Goal: Information Seeking & Learning: Find specific fact

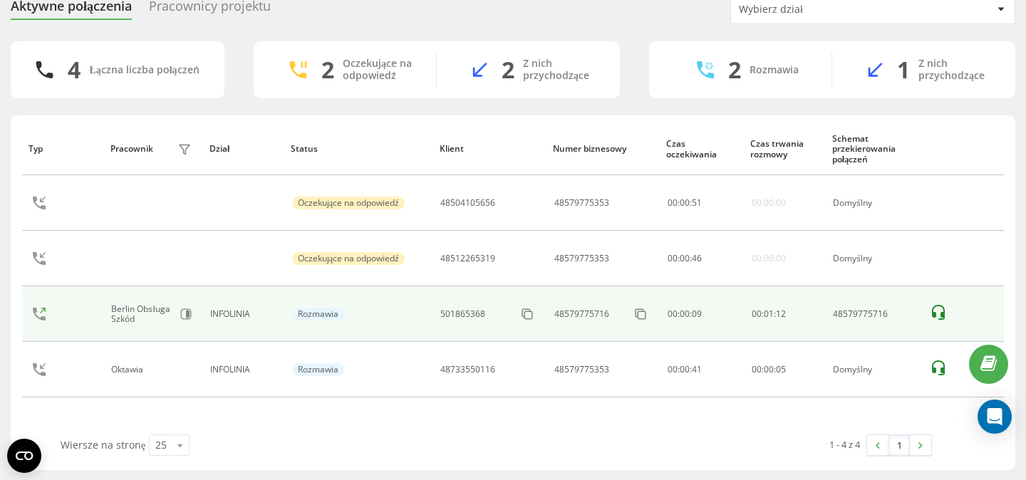
scroll to position [61, 0]
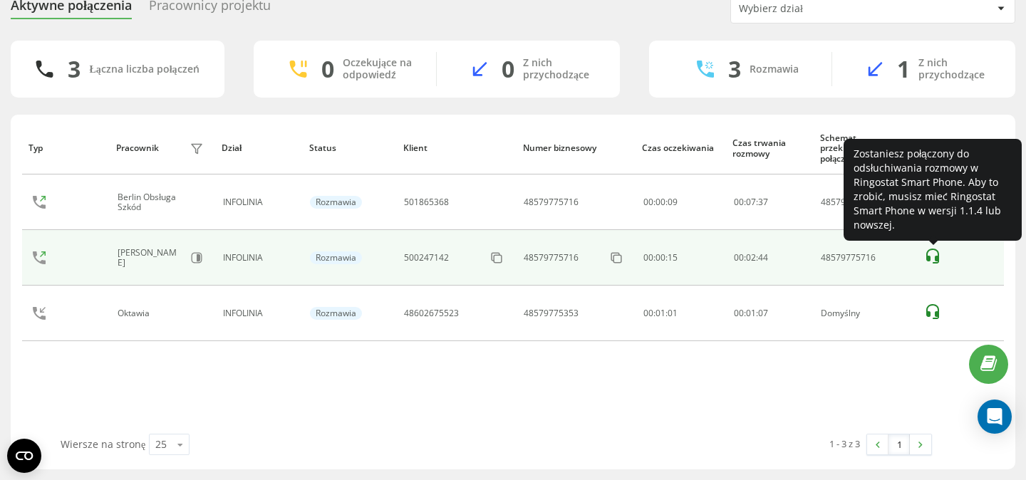
click at [934, 258] on icon at bounding box center [932, 256] width 17 height 17
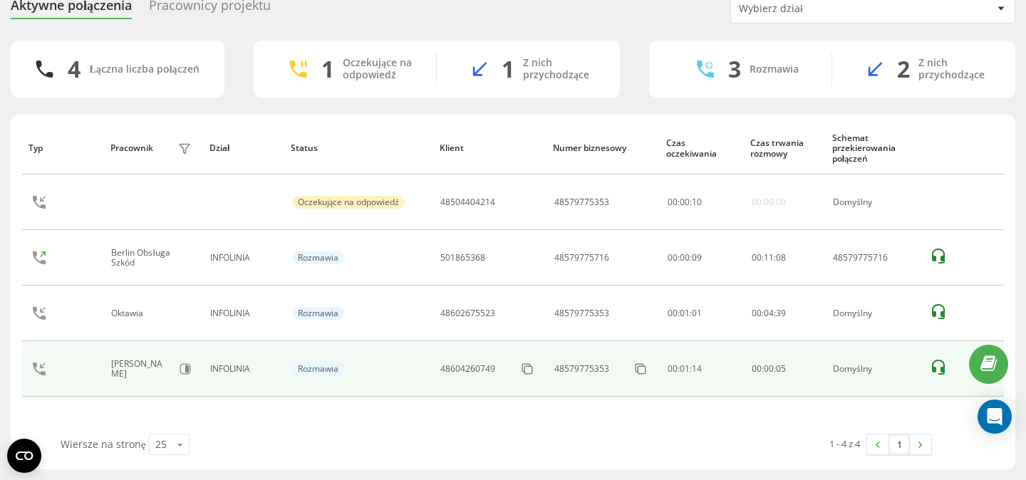
click at [941, 367] on icon at bounding box center [938, 367] width 13 height 15
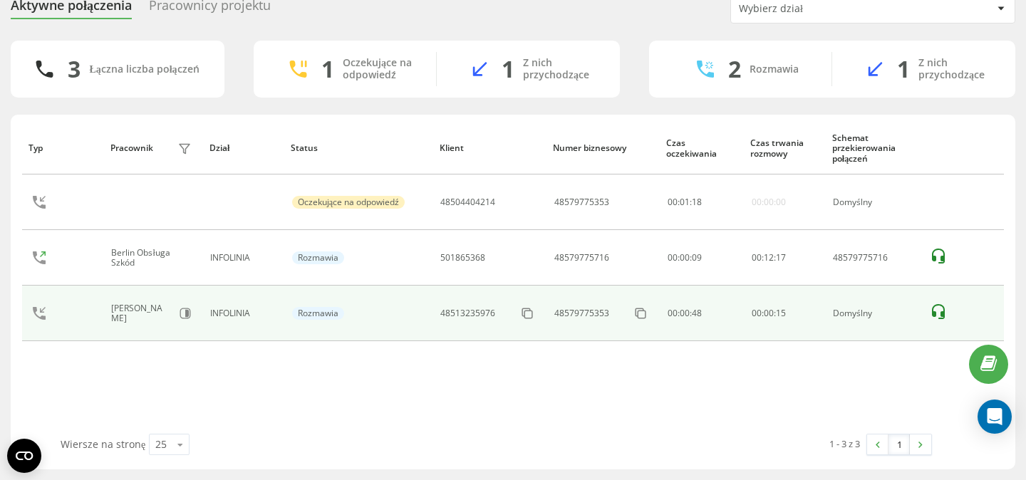
click at [938, 313] on icon at bounding box center [938, 312] width 17 height 17
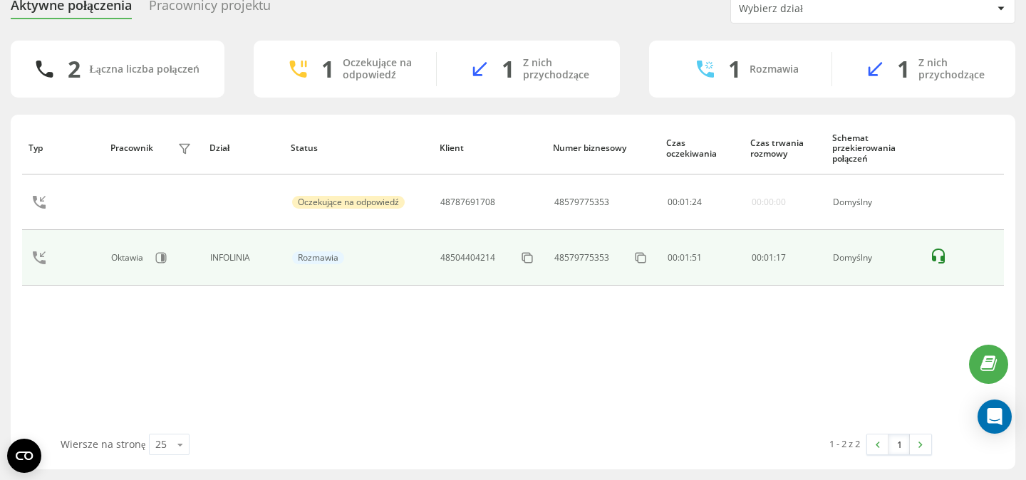
click at [939, 254] on icon at bounding box center [938, 256] width 17 height 17
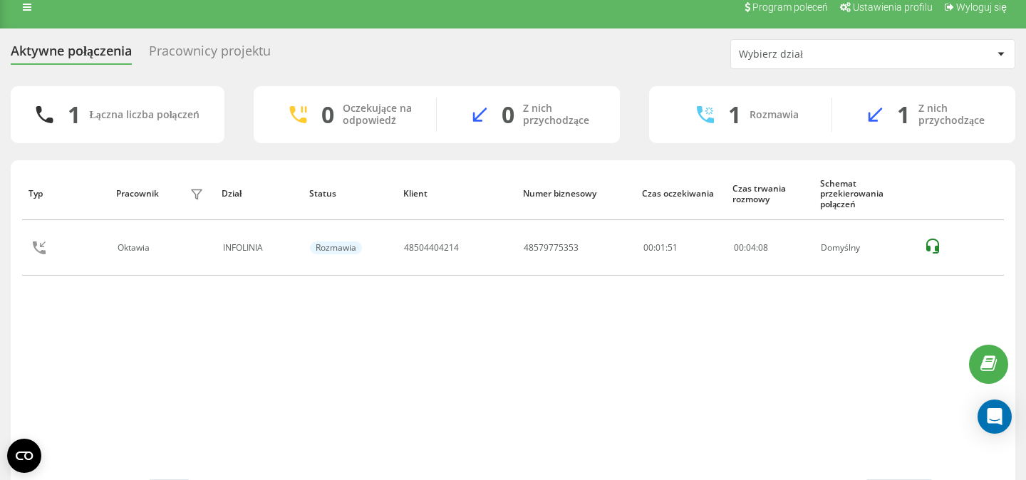
scroll to position [0, 0]
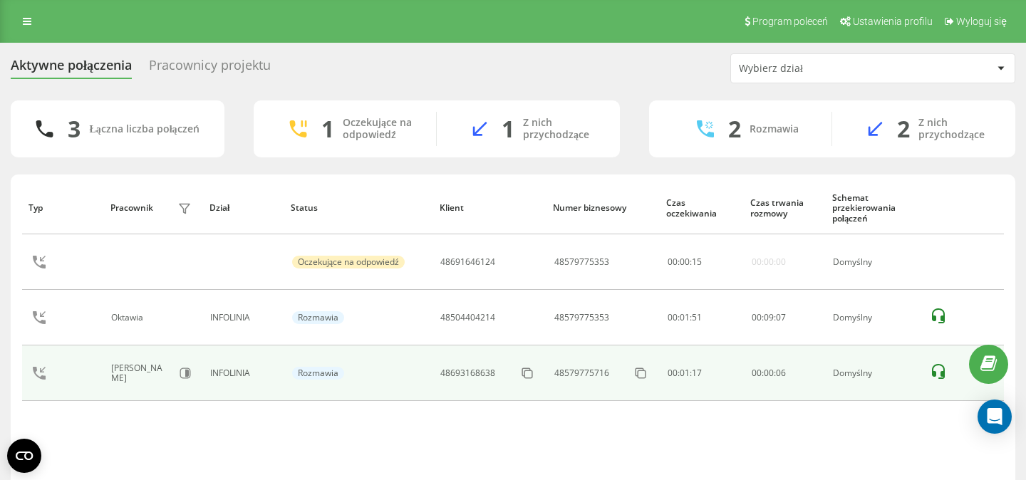
click at [938, 373] on icon at bounding box center [938, 371] width 17 height 17
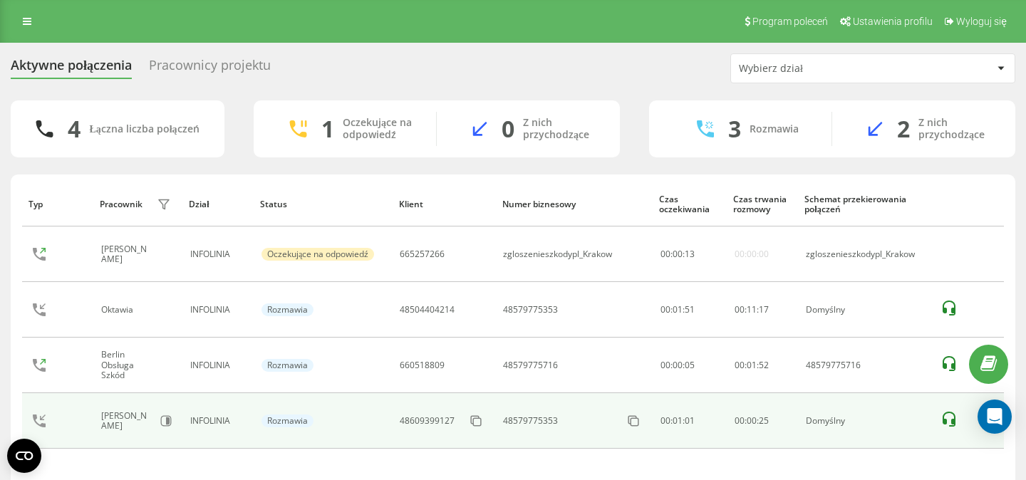
click at [949, 419] on icon at bounding box center [949, 419] width 17 height 17
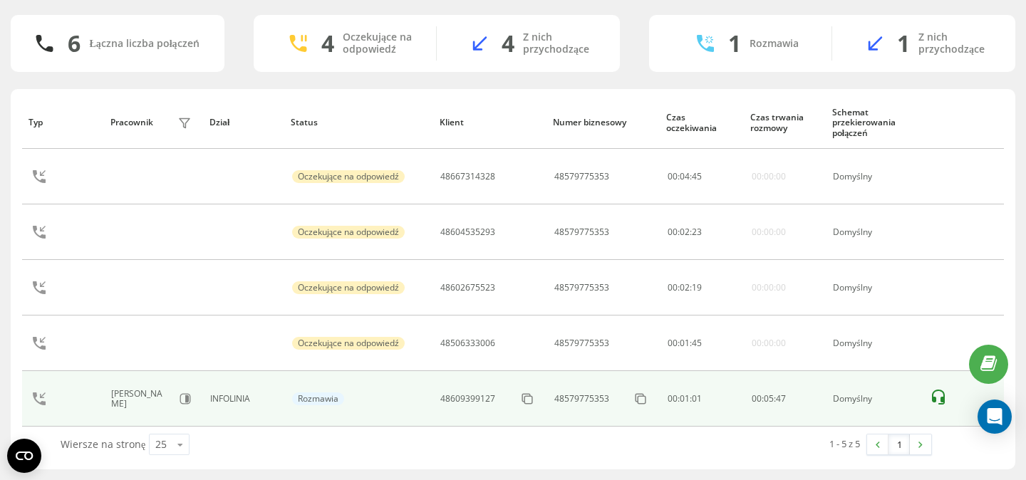
scroll to position [99, 0]
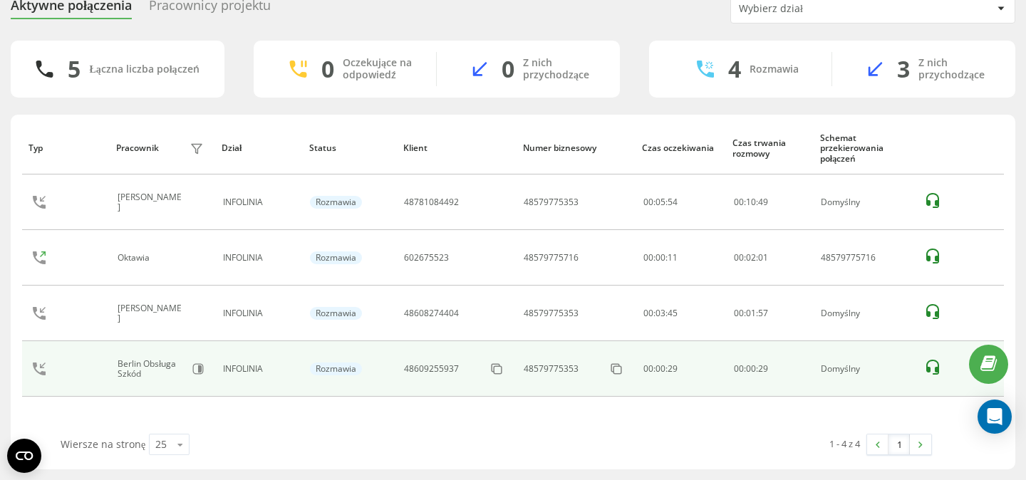
click at [934, 359] on icon at bounding box center [932, 367] width 17 height 17
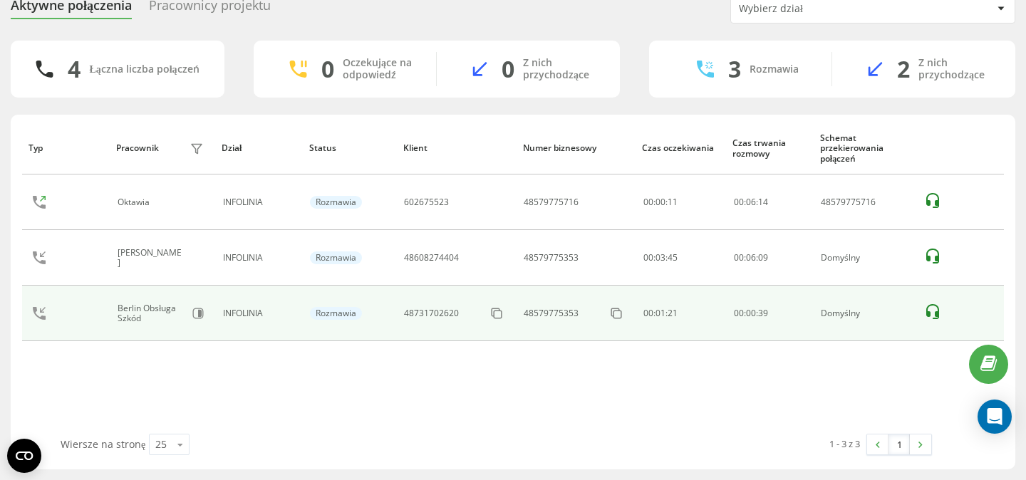
click at [933, 304] on icon at bounding box center [932, 312] width 17 height 17
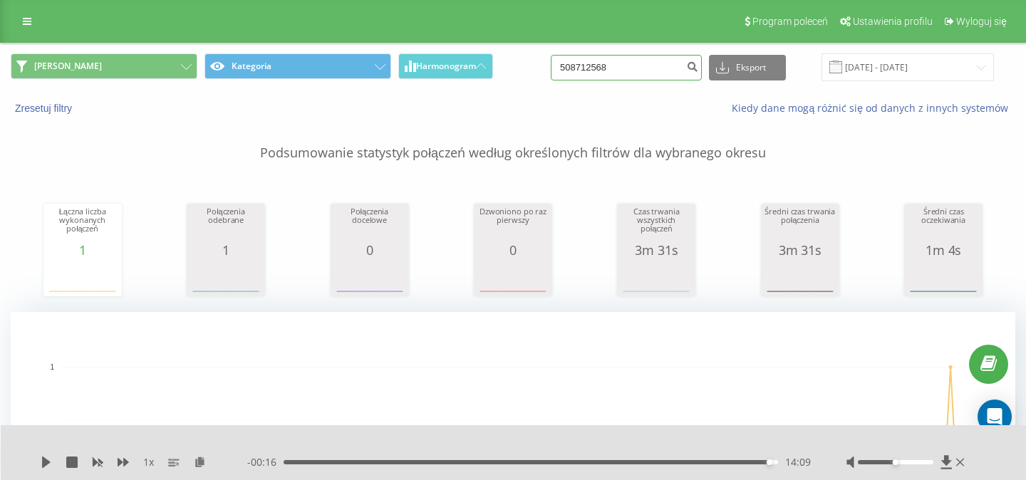
drag, startPoint x: 632, startPoint y: 73, endPoint x: 510, endPoint y: 71, distance: 121.9
click at [551, 71] on input "508712568" at bounding box center [626, 68] width 151 height 26
paste input "606 906 830"
type input "606 906 830"
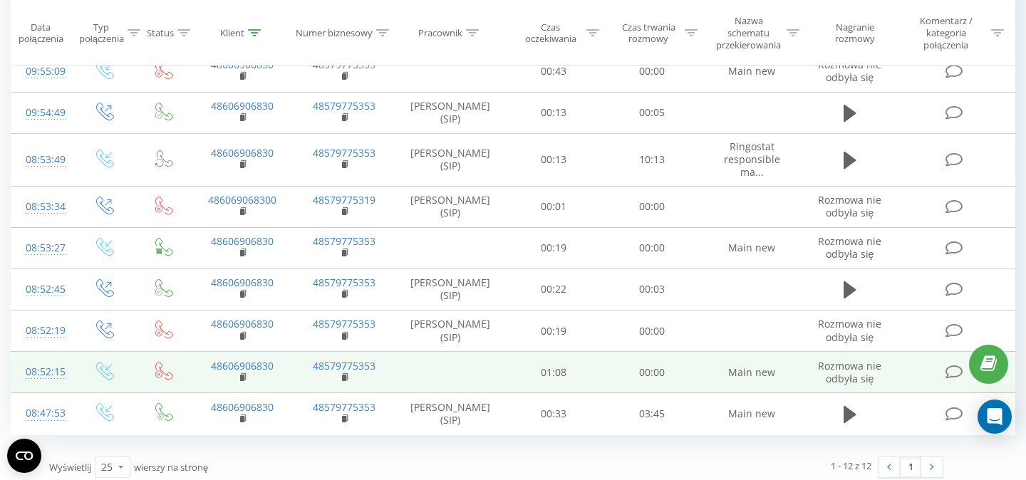
scroll to position [794, 0]
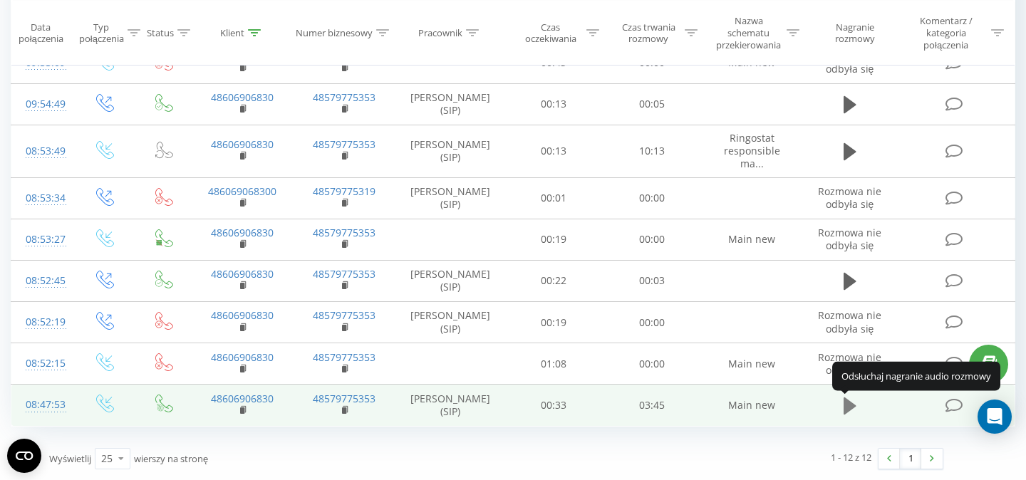
click at [852, 410] on icon at bounding box center [850, 406] width 13 height 17
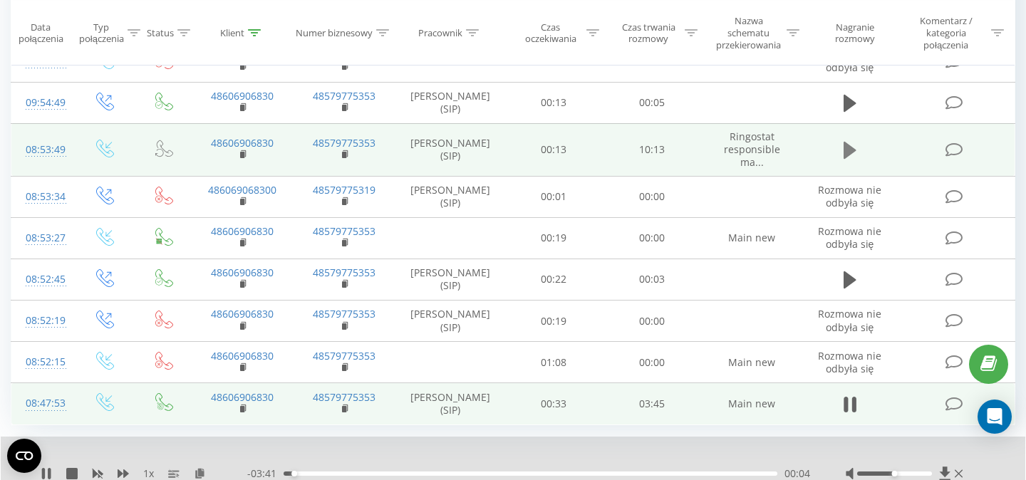
click at [849, 158] on icon at bounding box center [850, 150] width 13 height 20
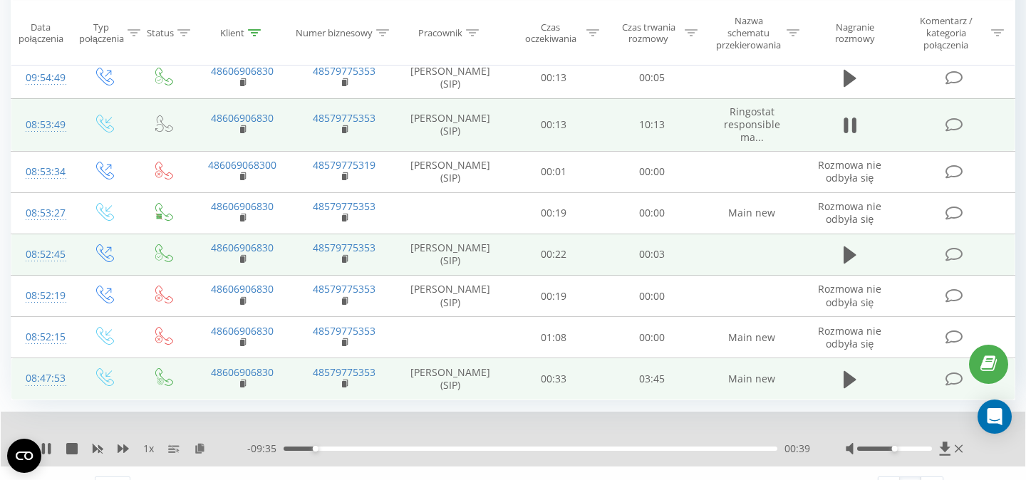
scroll to position [849, 0]
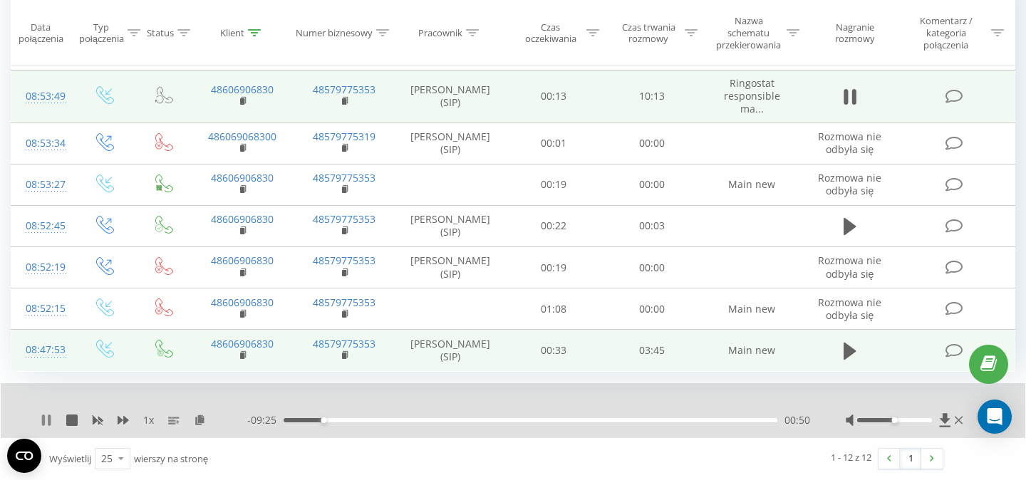
click at [45, 418] on icon at bounding box center [43, 420] width 3 height 11
click at [40, 416] on div "1 x - 09:25 00:50 00:50" at bounding box center [513, 410] width 1025 height 55
click at [43, 418] on icon at bounding box center [46, 420] width 9 height 11
click at [47, 422] on icon at bounding box center [46, 420] width 11 height 11
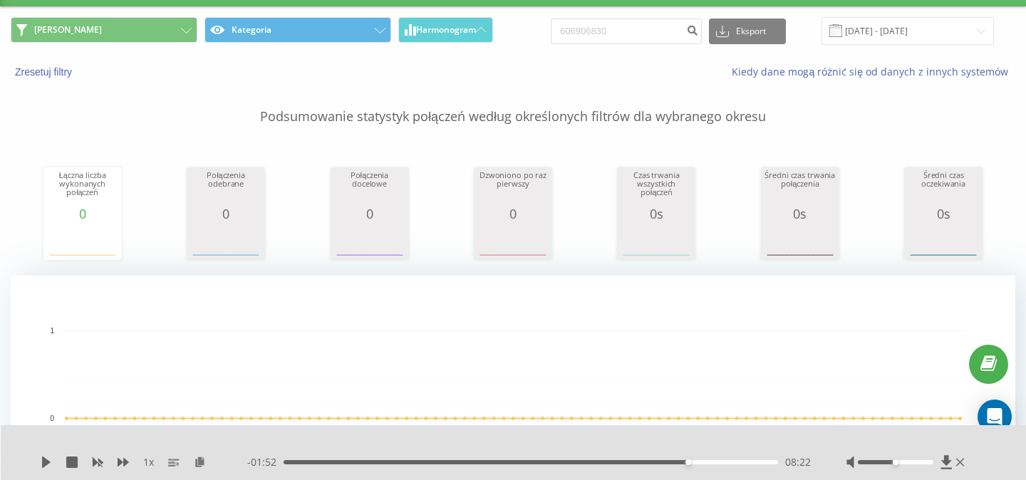
scroll to position [0, 0]
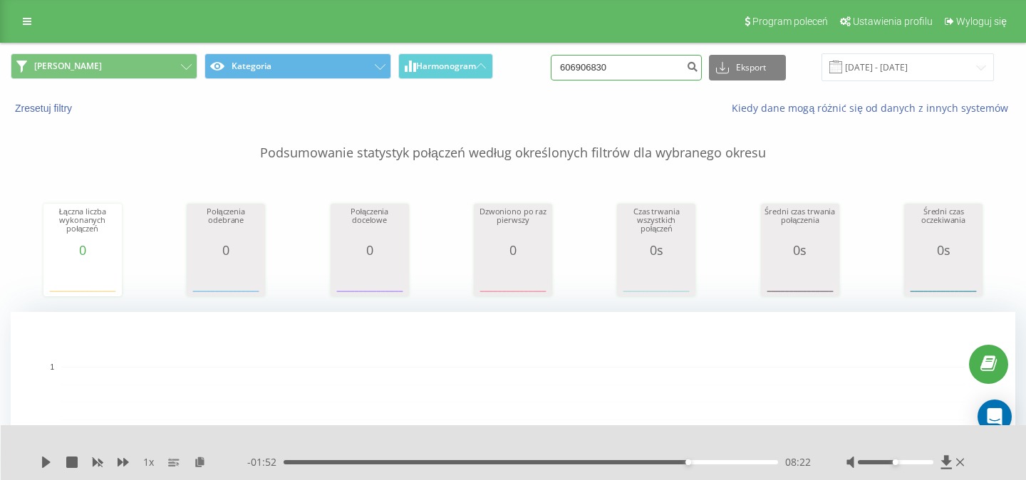
click at [611, 75] on input "606906830" at bounding box center [626, 68] width 151 height 26
drag, startPoint x: 630, startPoint y: 71, endPoint x: 477, endPoint y: 61, distance: 152.9
click at [551, 62] on input "606906830" at bounding box center [626, 68] width 151 height 26
paste input "8 274 404"
type input "608 274 404"
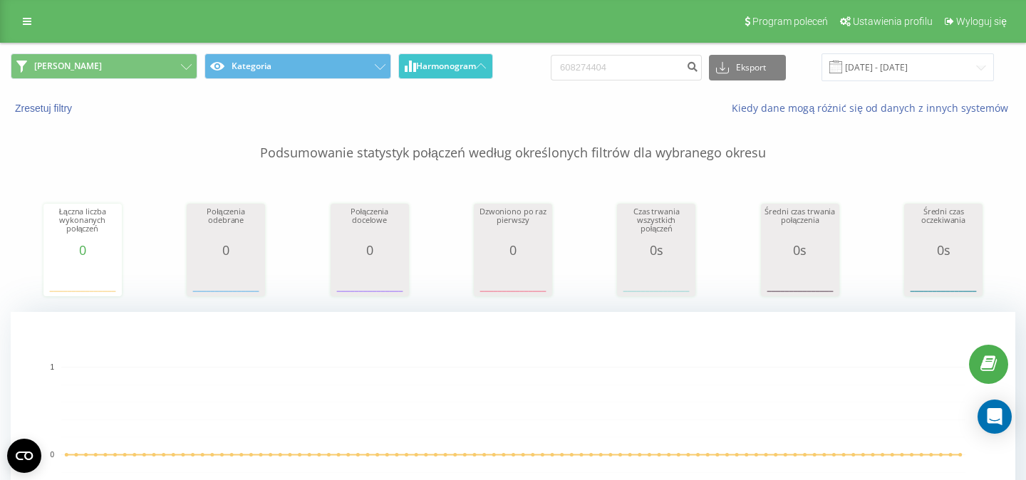
click at [440, 77] on button "Harmonogram" at bounding box center [445, 66] width 95 height 26
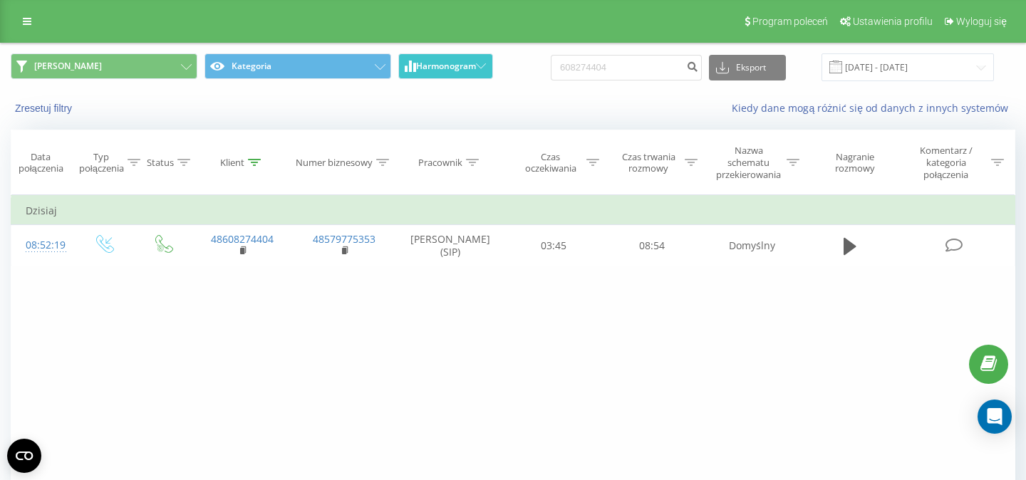
click at [450, 71] on span "Harmonogram" at bounding box center [446, 66] width 60 height 10
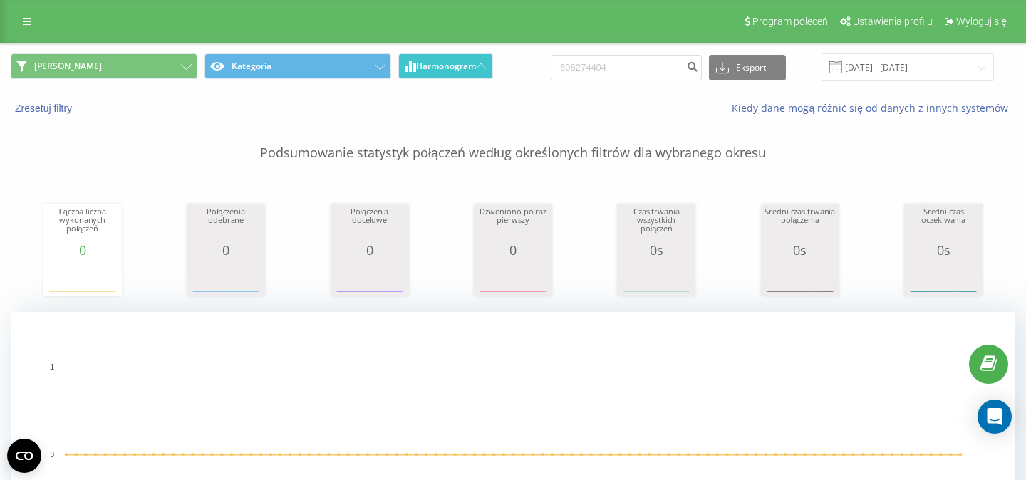
click at [453, 66] on span "Harmonogram" at bounding box center [446, 66] width 60 height 10
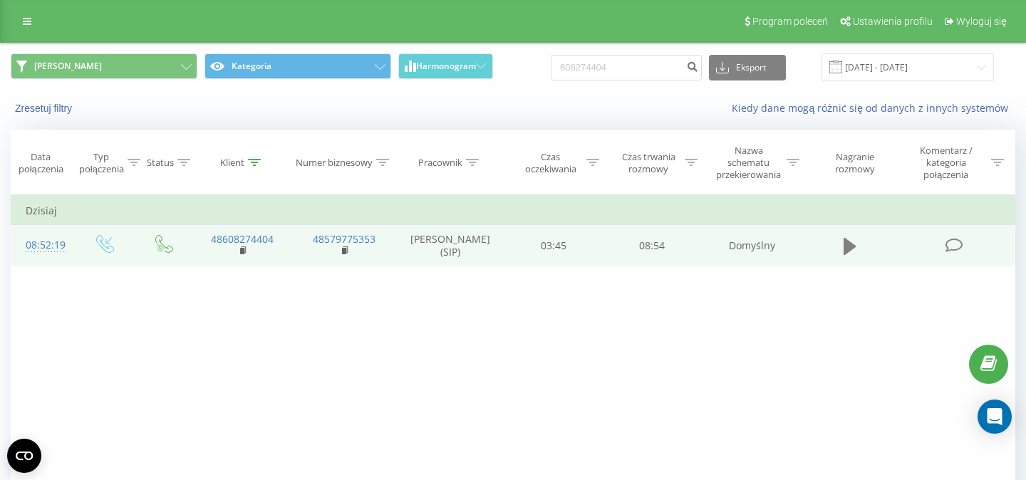
click at [848, 251] on icon at bounding box center [850, 246] width 13 height 17
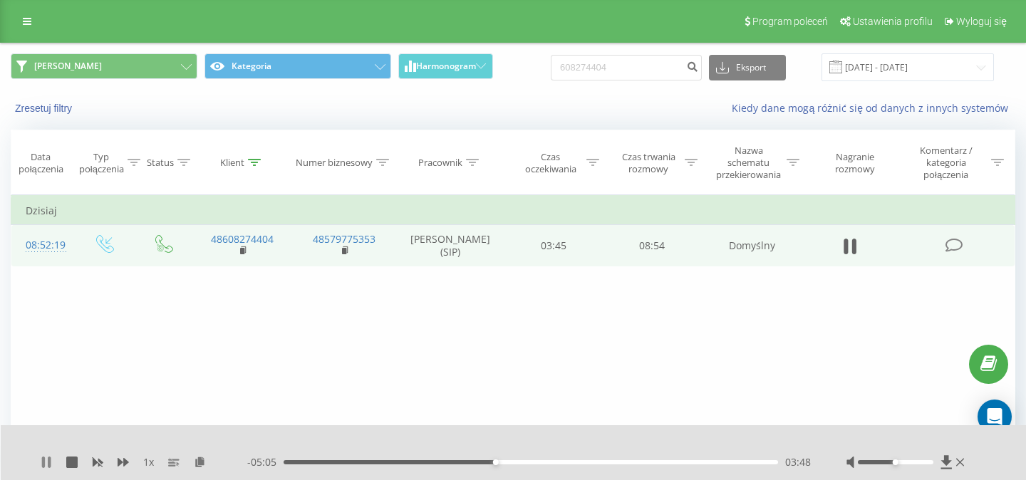
click at [49, 460] on icon at bounding box center [49, 462] width 3 height 11
click at [49, 460] on icon at bounding box center [46, 462] width 11 height 11
click at [647, 463] on div "06:16" at bounding box center [531, 462] width 495 height 4
click at [662, 463] on div "06:48" at bounding box center [531, 462] width 495 height 4
click at [390, 463] on div "01:55" at bounding box center [531, 462] width 495 height 4
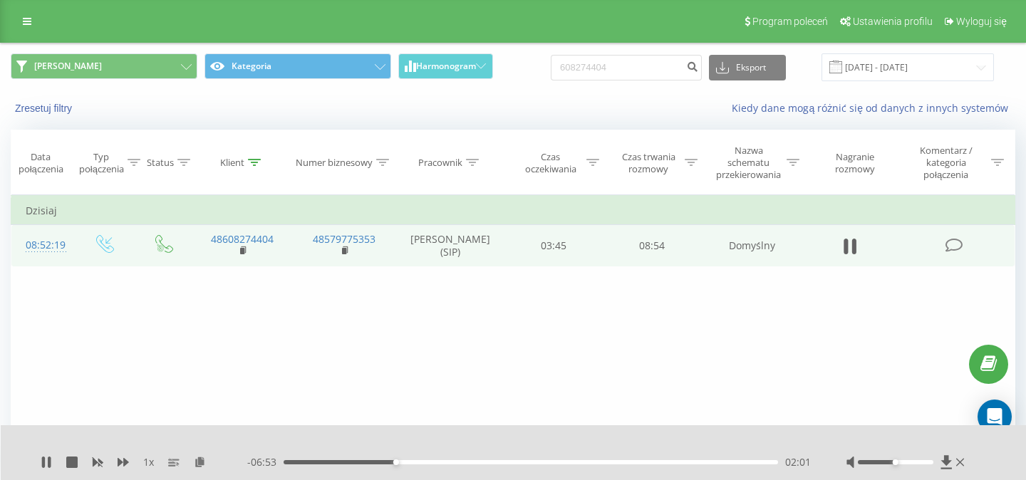
click at [406, 463] on div "02:01" at bounding box center [531, 462] width 495 height 4
click at [428, 461] on div "02:12" at bounding box center [531, 462] width 495 height 4
click at [405, 463] on div "02:11" at bounding box center [531, 462] width 495 height 4
click at [46, 463] on icon at bounding box center [46, 462] width 11 height 11
drag, startPoint x: 631, startPoint y: 72, endPoint x: 489, endPoint y: 74, distance: 141.8
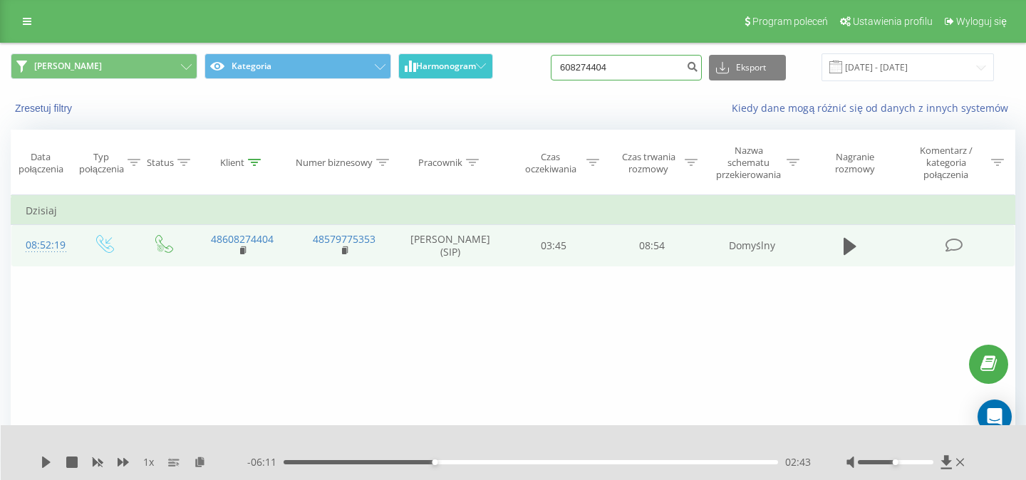
click at [551, 74] on input "608274404" at bounding box center [626, 68] width 151 height 26
paste input "511 537 135"
type input "511 537 135"
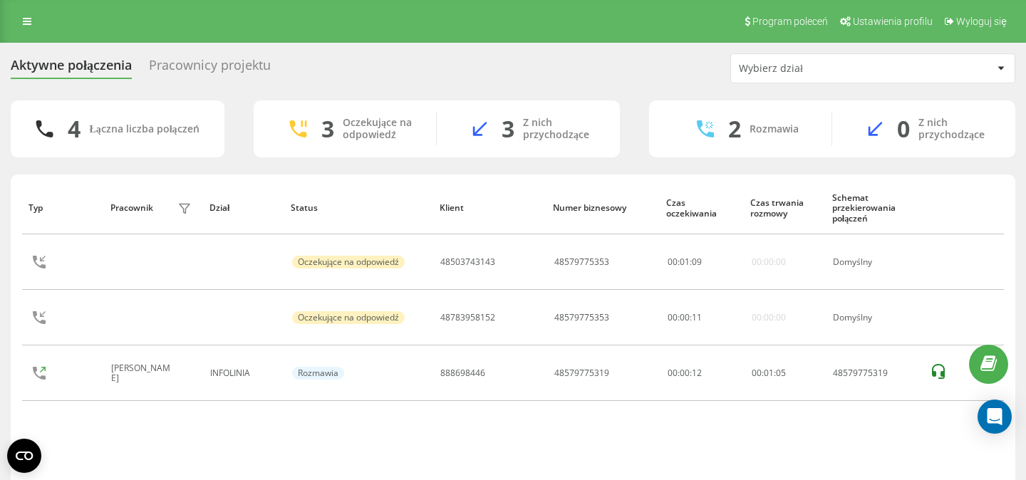
click at [232, 67] on div "Pracownicy projektu" at bounding box center [210, 69] width 122 height 22
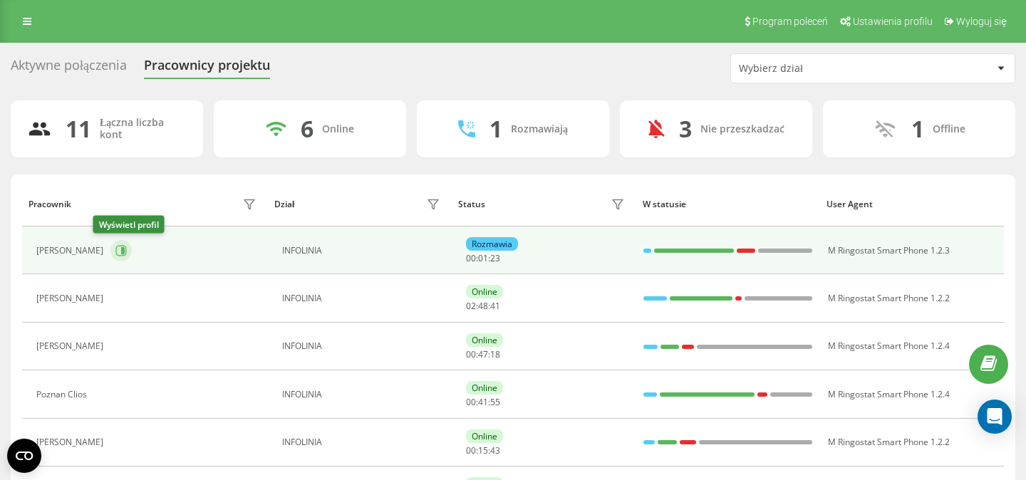
click at [121, 252] on icon at bounding box center [123, 250] width 4 height 7
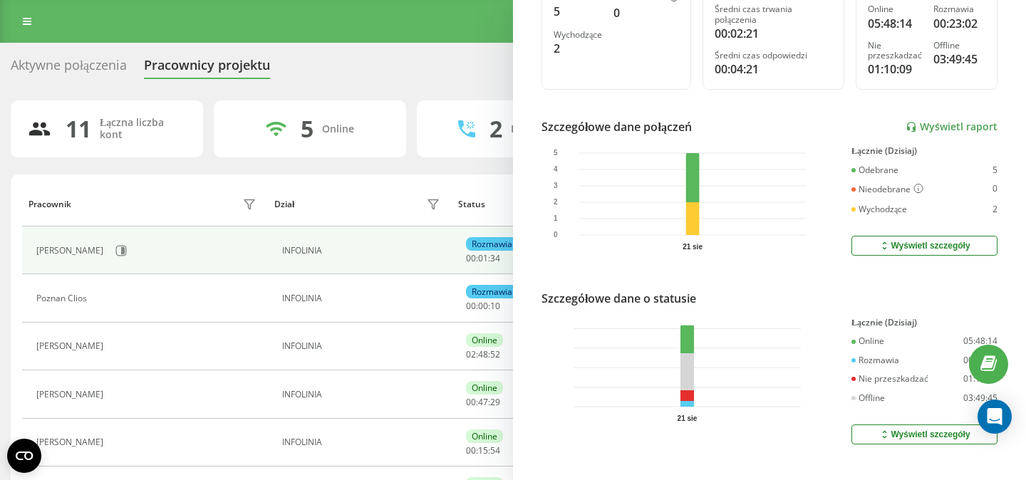
scroll to position [311, 0]
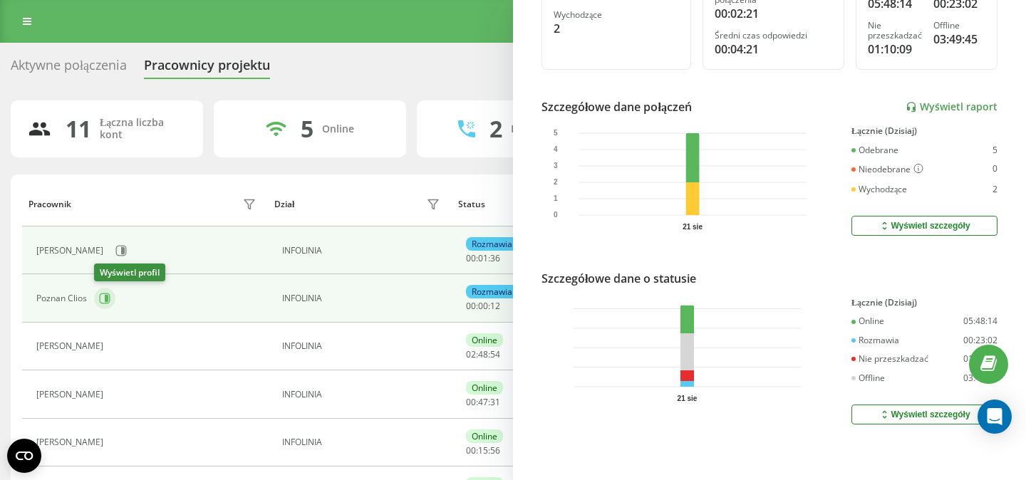
click at [102, 302] on icon at bounding box center [104, 298] width 11 height 11
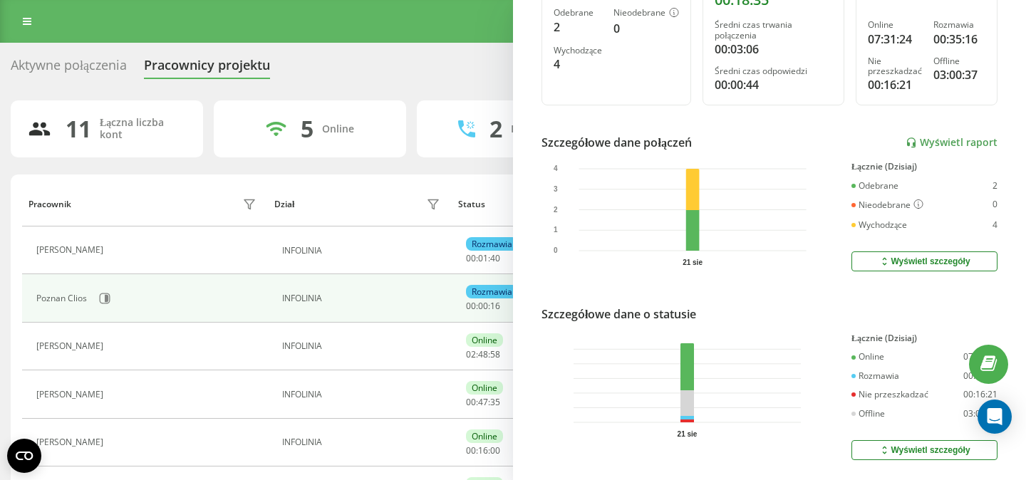
scroll to position [277, 0]
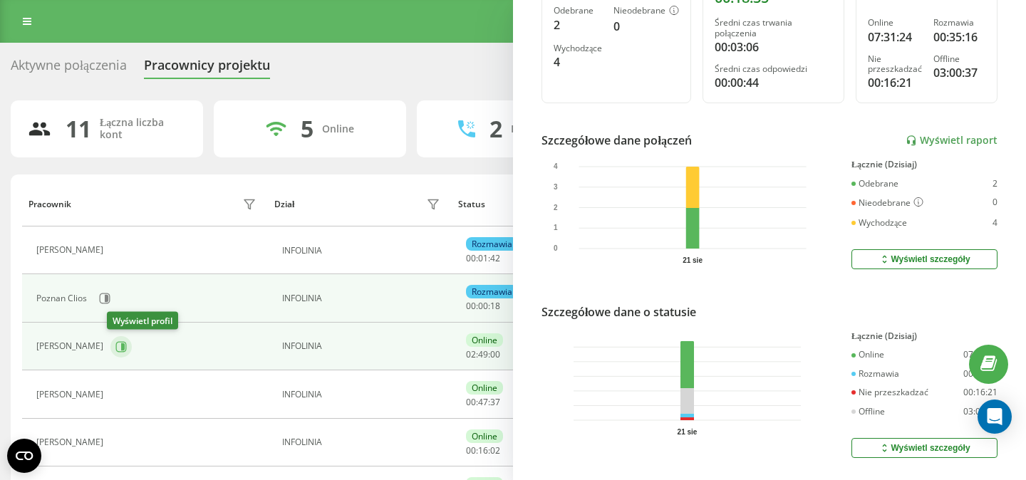
click at [124, 347] on button at bounding box center [120, 346] width 21 height 21
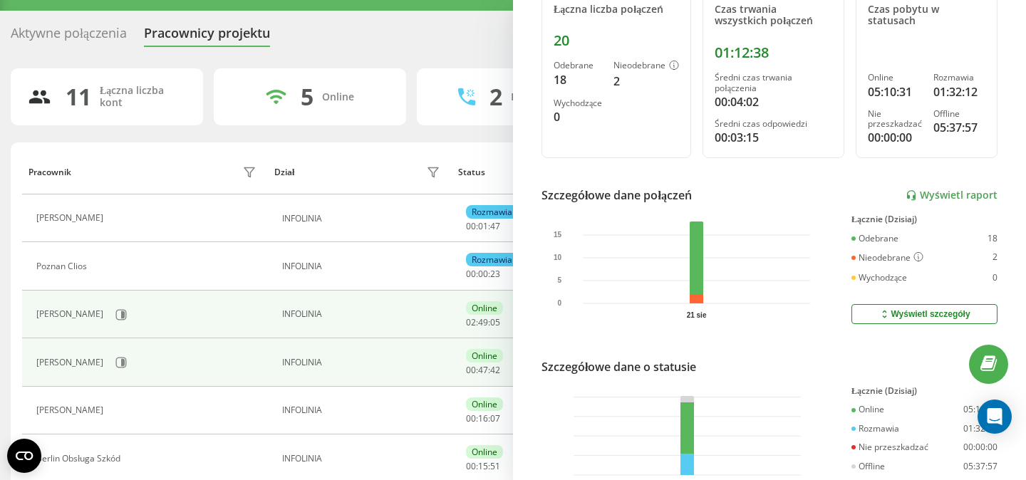
scroll to position [33, 0]
click at [125, 363] on icon at bounding box center [123, 361] width 4 height 7
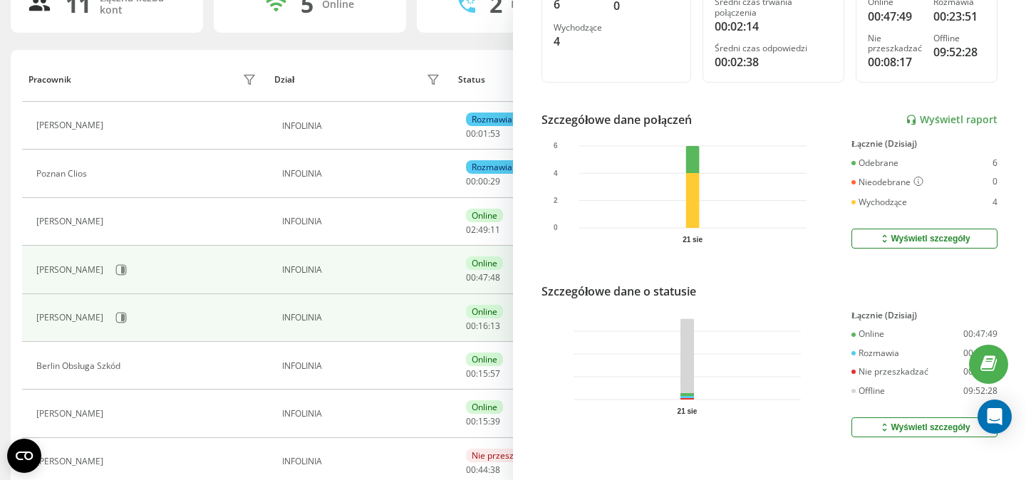
scroll to position [138, 0]
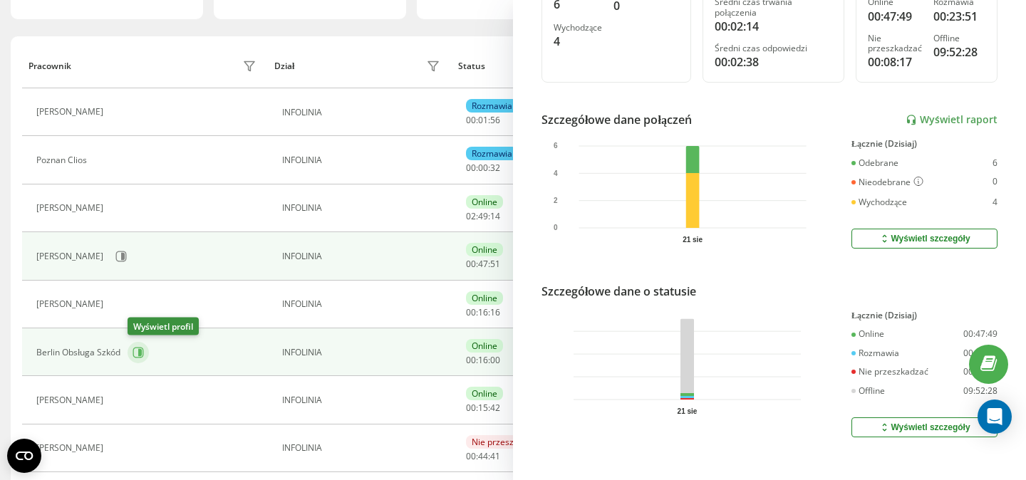
click at [141, 353] on icon at bounding box center [140, 352] width 4 height 7
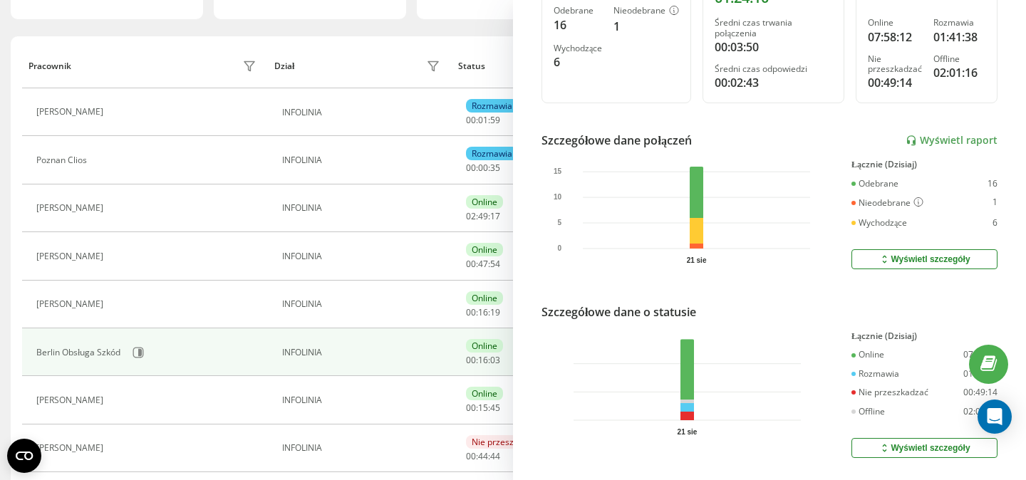
scroll to position [281, 0]
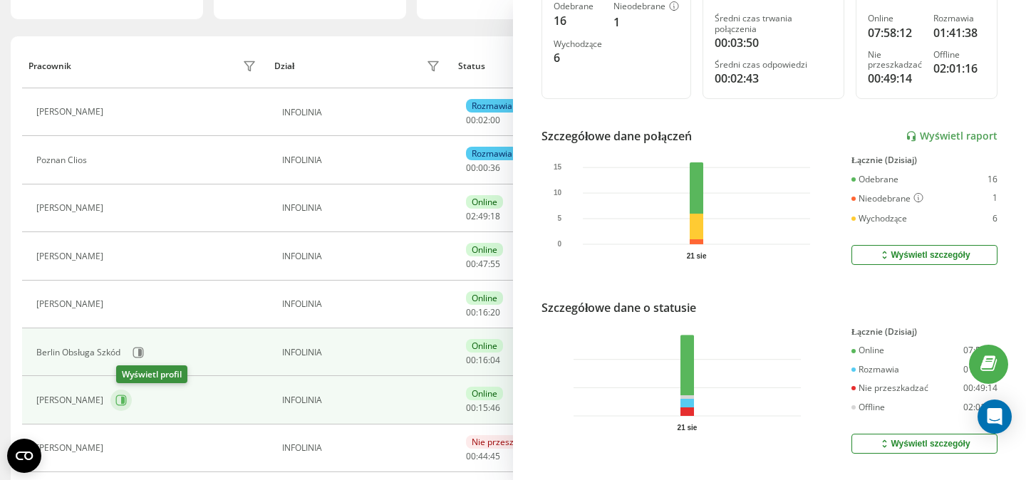
click at [125, 402] on icon at bounding box center [123, 400] width 4 height 7
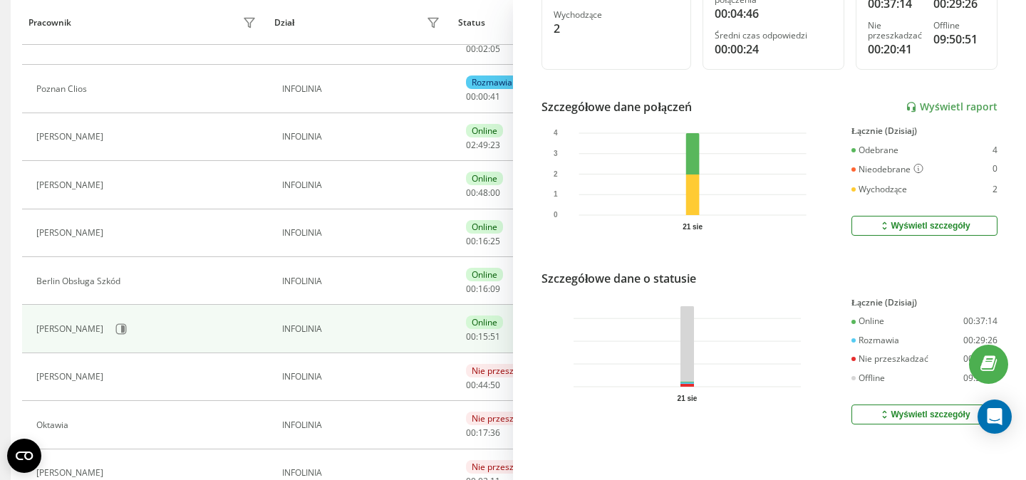
scroll to position [209, 0]
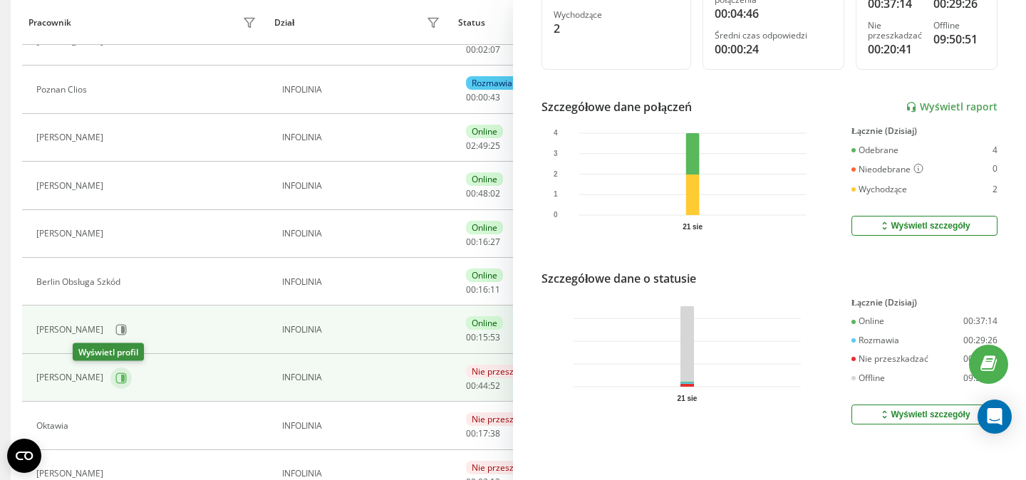
click at [121, 378] on icon at bounding box center [123, 377] width 4 height 7
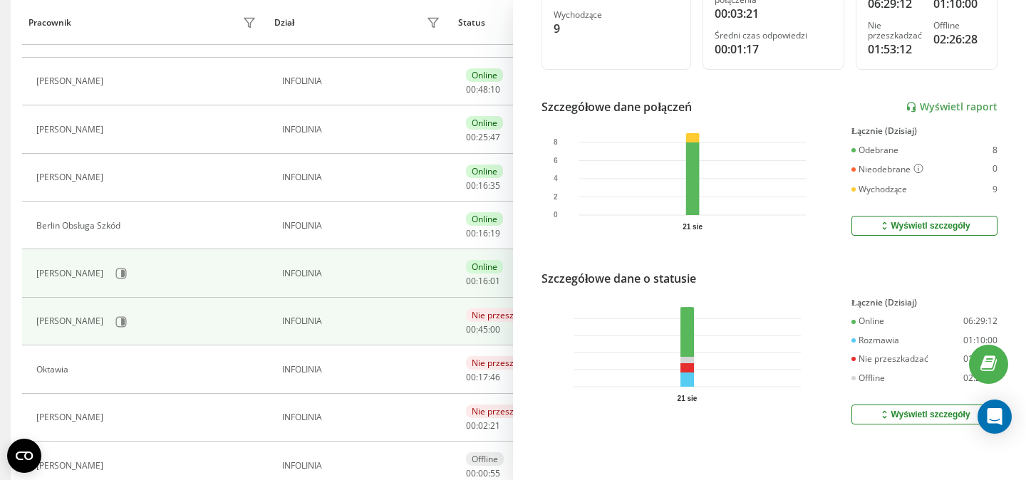
scroll to position [267, 0]
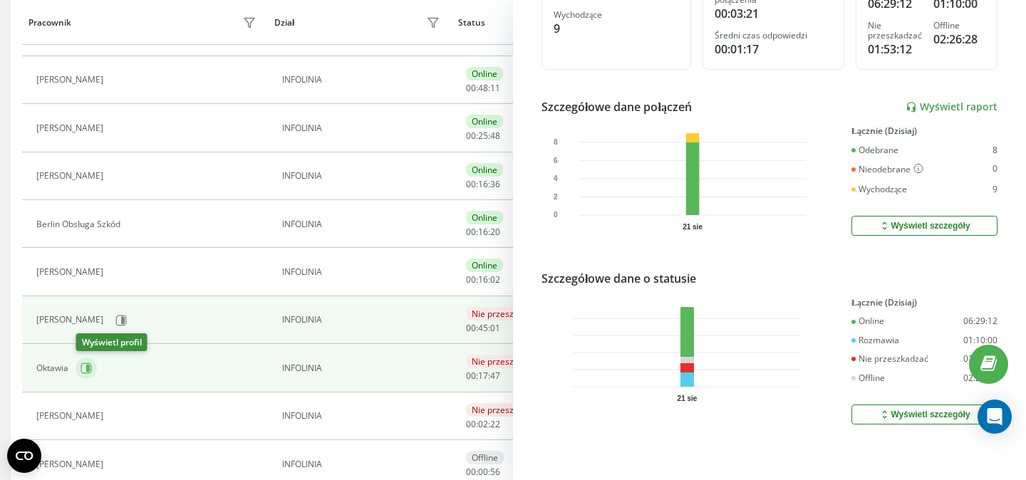
click at [85, 368] on icon at bounding box center [86, 368] width 11 height 11
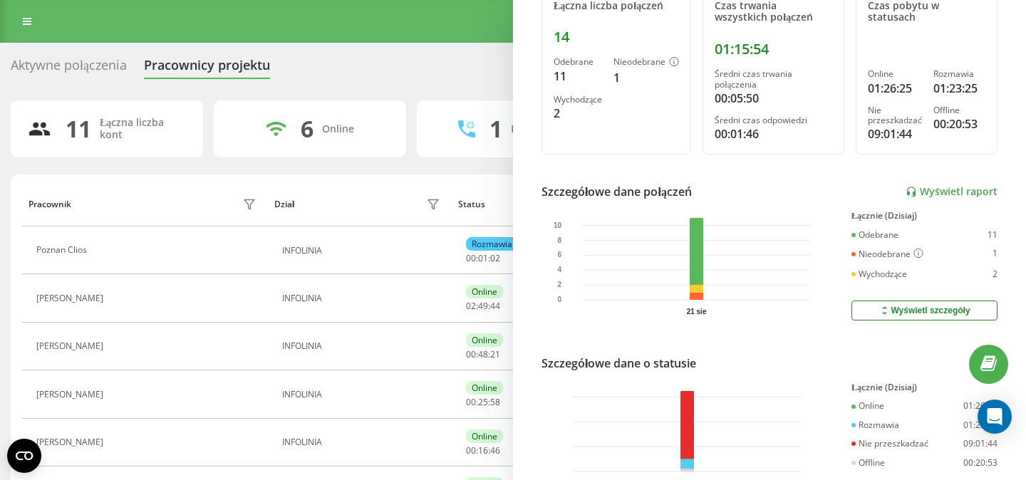
click at [55, 69] on div "Aktywne połączenia" at bounding box center [69, 69] width 116 height 22
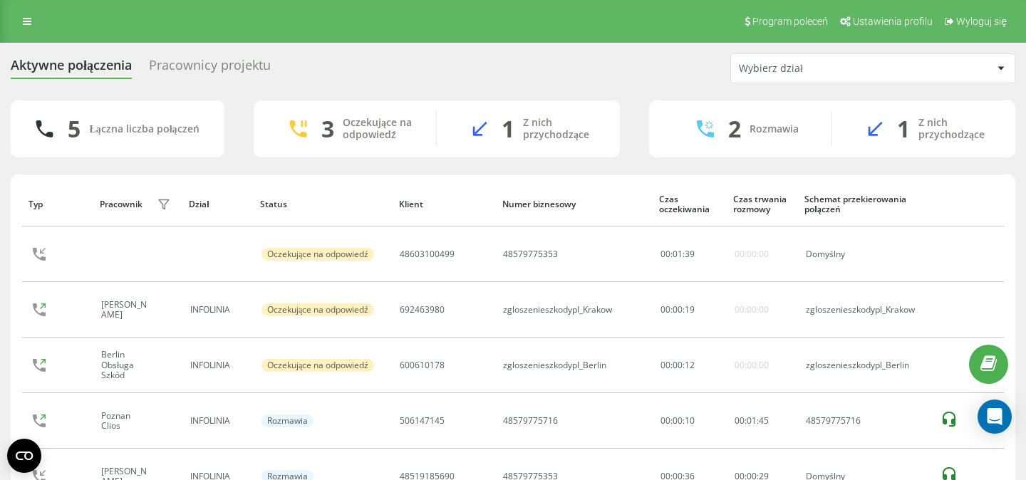
click at [216, 63] on div "Pracownicy projektu" at bounding box center [210, 69] width 122 height 22
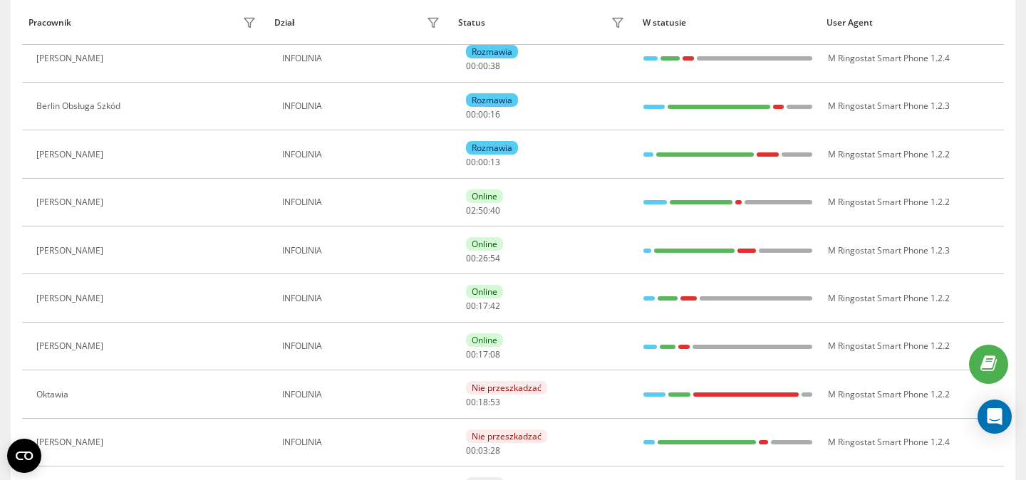
scroll to position [239, 0]
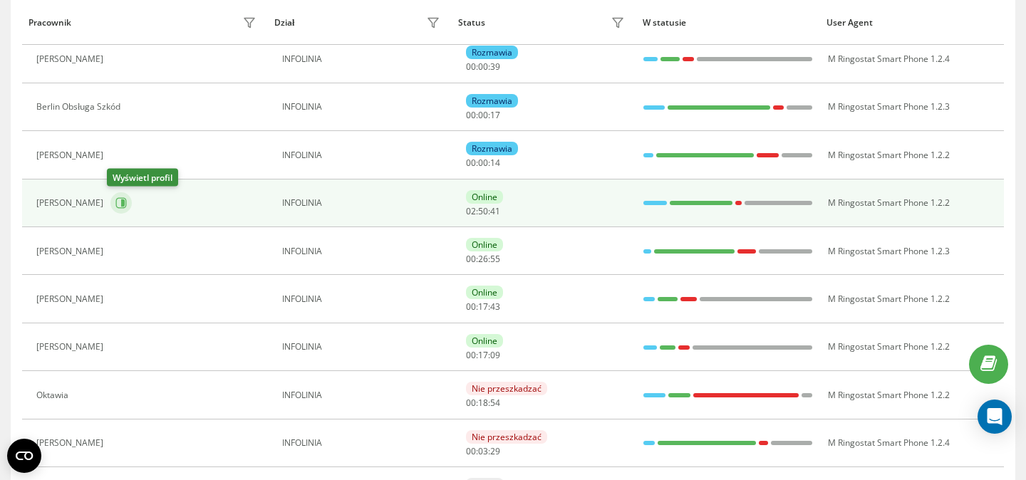
click at [116, 205] on icon at bounding box center [120, 202] width 11 height 11
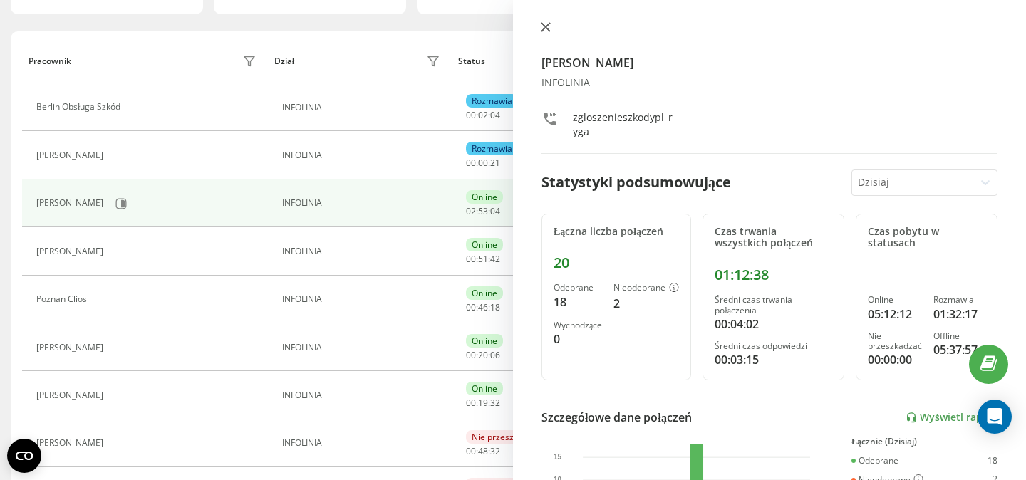
click at [551, 26] on button at bounding box center [546, 28] width 19 height 14
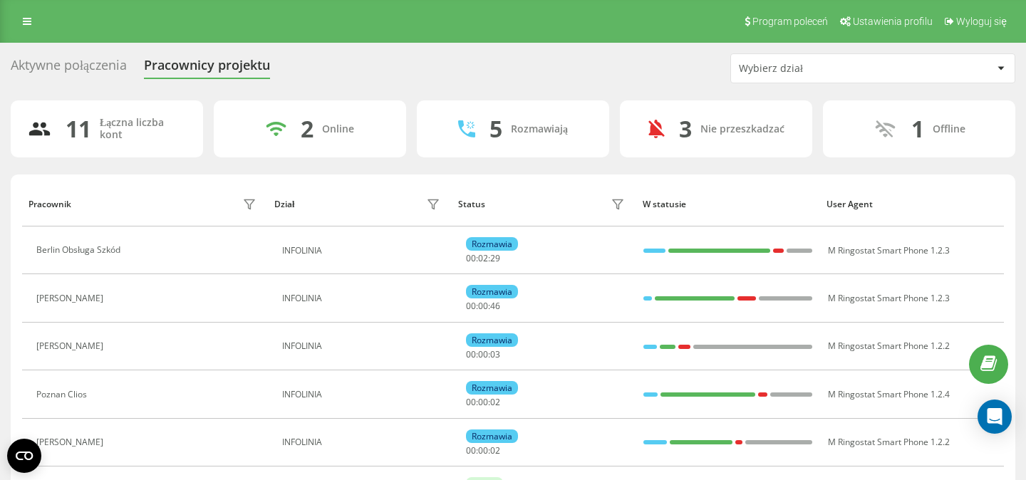
click at [69, 67] on div "Aktywne połączenia" at bounding box center [69, 69] width 116 height 22
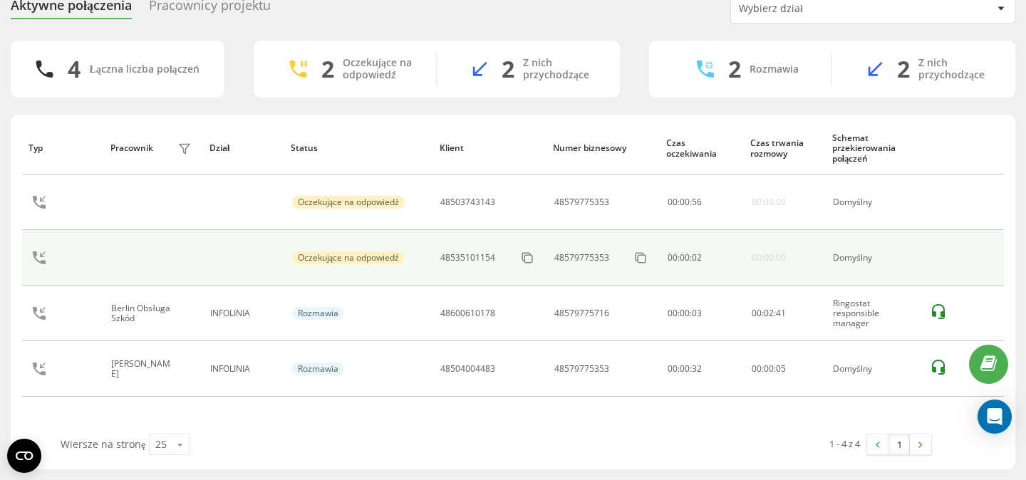
scroll to position [99, 0]
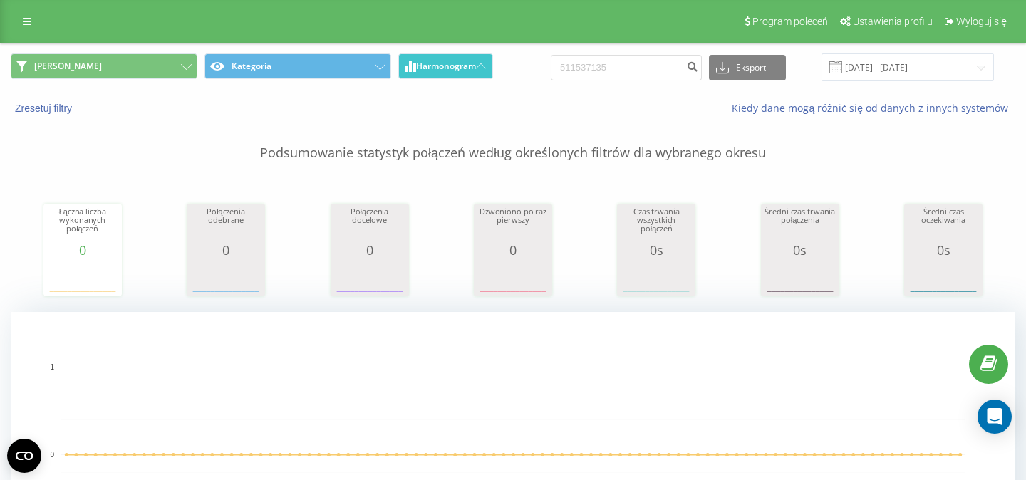
click at [475, 67] on span "Harmonogram" at bounding box center [446, 66] width 60 height 10
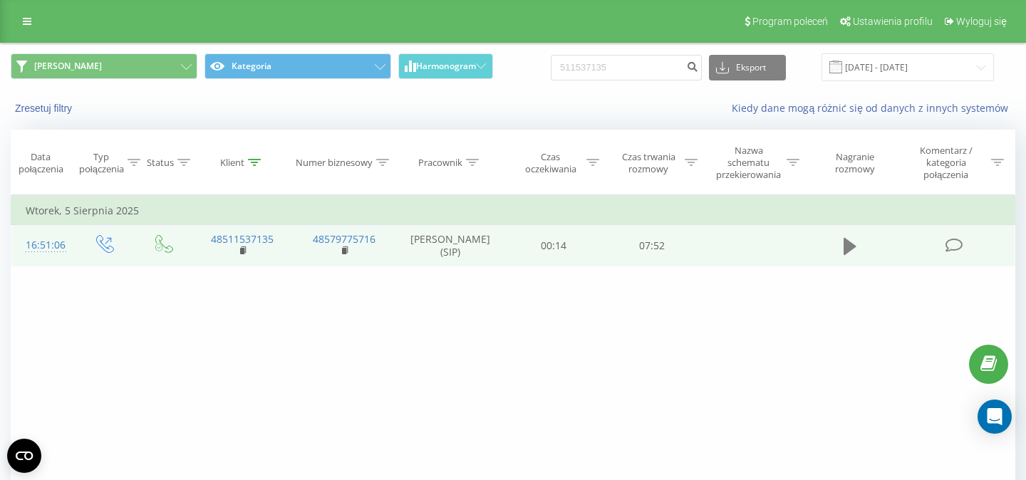
click at [854, 255] on icon at bounding box center [850, 246] width 13 height 17
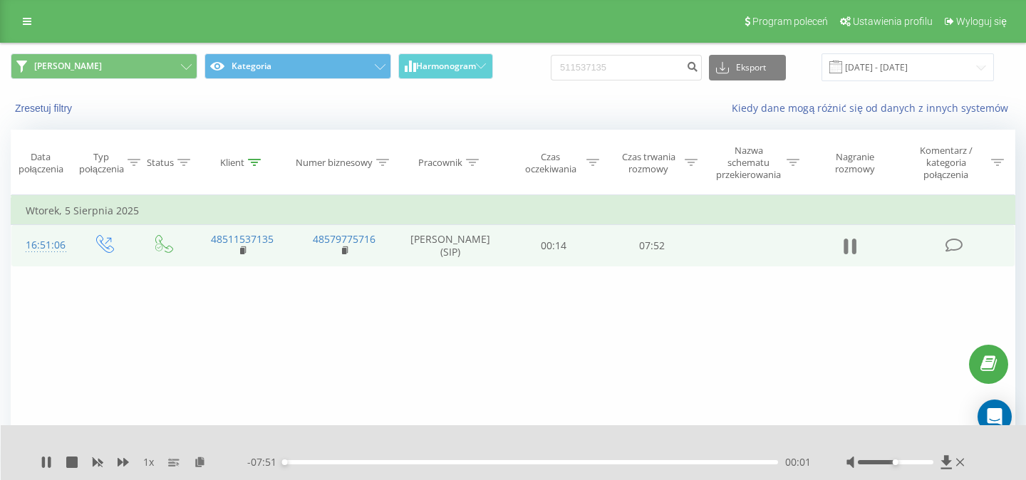
click at [852, 257] on icon at bounding box center [850, 247] width 13 height 20
drag, startPoint x: 629, startPoint y: 76, endPoint x: 532, endPoint y: 62, distance: 97.9
click at [551, 62] on input "511537135" at bounding box center [626, 68] width 151 height 26
paste input "03 604 26"
type input "503 604 265"
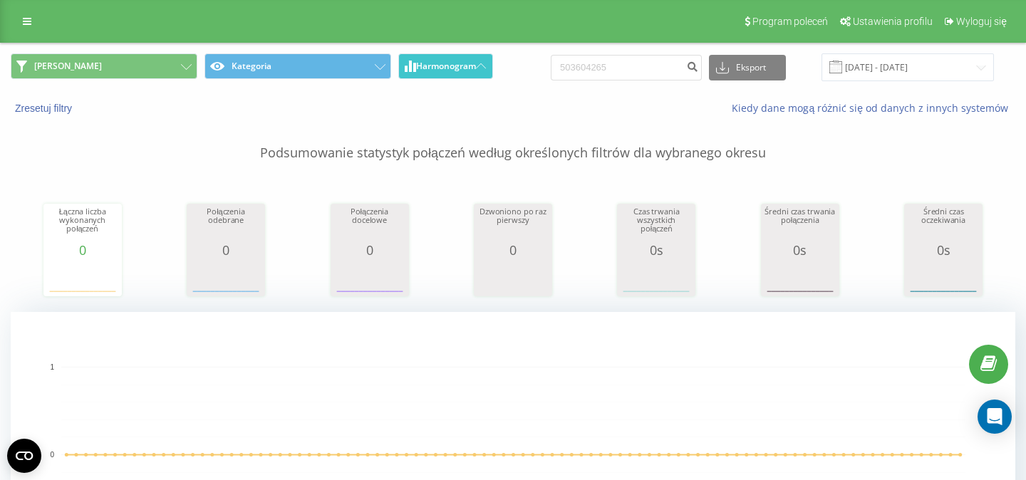
click at [459, 64] on span "Harmonogram" at bounding box center [446, 66] width 60 height 10
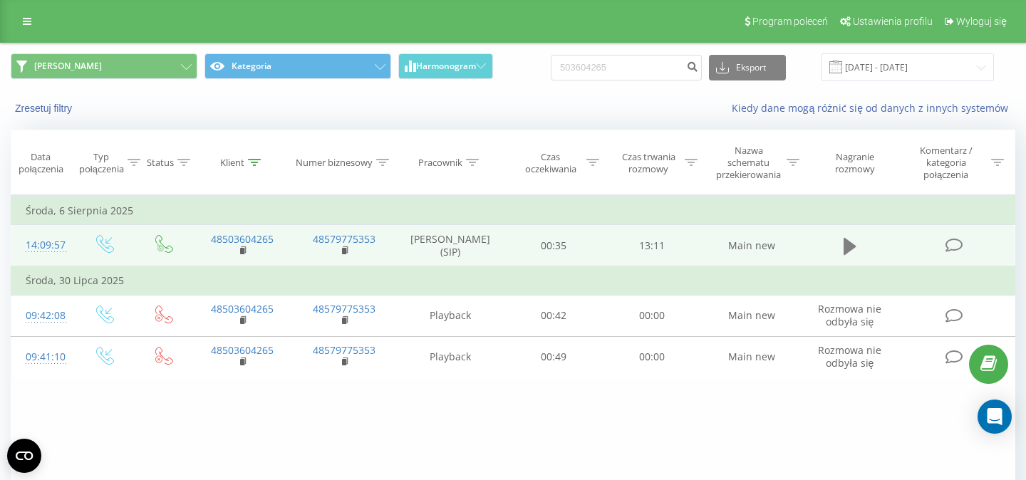
click at [844, 253] on icon at bounding box center [850, 246] width 13 height 17
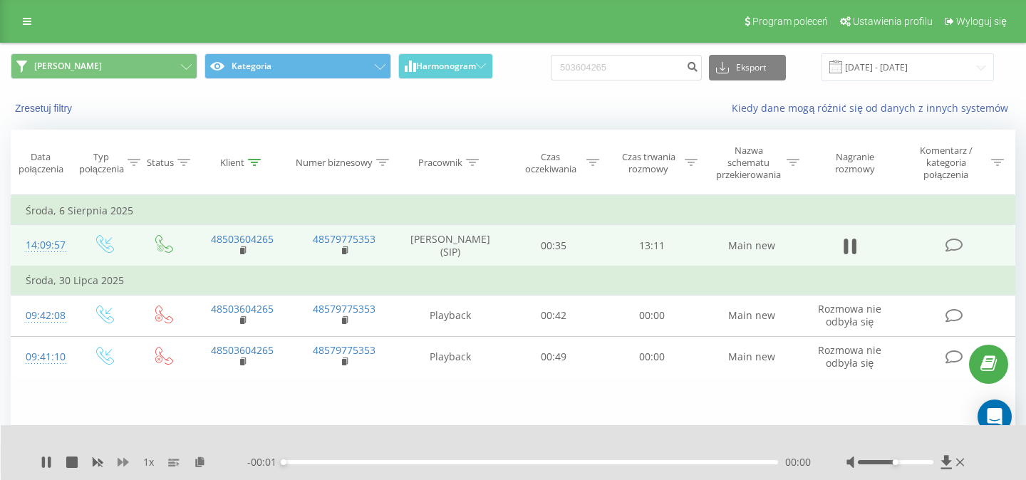
click at [124, 460] on icon at bounding box center [123, 462] width 11 height 9
click at [372, 463] on div "02:22" at bounding box center [531, 462] width 495 height 4
click at [351, 462] on div "01:49" at bounding box center [531, 462] width 495 height 4
click at [852, 247] on icon at bounding box center [850, 247] width 13 height 20
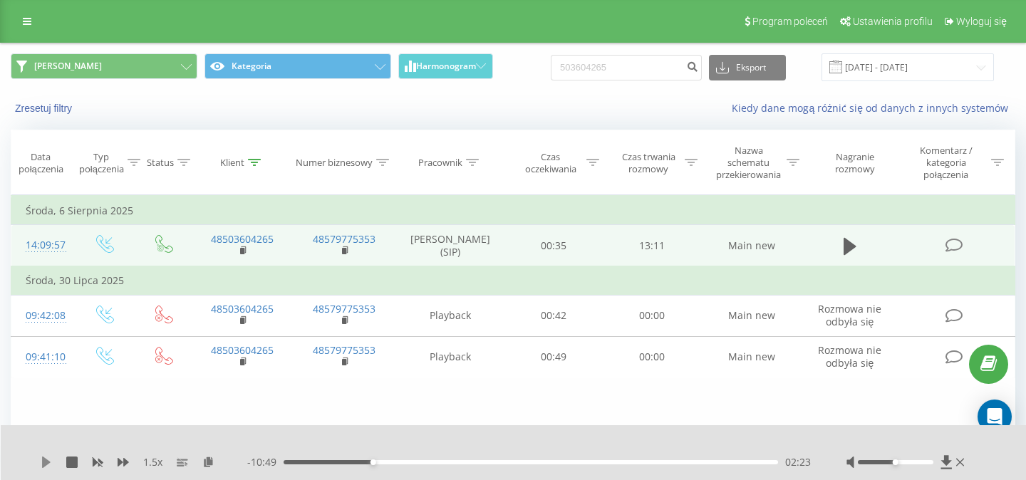
click at [44, 463] on icon at bounding box center [46, 462] width 9 height 11
click at [441, 463] on div "04:12" at bounding box center [531, 462] width 495 height 4
click at [453, 462] on div "04:17" at bounding box center [531, 462] width 495 height 4
click at [468, 463] on div "04:56" at bounding box center [531, 462] width 495 height 4
click at [506, 463] on div "05:44" at bounding box center [531, 462] width 495 height 4
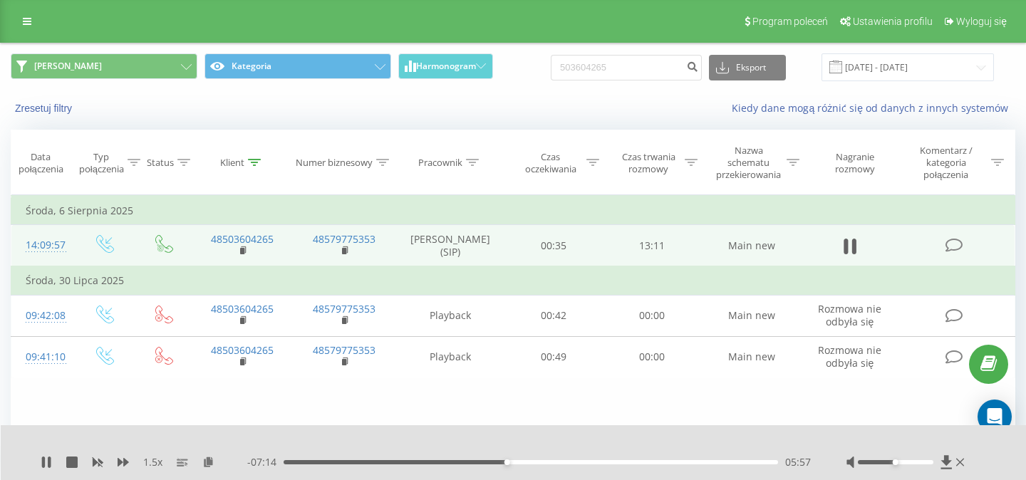
click at [514, 463] on div "05:57" at bounding box center [531, 462] width 495 height 4
click at [521, 463] on div "06:10" at bounding box center [531, 462] width 495 height 4
click at [522, 463] on div "06:21" at bounding box center [531, 462] width 495 height 4
click at [517, 463] on div "06:23" at bounding box center [531, 462] width 495 height 4
click at [584, 463] on div "07:48" at bounding box center [531, 462] width 495 height 4
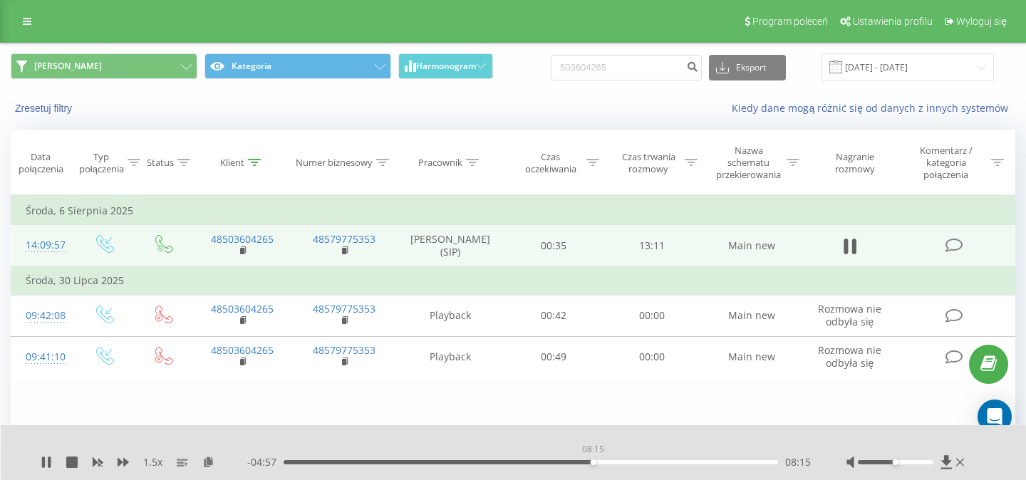
click at [593, 464] on div "08:15" at bounding box center [531, 462] width 495 height 4
click at [619, 463] on div "08:41" at bounding box center [531, 462] width 495 height 4
click at [627, 463] on div "08:57" at bounding box center [531, 462] width 495 height 4
click at [636, 463] on div "09:24" at bounding box center [531, 462] width 495 height 4
click at [644, 464] on div "09:28" at bounding box center [531, 462] width 495 height 4
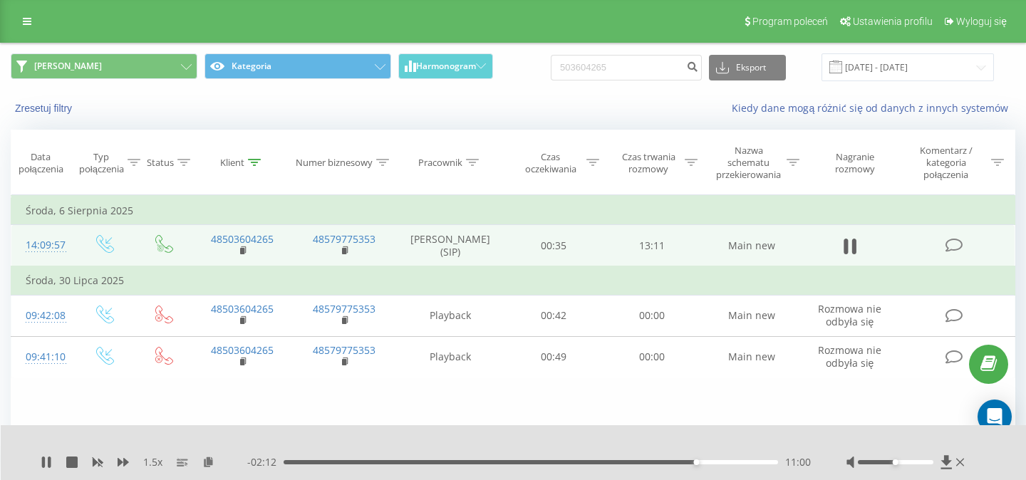
click at [706, 465] on div "- 02:12 11:00 11:00" at bounding box center [529, 462] width 564 height 14
click at [707, 460] on div "11:17" at bounding box center [531, 462] width 495 height 4
click at [723, 463] on div "11:43" at bounding box center [531, 462] width 495 height 4
click at [739, 463] on div "11:45" at bounding box center [531, 462] width 495 height 4
click at [755, 463] on div "12:33" at bounding box center [531, 462] width 495 height 4
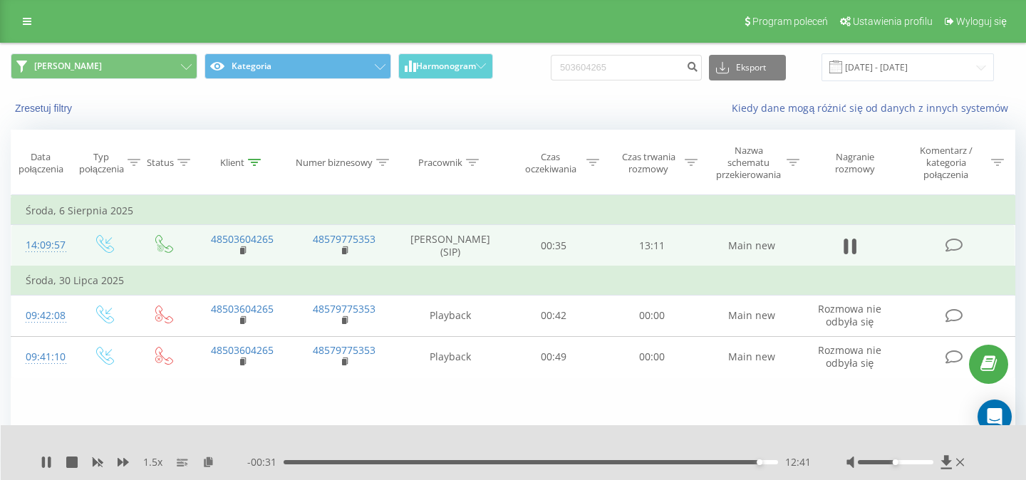
click at [470, 462] on div "12:41" at bounding box center [531, 462] width 495 height 4
click at [445, 463] on div "04:19" at bounding box center [531, 462] width 495 height 4
click at [368, 462] on div "04:21" at bounding box center [531, 462] width 495 height 4
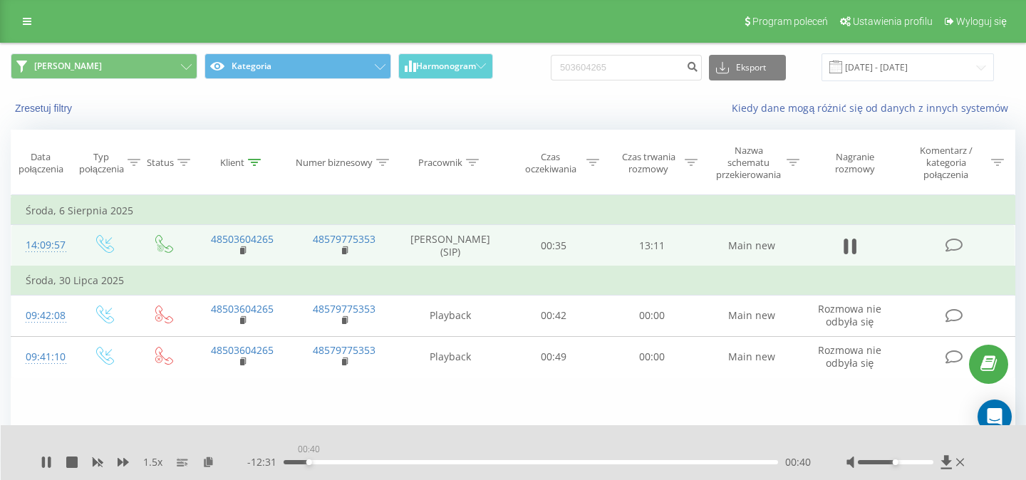
click at [309, 463] on div "00:40" at bounding box center [531, 462] width 495 height 4
click at [321, 463] on div "01:00" at bounding box center [531, 462] width 495 height 4
click at [339, 463] on div "01:28" at bounding box center [531, 462] width 495 height 4
click at [352, 463] on div "01:50" at bounding box center [531, 462] width 495 height 4
click at [362, 463] on div "02:06" at bounding box center [531, 462] width 495 height 4
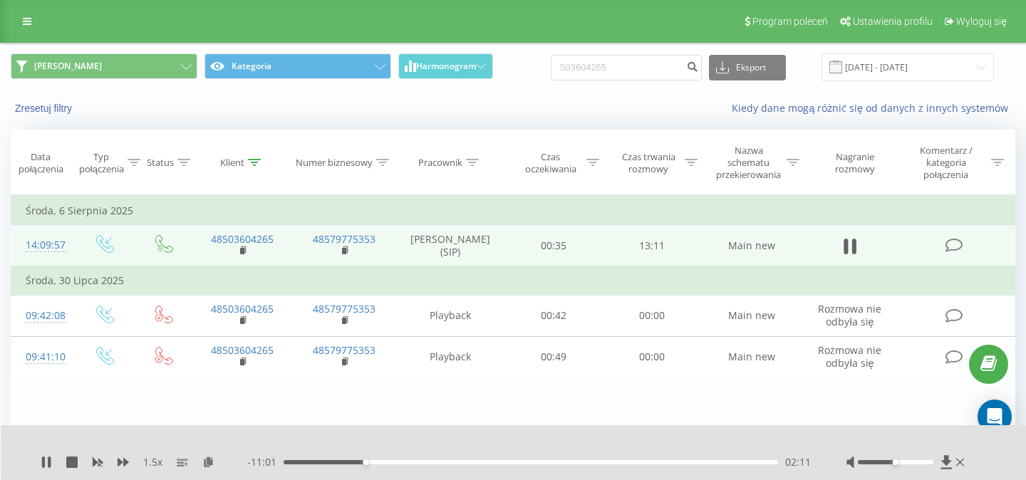
click at [373, 463] on div "02:11" at bounding box center [531, 462] width 495 height 4
click at [361, 464] on div "02:03" at bounding box center [531, 462] width 495 height 4
click at [349, 463] on div "02:09" at bounding box center [531, 462] width 495 height 4
click at [850, 245] on icon at bounding box center [850, 247] width 13 height 20
drag, startPoint x: 635, startPoint y: 71, endPoint x: 547, endPoint y: 71, distance: 87.7
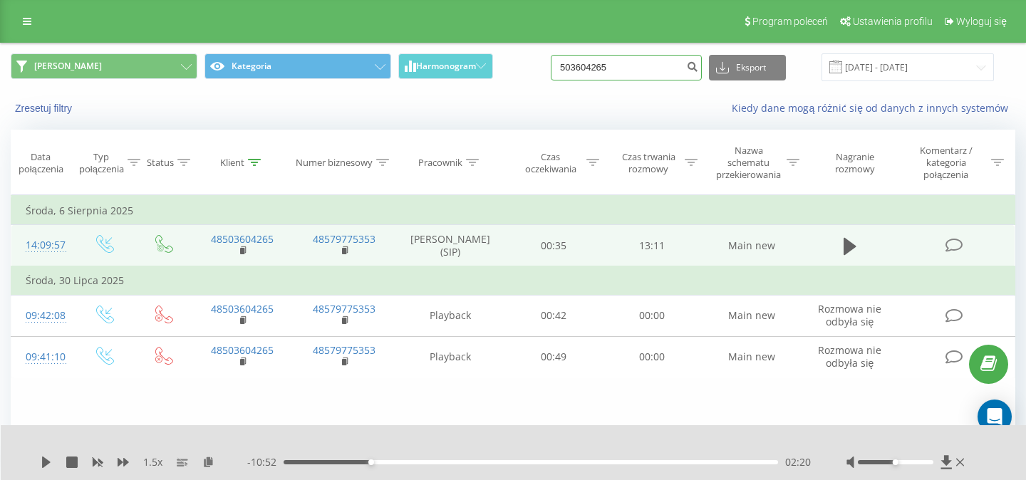
click at [551, 71] on input "503604265" at bounding box center [626, 68] width 151 height 26
paste input "603 605 318"
type input "603 605 318"
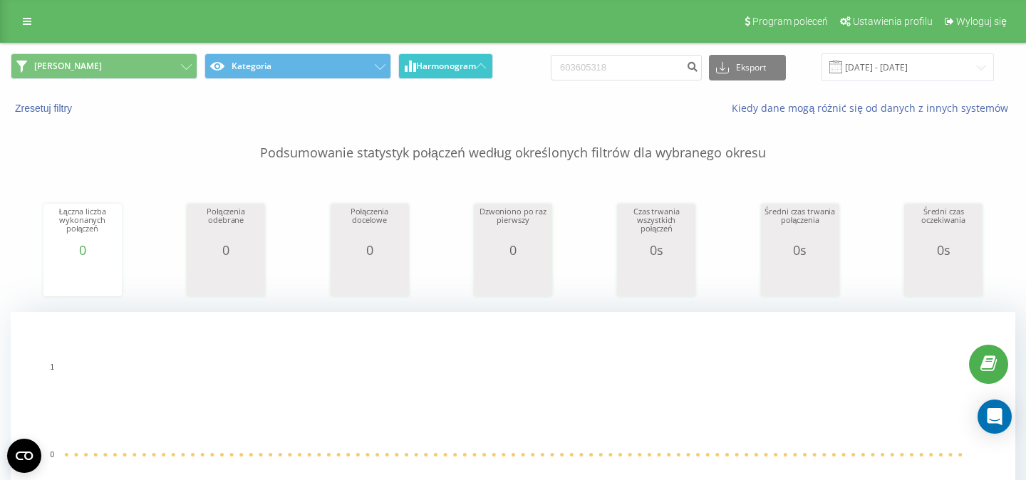
click at [484, 65] on icon at bounding box center [481, 65] width 10 height 5
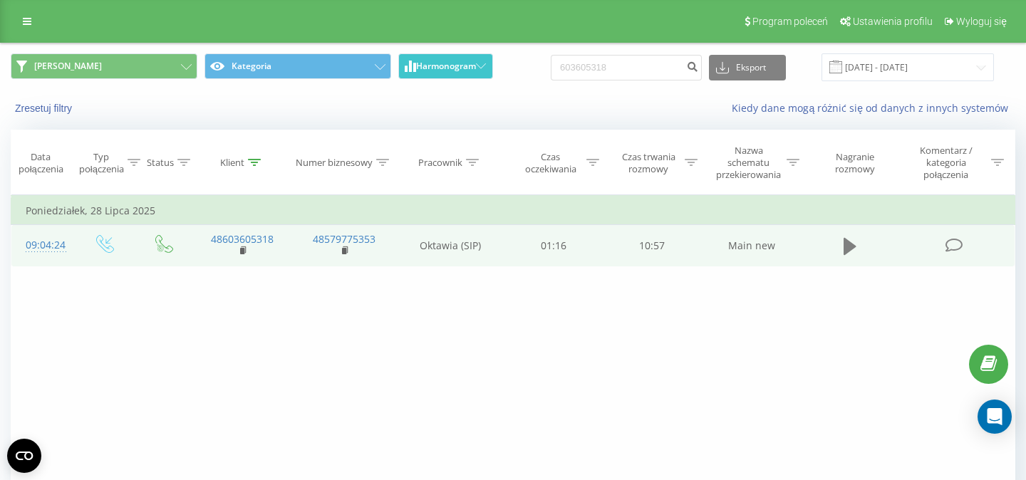
click at [851, 254] on icon at bounding box center [850, 247] width 13 height 20
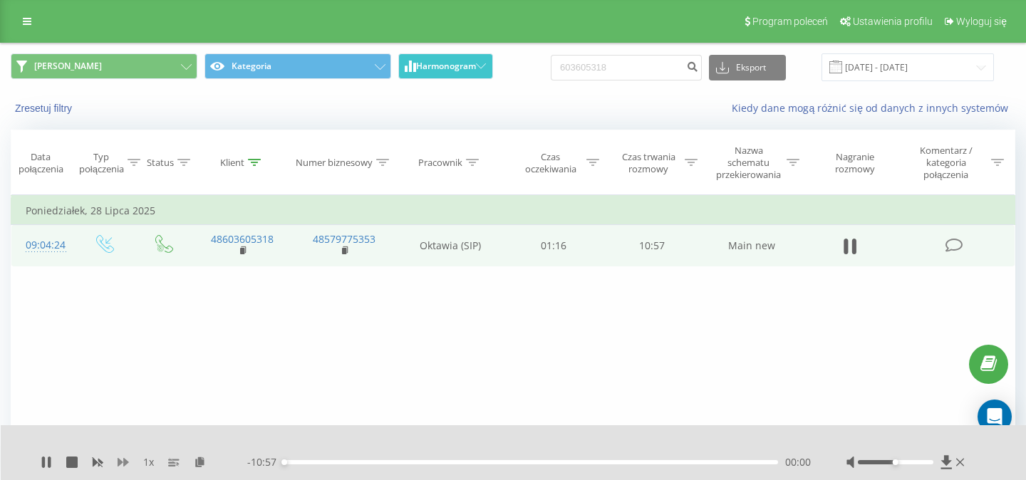
click at [124, 461] on icon at bounding box center [123, 462] width 11 height 9
click at [845, 252] on icon at bounding box center [846, 247] width 4 height 16
drag, startPoint x: 634, startPoint y: 71, endPoint x: 548, endPoint y: 70, distance: 86.2
click at [551, 70] on input "603605318" at bounding box center [626, 68] width 151 height 26
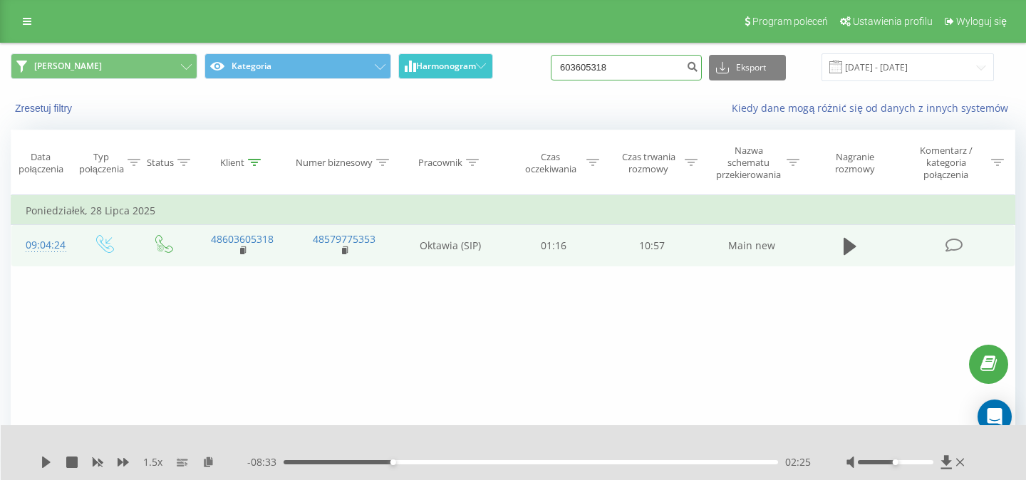
paste input "9670"
type input "6"
click at [626, 69] on input at bounding box center [626, 68] width 151 height 26
paste input "533 128 600"
type input "533 128 600"
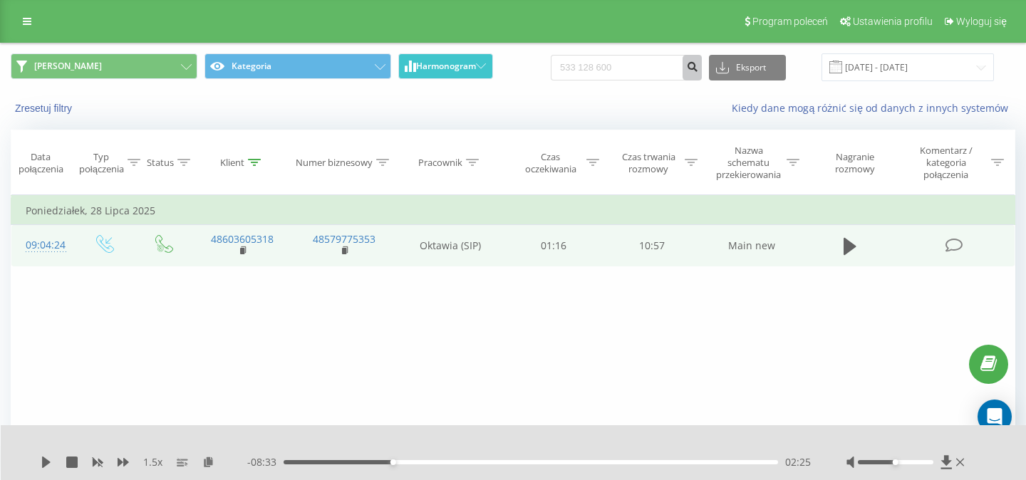
click at [698, 68] on icon "submit" at bounding box center [692, 65] width 12 height 9
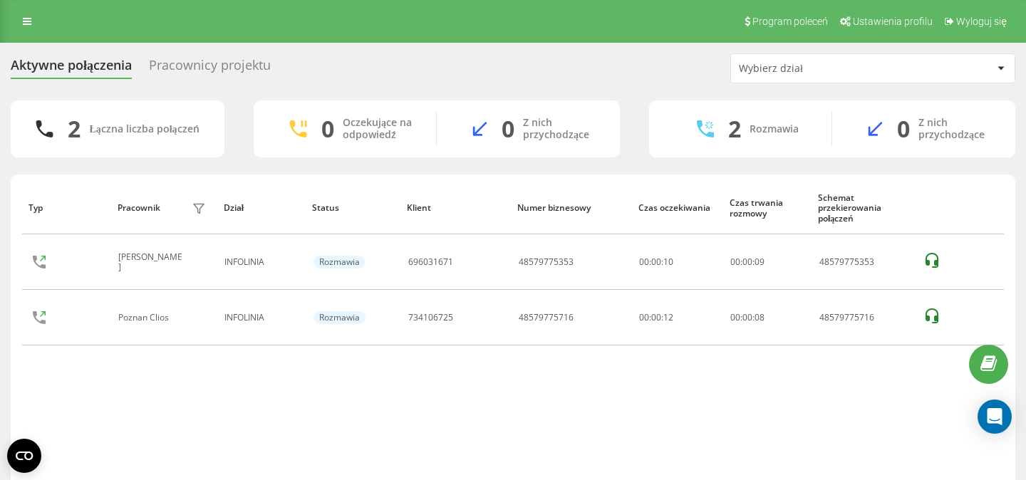
click at [237, 66] on div "Pracownicy projektu" at bounding box center [210, 69] width 122 height 22
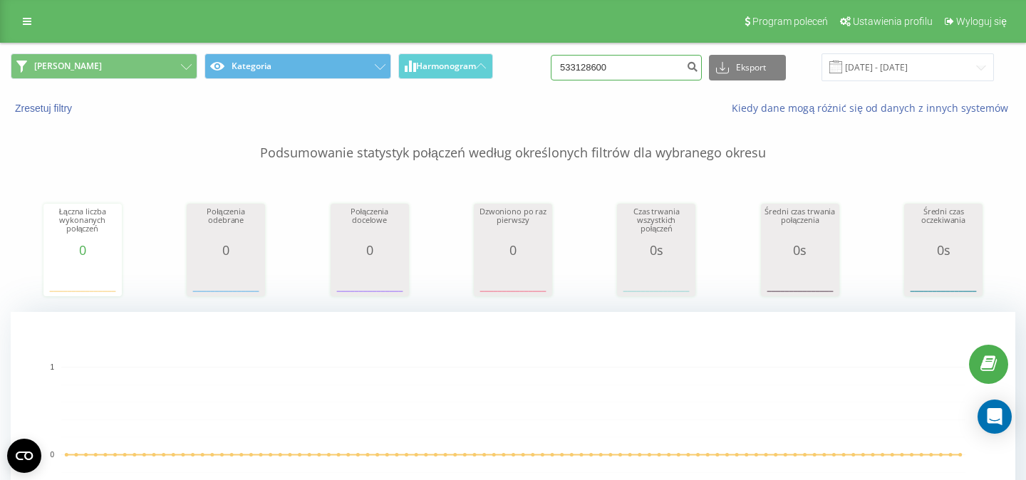
drag, startPoint x: 628, startPoint y: 74, endPoint x: 535, endPoint y: 71, distance: 92.7
click at [551, 71] on input "533128600" at bounding box center [626, 68] width 151 height 26
paste input "793 541 235"
type input "793 541 235"
click at [696, 66] on icon "submit" at bounding box center [692, 65] width 12 height 9
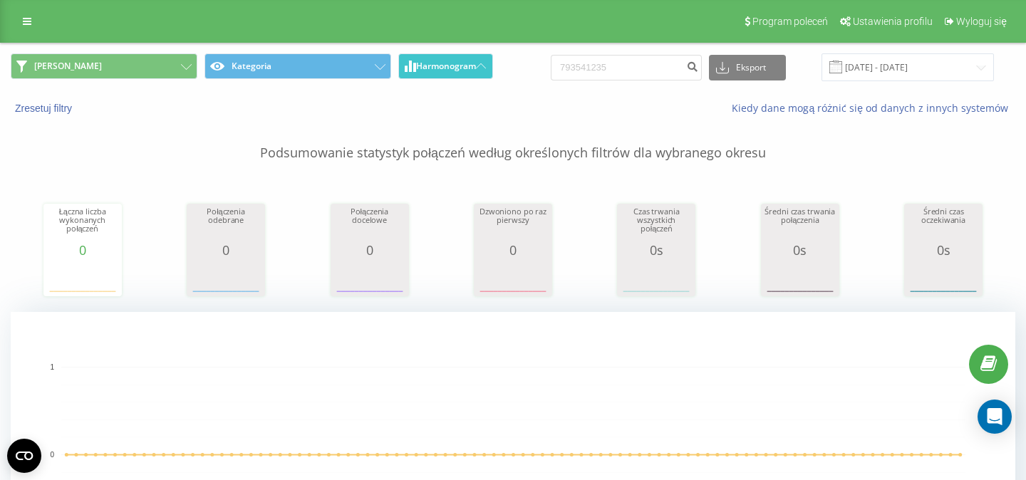
click at [484, 69] on button "Harmonogram" at bounding box center [445, 66] width 95 height 26
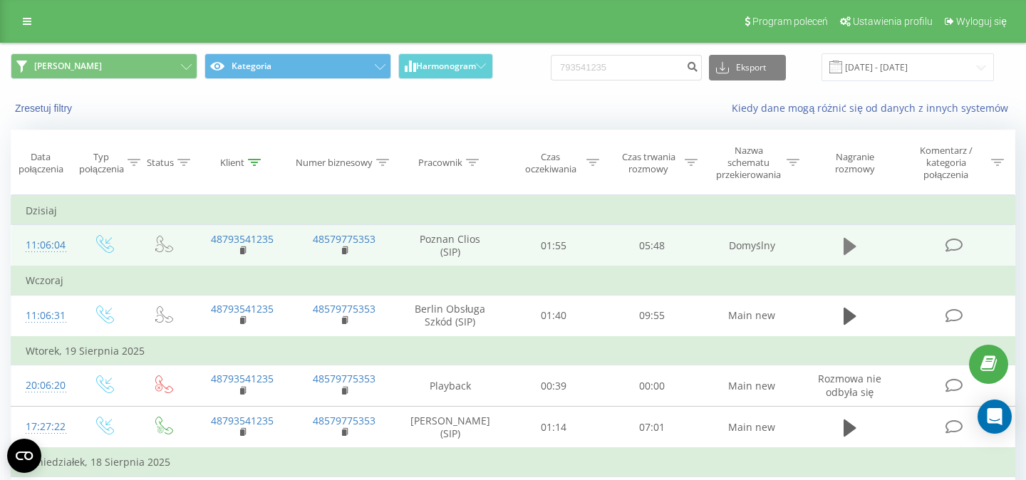
click at [853, 251] on icon at bounding box center [850, 246] width 13 height 17
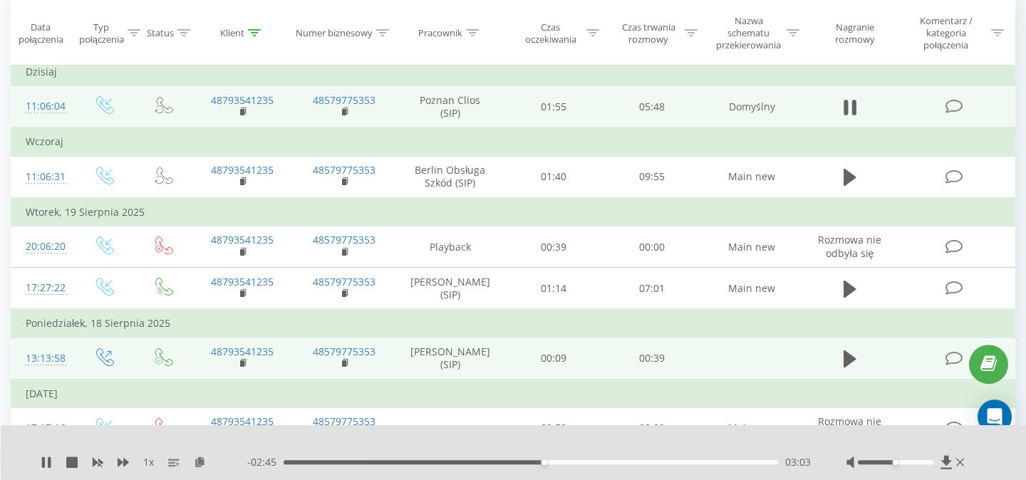
scroll to position [130, 0]
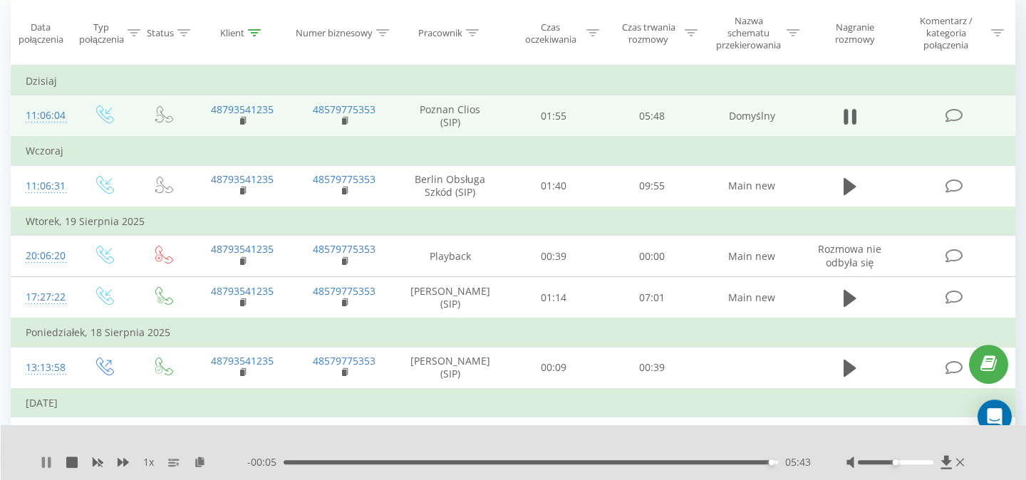
click at [46, 463] on icon at bounding box center [46, 462] width 11 height 11
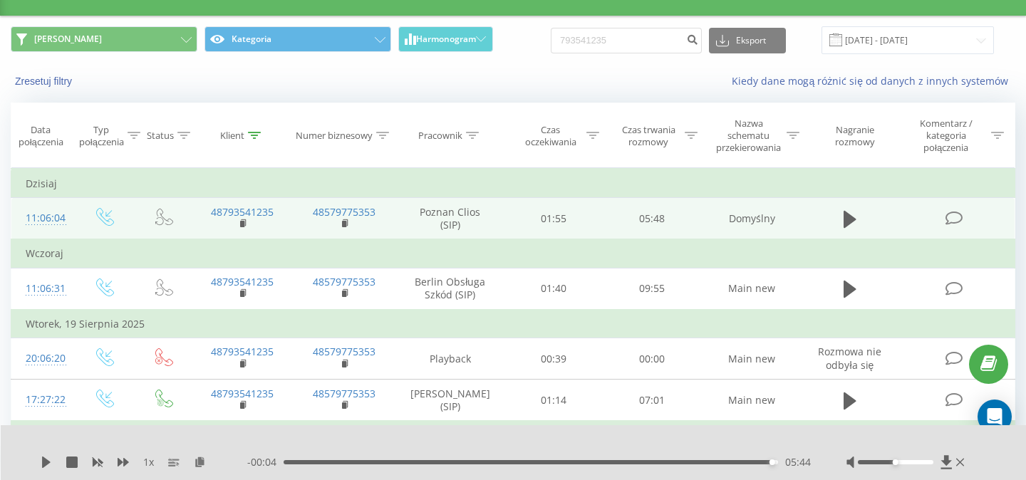
scroll to position [0, 0]
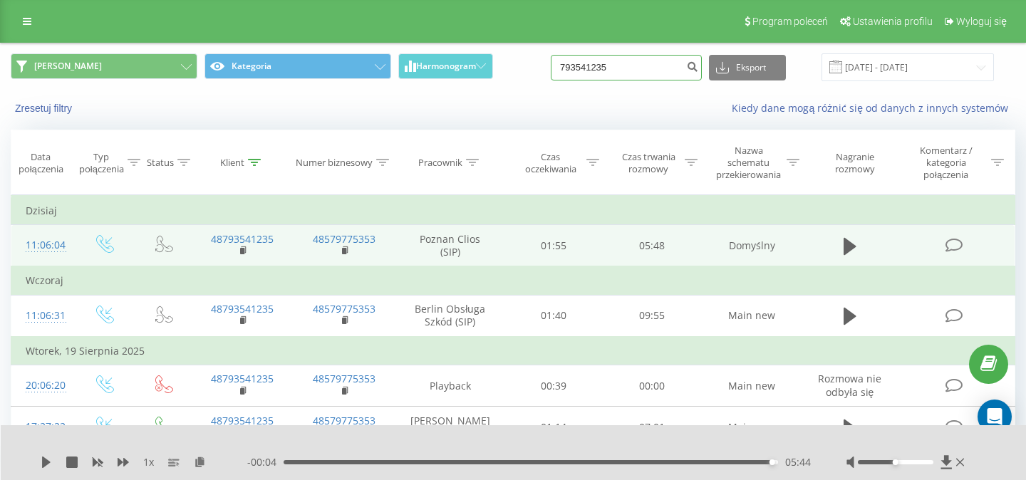
drag, startPoint x: 636, startPoint y: 72, endPoint x: 534, endPoint y: 69, distance: 102.7
click at [551, 69] on input "793541235" at bounding box center [626, 68] width 151 height 26
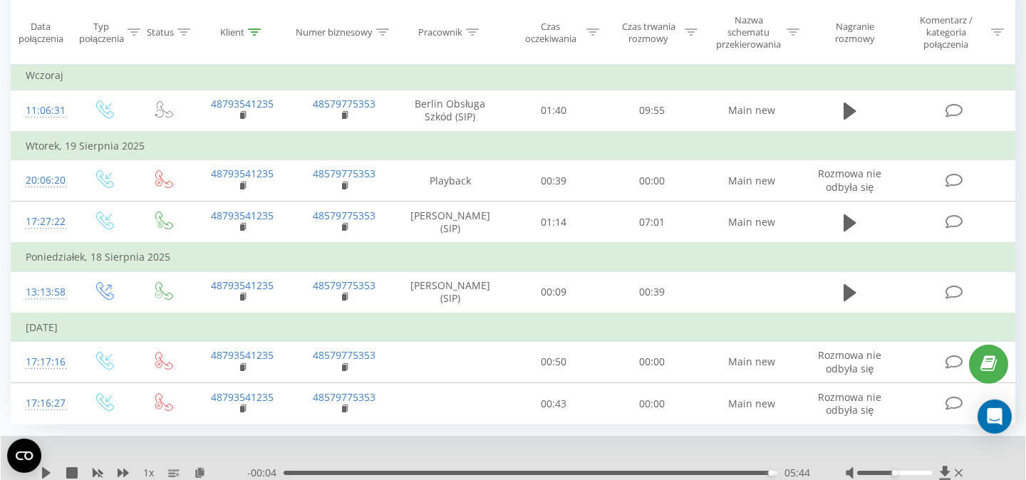
scroll to position [260, 0]
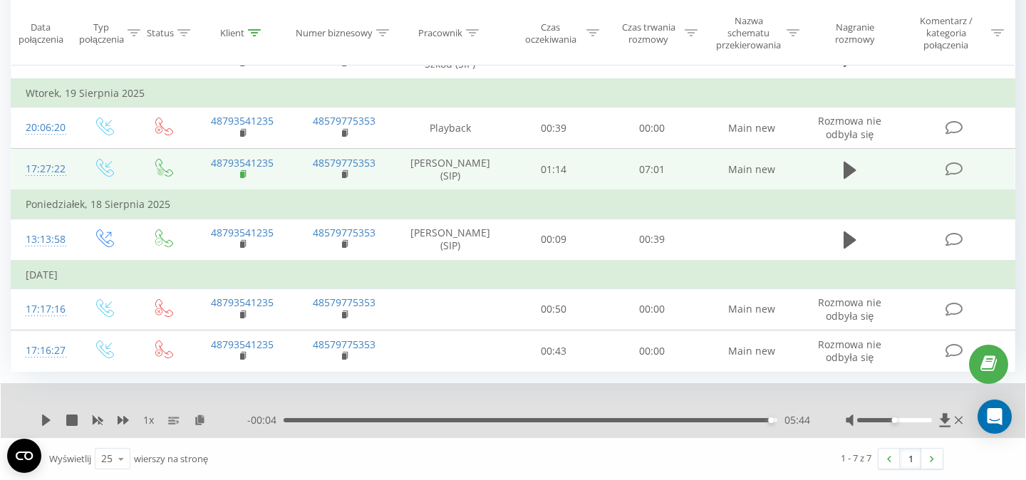
click at [241, 172] on rect at bounding box center [242, 175] width 4 height 6
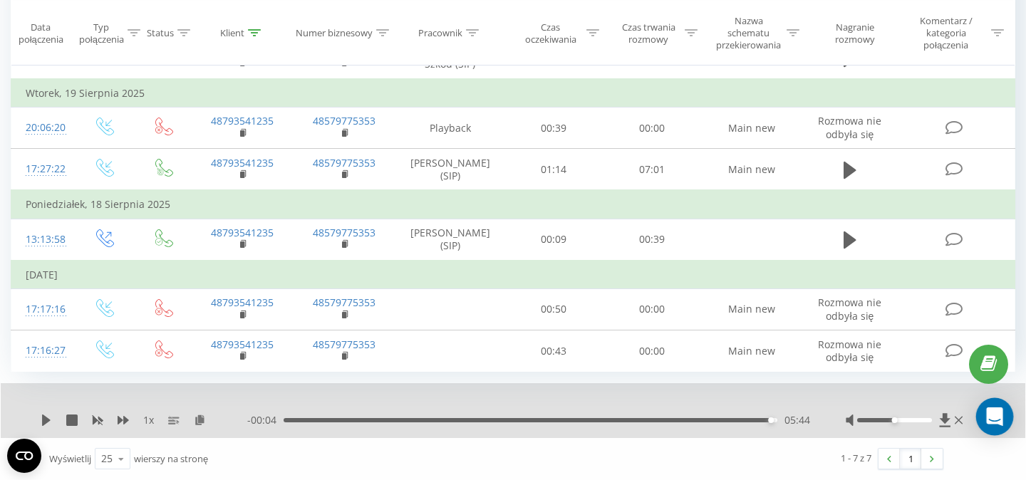
click at [998, 420] on icon "Open Intercom Messenger" at bounding box center [995, 417] width 19 height 19
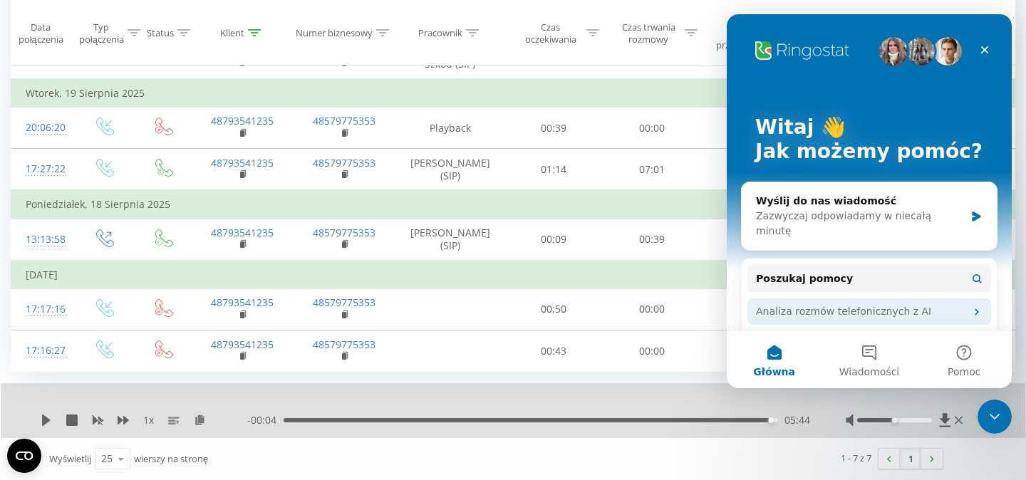
scroll to position [0, 0]
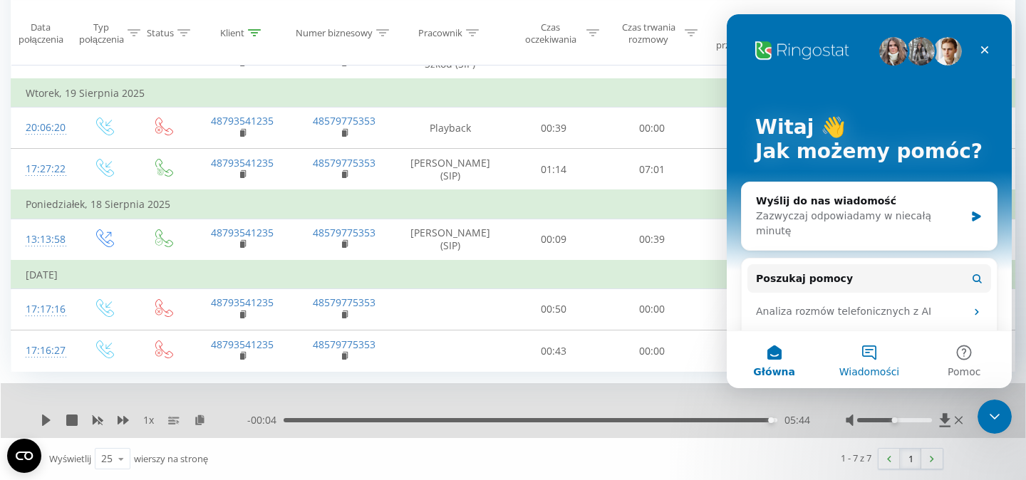
click at [872, 356] on button "Wiadomości" at bounding box center [869, 359] width 95 height 57
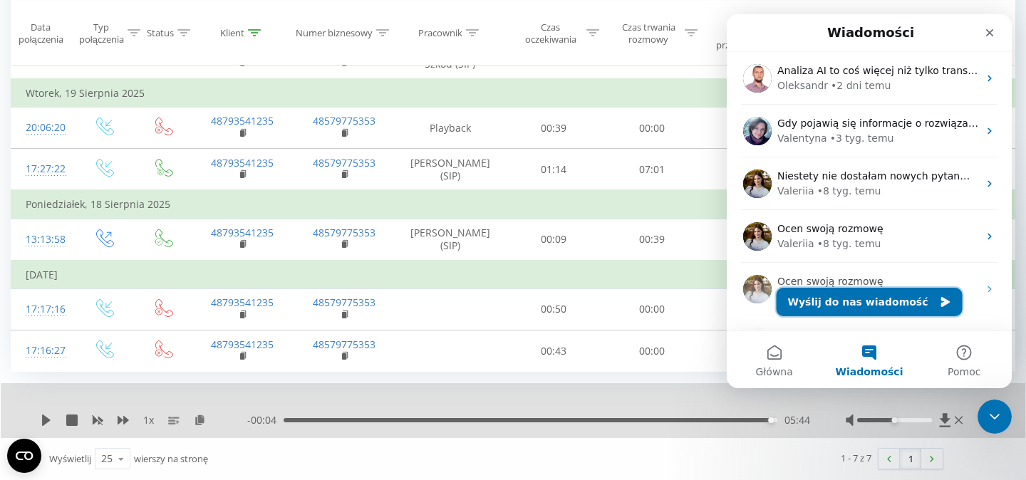
click at [889, 303] on button "Wyślij do nas wiadomość" at bounding box center [870, 302] width 186 height 29
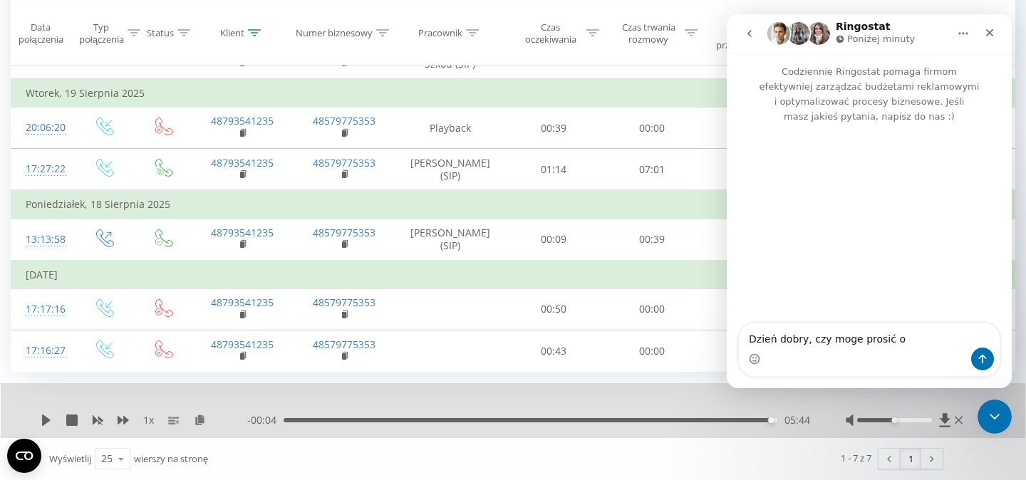
click at [853, 340] on textarea "Dzień dobry, czy moge prosić o" at bounding box center [869, 336] width 261 height 24
click at [918, 344] on textarea "Dzień dobry, czy mogę prosić o" at bounding box center [869, 336] width 261 height 24
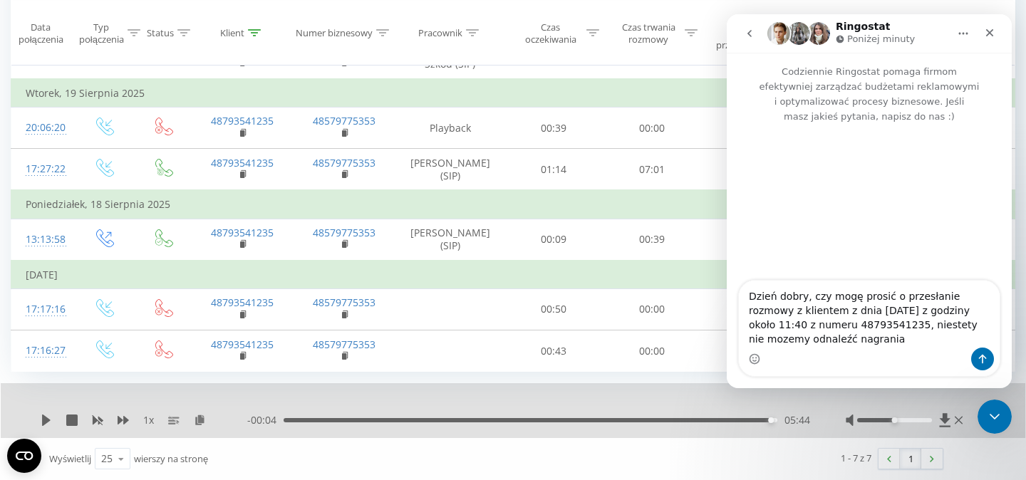
click at [933, 329] on textarea "Dzień dobry, czy mogę prosić o przesłanie rozmowy z klientem z dnia 16.08.2025 …" at bounding box center [869, 314] width 261 height 67
click at [925, 342] on textarea "Dzień dobry, czy mogę prosić o przesłanie rozmowy z klientem z dnia 16.08.2025 …" at bounding box center [869, 314] width 261 height 67
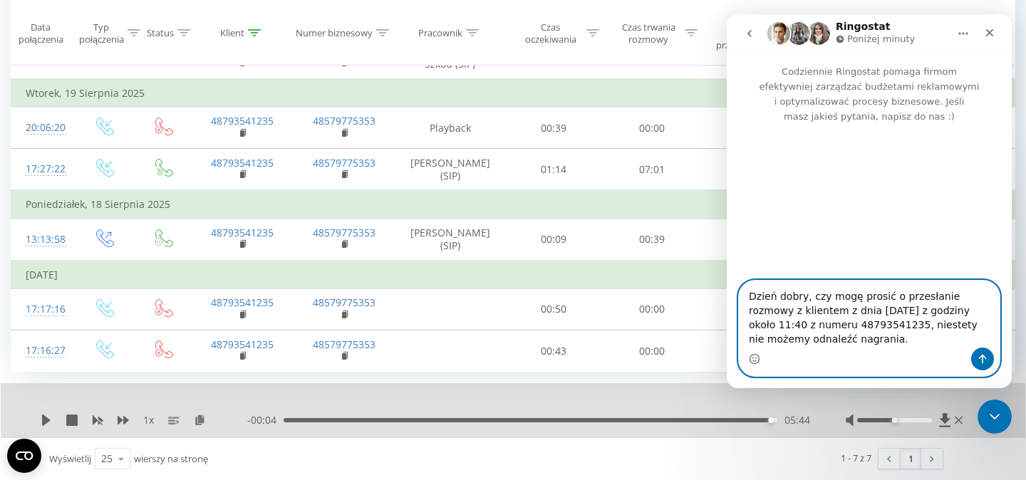
click at [852, 328] on textarea "Dzień dobry, czy mogę prosić o przesłanie rozmowy z klientem z dnia 16.08.2025 …" at bounding box center [869, 314] width 261 height 67
paste textarea "533 128 600"
click at [904, 343] on textarea "Dzień dobry, czy mogę prosić o przesłanie rozmowy z klientem z dnia 16.08.2025 …" at bounding box center [869, 314] width 261 height 67
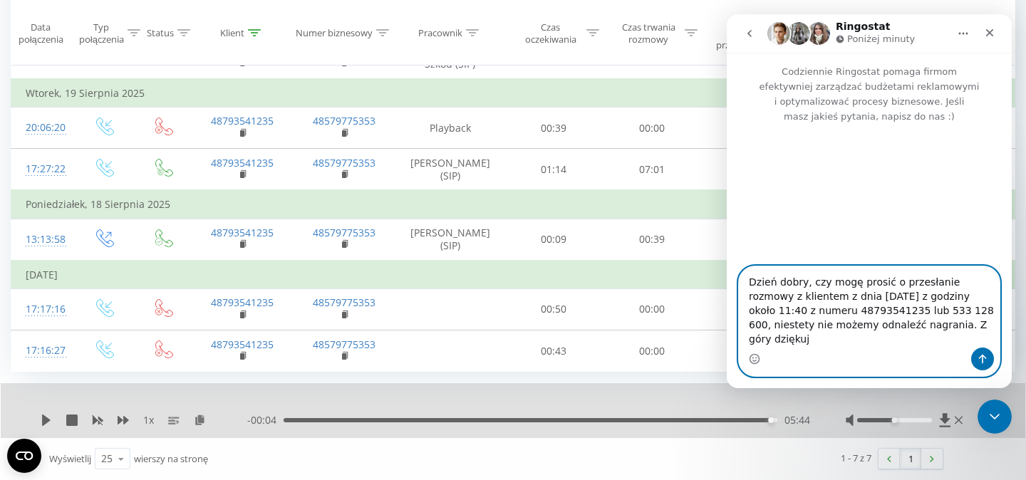
type textarea "Dzień dobry, czy mogę prosić o przesłanie rozmowy z klientem z dnia 16.08.2025 …"
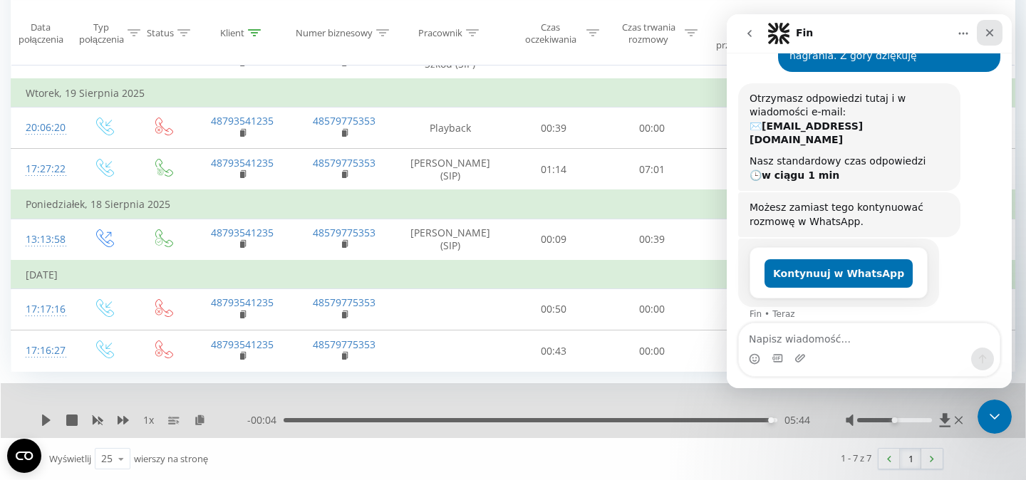
scroll to position [170, 0]
click at [990, 36] on icon "Zamknij" at bounding box center [989, 32] width 11 height 11
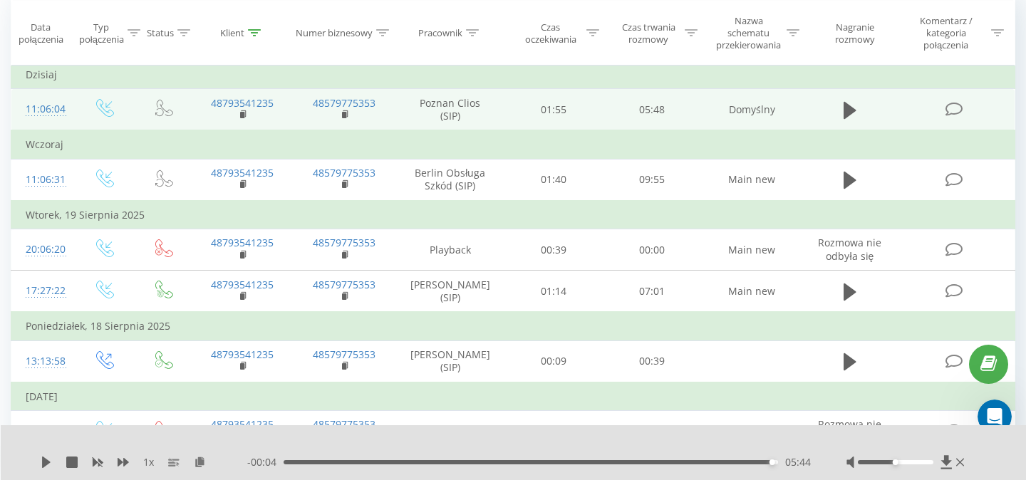
scroll to position [0, 0]
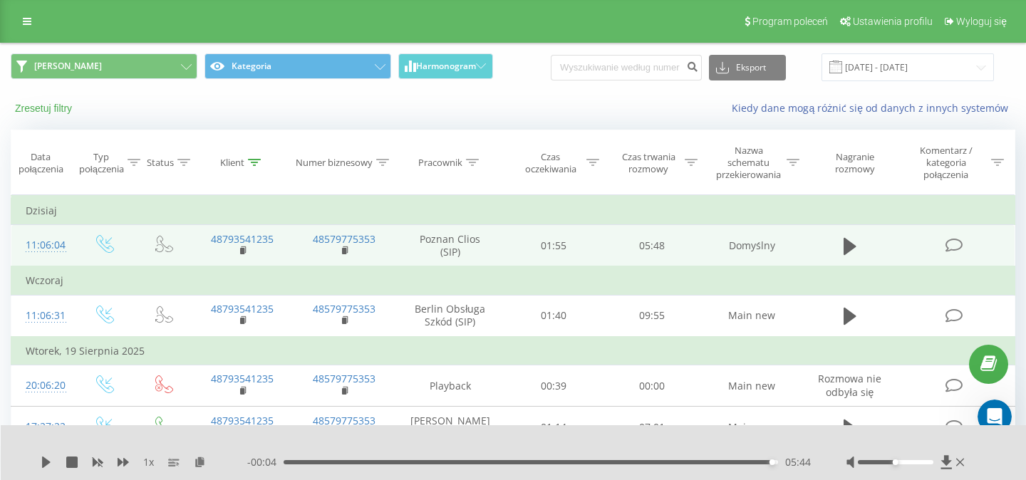
click at [48, 109] on button "Zresetuj filtry" at bounding box center [45, 108] width 68 height 13
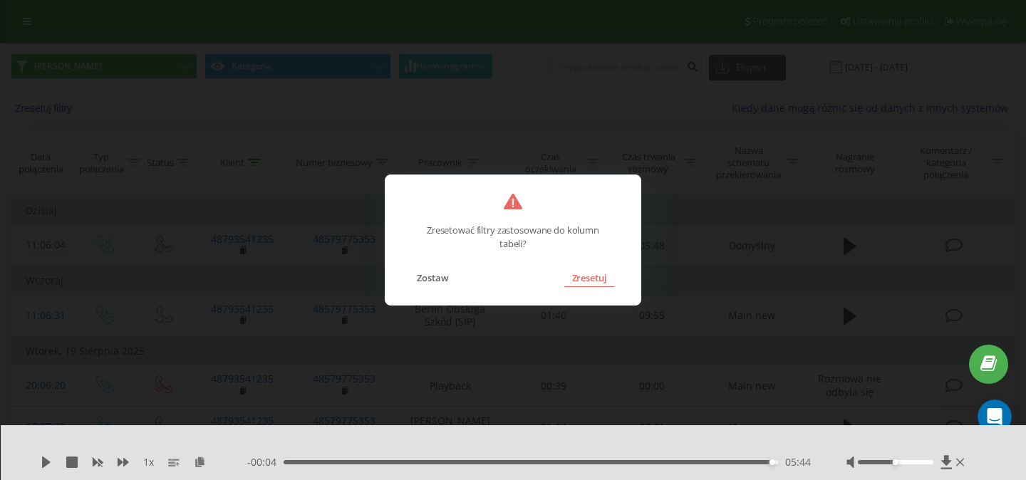
click at [588, 279] on button "Zresetuj" at bounding box center [588, 278] width 49 height 19
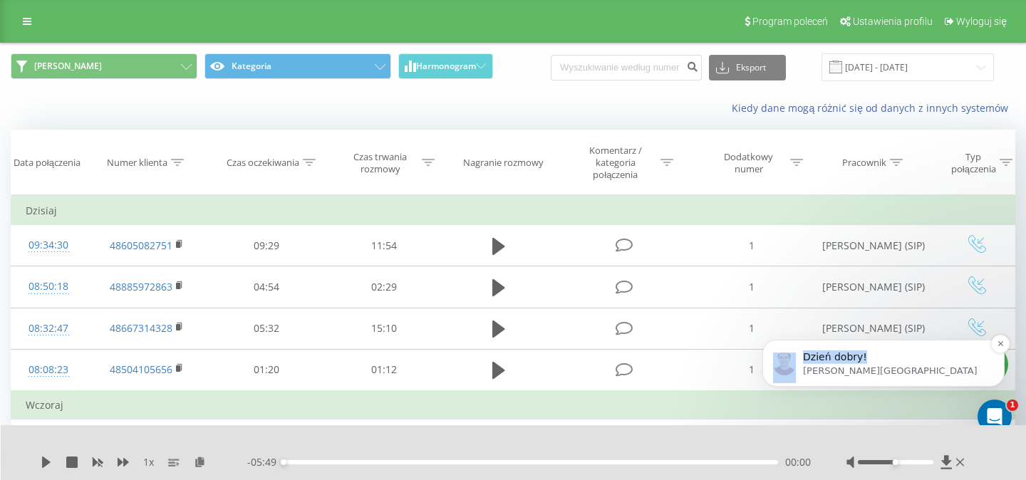
click at [935, 359] on p "Dzień dobry!" at bounding box center [895, 358] width 184 height 14
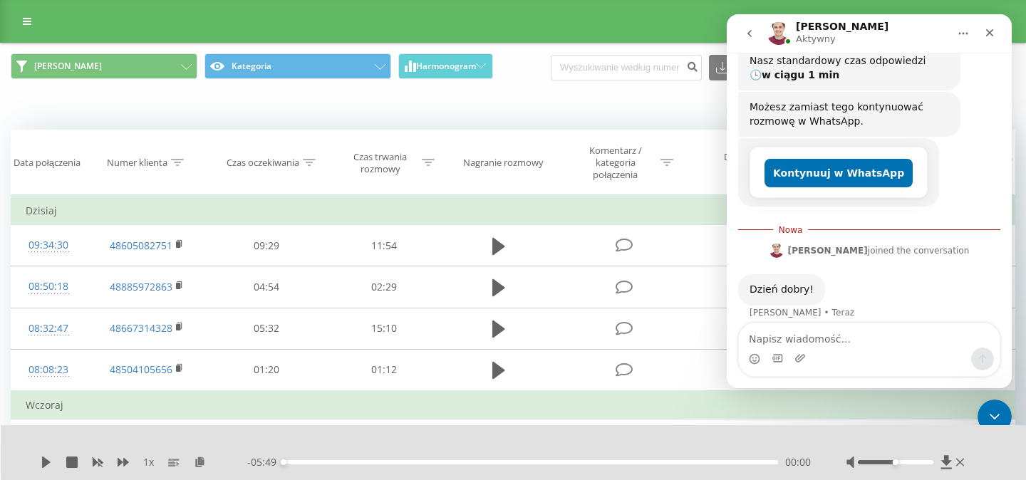
scroll to position [269, 0]
click at [844, 343] on textarea "Napisz wiadomość..." at bounding box center [869, 336] width 261 height 24
type textarea "dzień dobry"
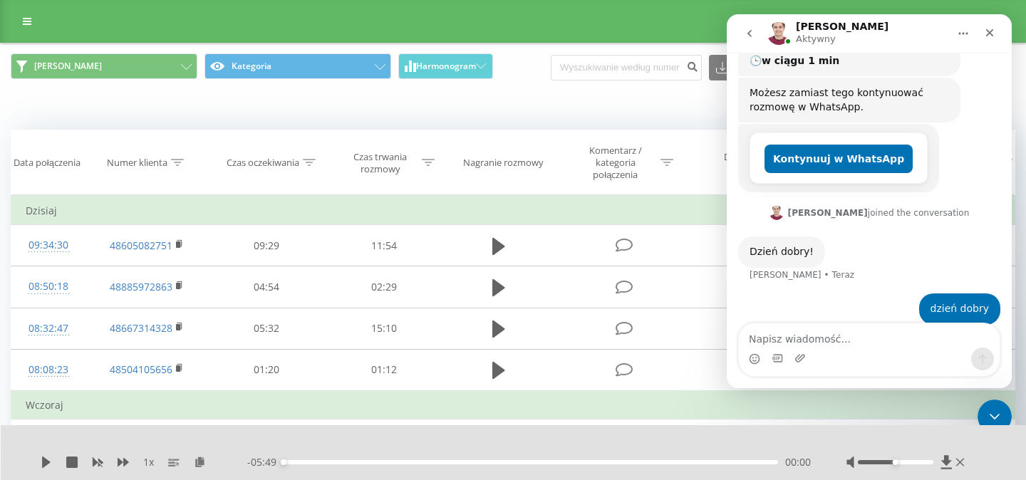
scroll to position [288, 0]
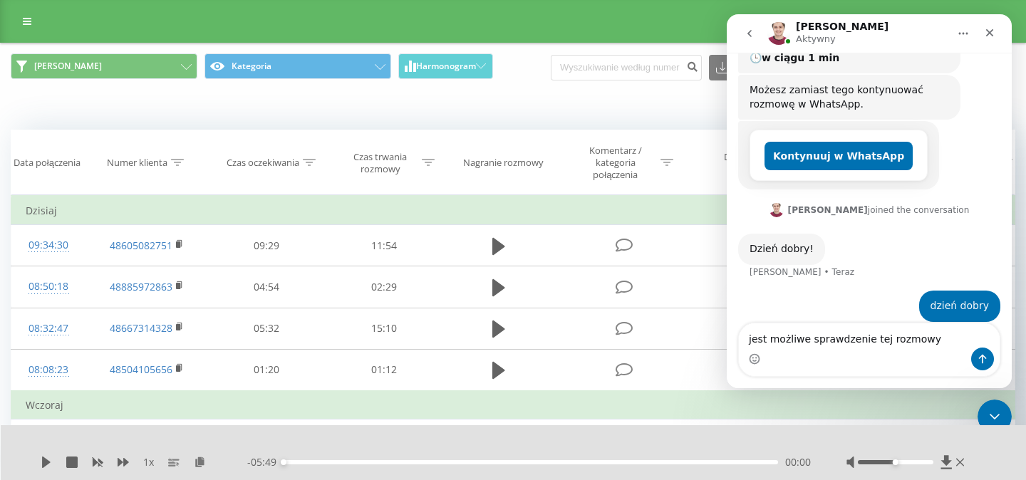
type textarea "jest możliwe sprawdzenie tej rozmowy?"
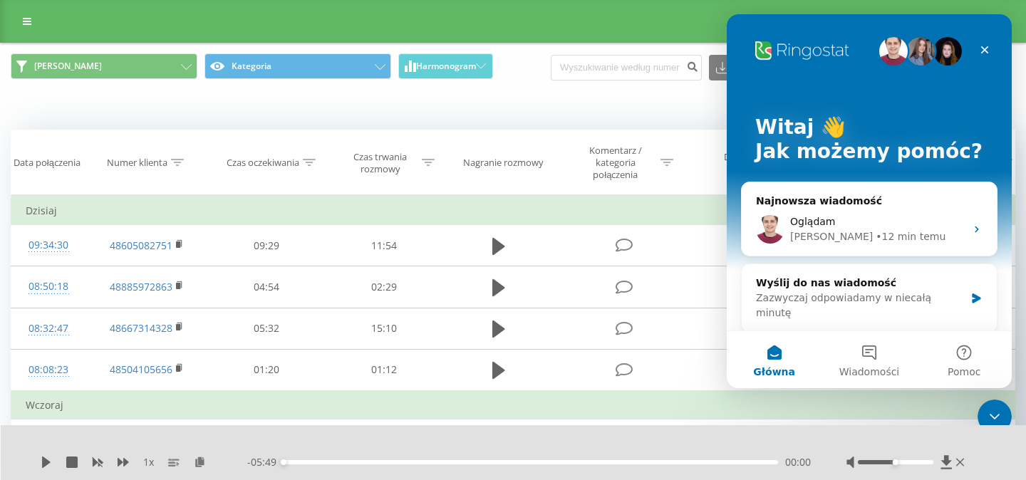
scroll to position [0, 0]
click at [980, 228] on icon "Komunikator Intercom" at bounding box center [976, 229] width 11 height 11
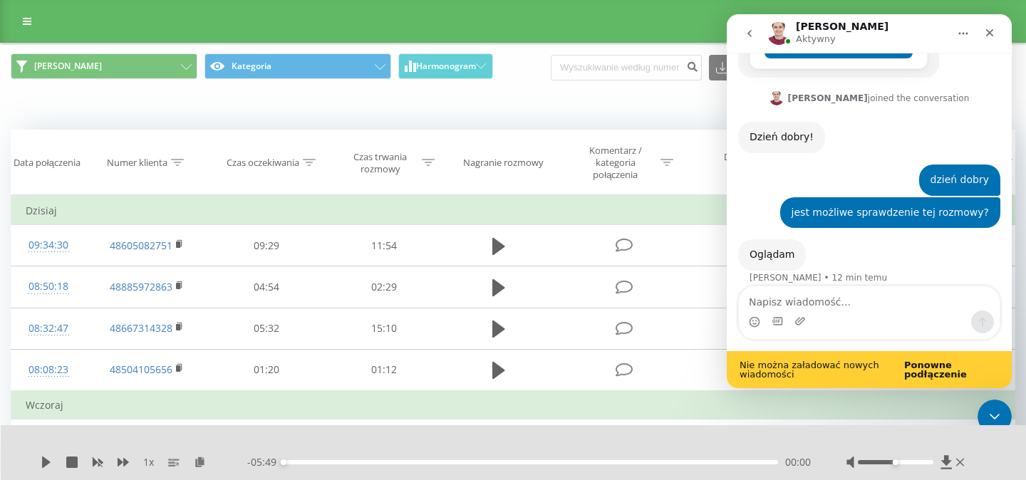
scroll to position [400, 0]
click at [931, 368] on b "Ponowne podłączenie" at bounding box center [935, 370] width 63 height 20
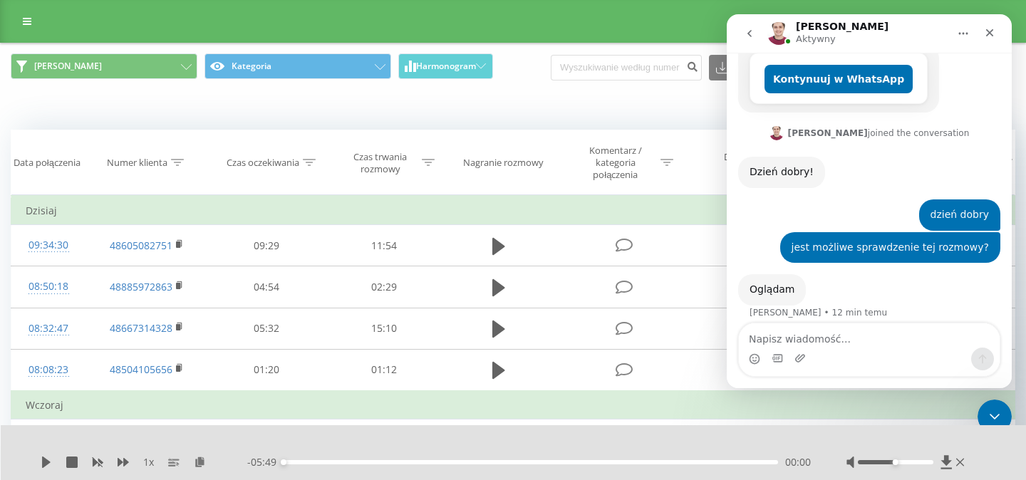
scroll to position [363, 0]
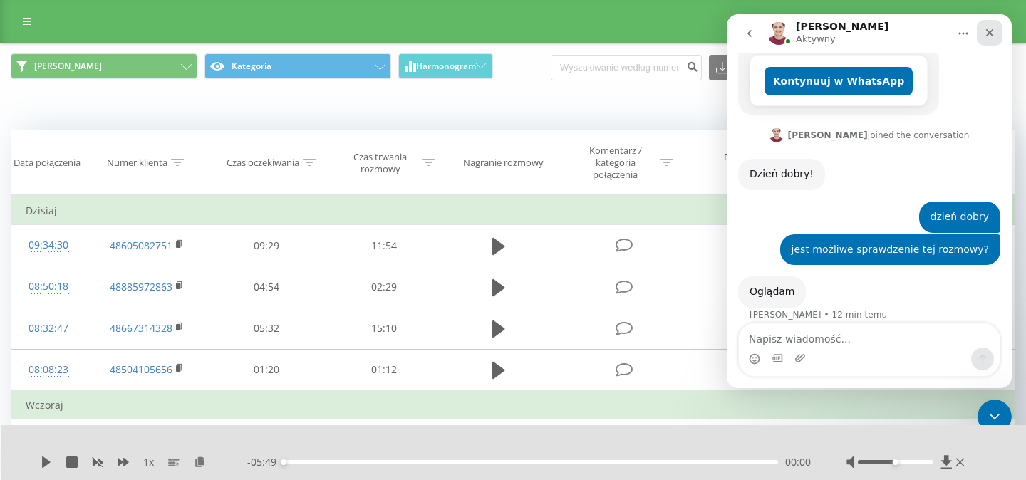
click at [992, 31] on icon "Zamknij" at bounding box center [990, 33] width 8 height 8
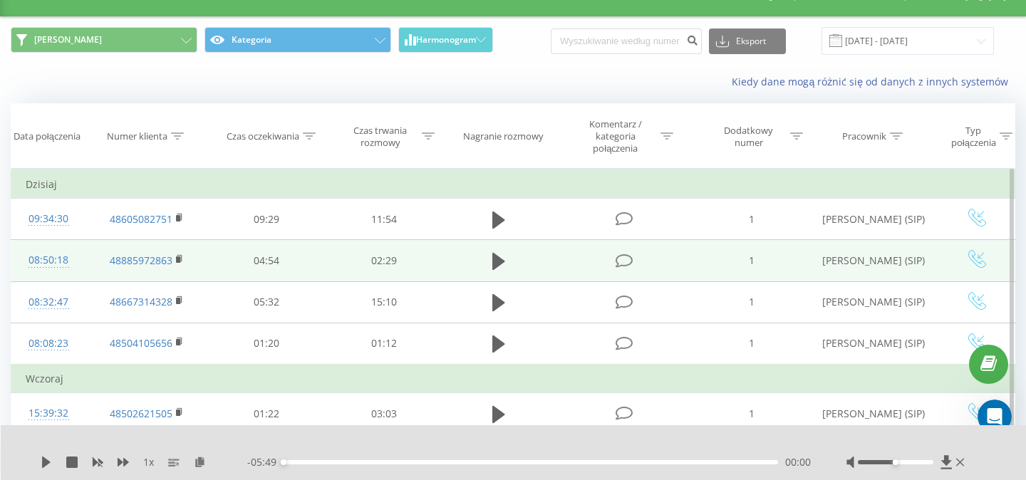
scroll to position [31, 0]
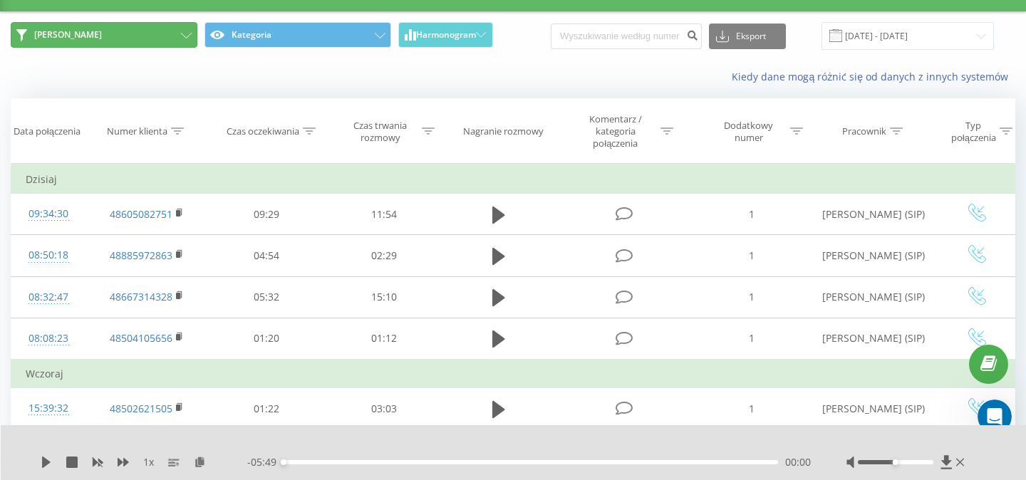
click at [175, 34] on button "JOANNA" at bounding box center [104, 35] width 187 height 26
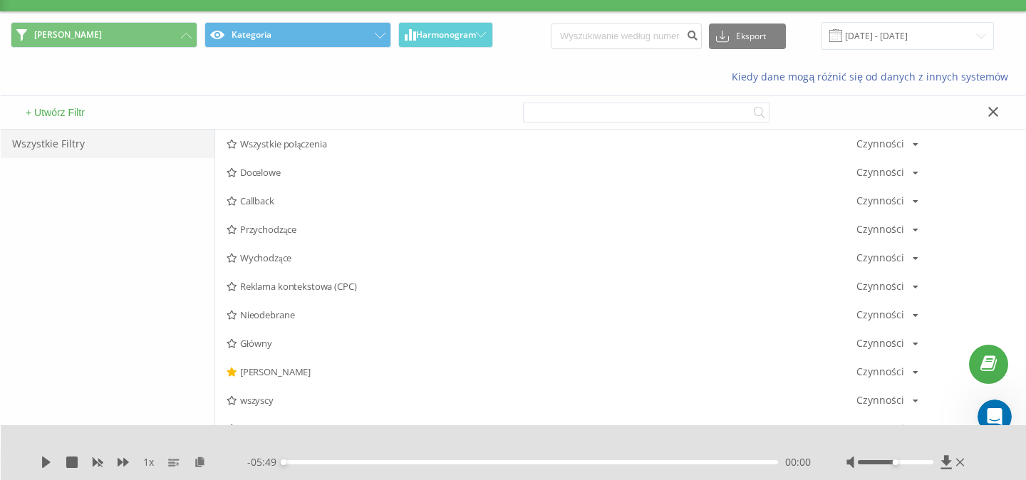
click at [264, 399] on span "wszyscy" at bounding box center [542, 401] width 630 height 10
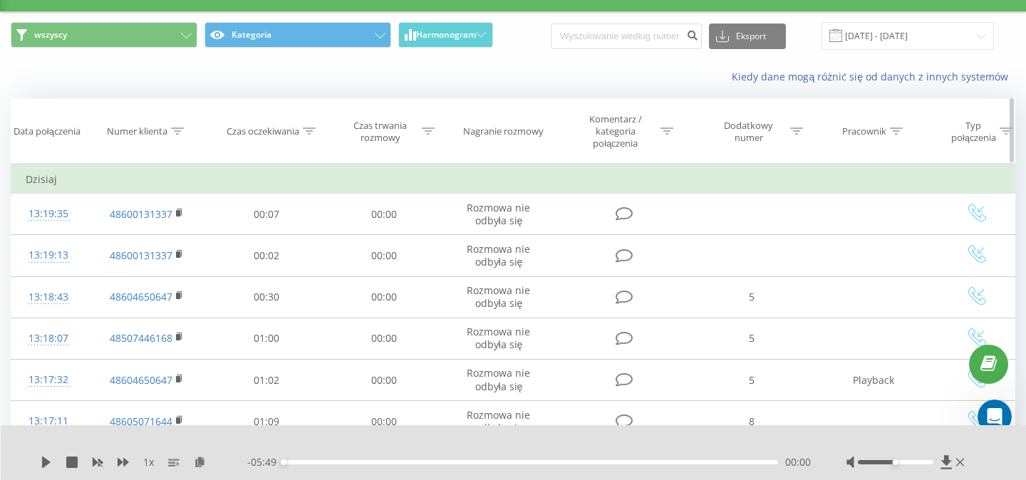
click at [897, 130] on icon at bounding box center [896, 131] width 13 height 7
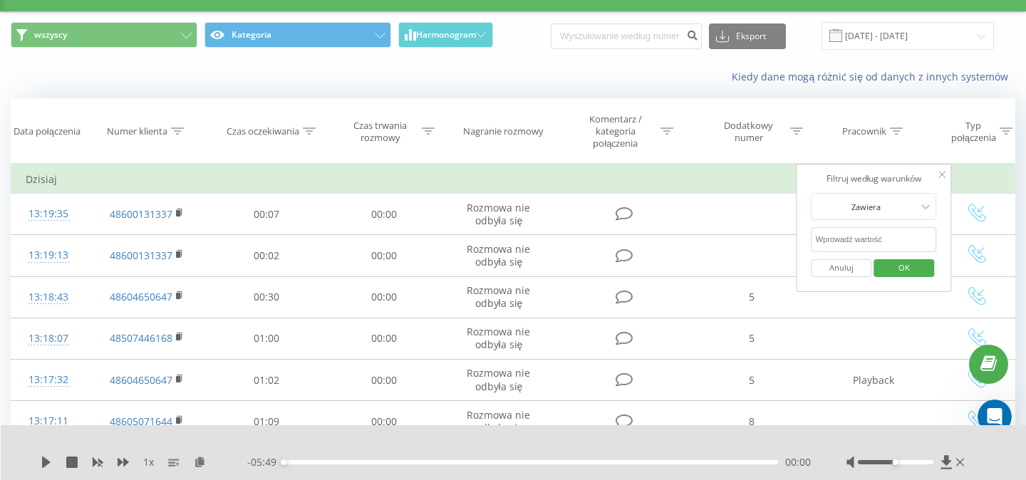
click at [880, 237] on input "text" at bounding box center [874, 239] width 125 height 25
type input "[PERSON_NAME]"
click at [897, 267] on span "OK" at bounding box center [904, 268] width 40 height 22
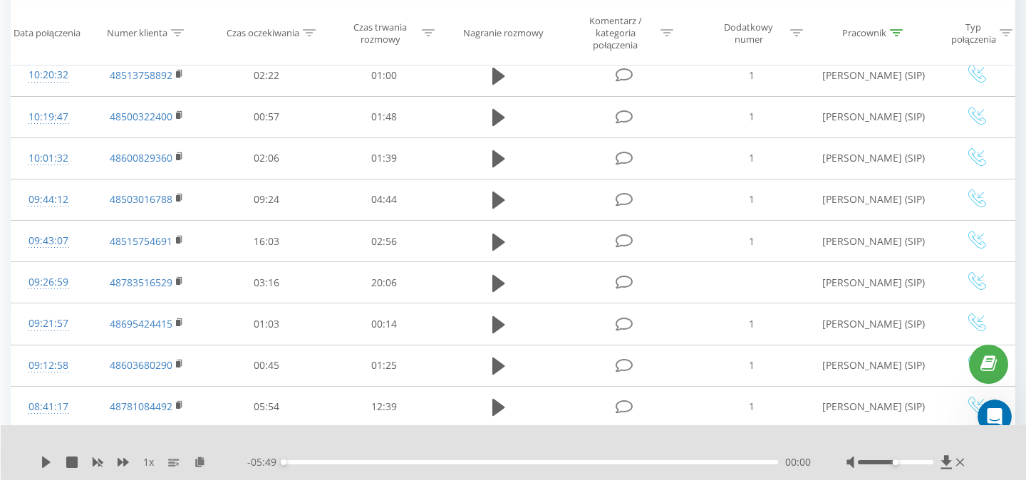
scroll to position [627, 0]
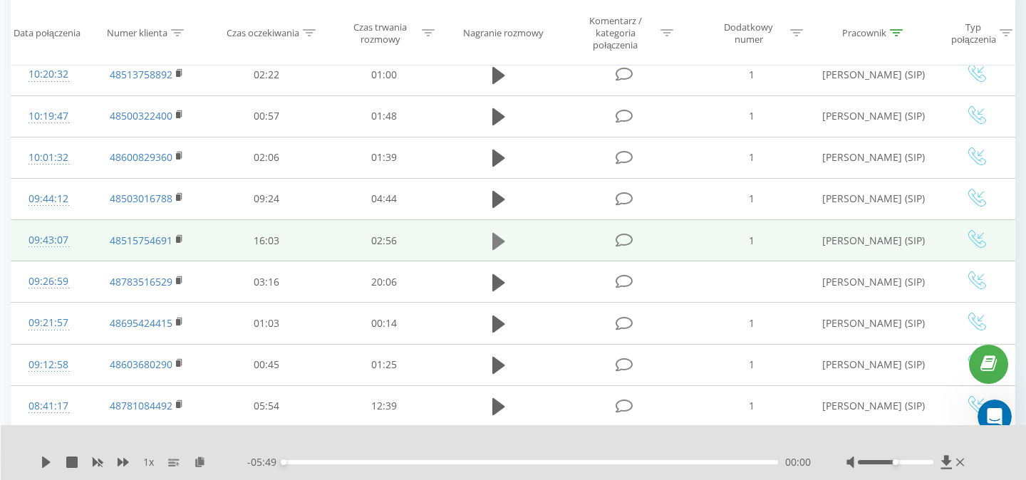
click at [500, 244] on icon at bounding box center [498, 240] width 13 height 17
click at [376, 459] on div "- 02:44 00:11 00:11" at bounding box center [529, 462] width 564 height 14
click at [377, 465] on div "- 02:44 00:12 00:12" at bounding box center [529, 462] width 564 height 14
click at [377, 465] on div "- 02:43 00:13 00:13" at bounding box center [529, 462] width 564 height 14
click at [377, 463] on div "00:13" at bounding box center [531, 462] width 495 height 4
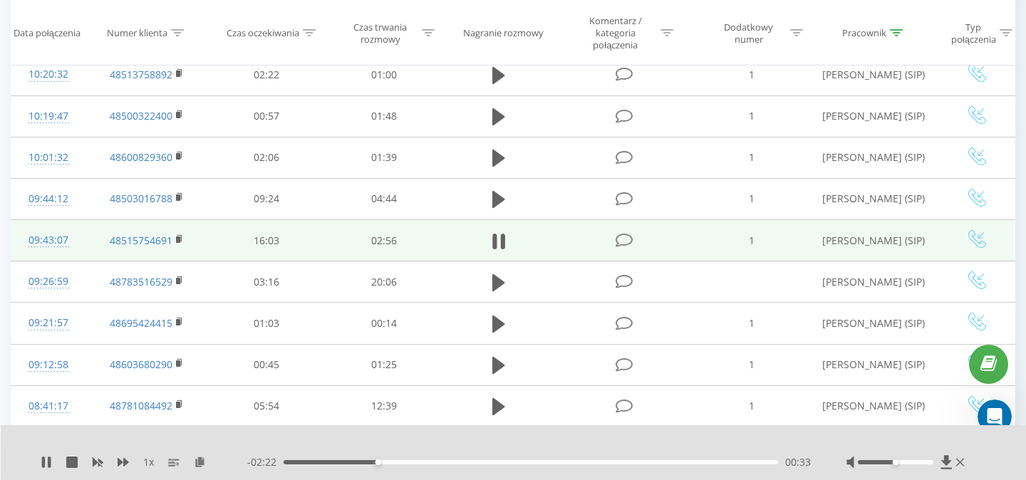
click at [419, 462] on div "00:33" at bounding box center [531, 462] width 495 height 4
click at [492, 461] on div "01:14" at bounding box center [531, 462] width 495 height 4
click at [623, 462] on div "02:01" at bounding box center [531, 462] width 495 height 4
click at [520, 464] on div "01:24" at bounding box center [531, 462] width 495 height 4
click at [487, 463] on div "01:12" at bounding box center [531, 462] width 495 height 4
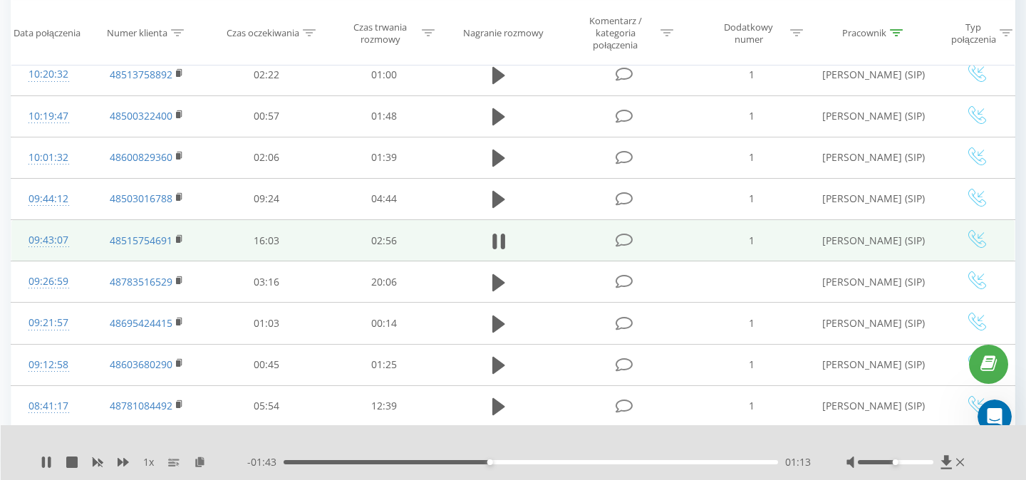
click at [507, 463] on div "01:13" at bounding box center [531, 462] width 495 height 4
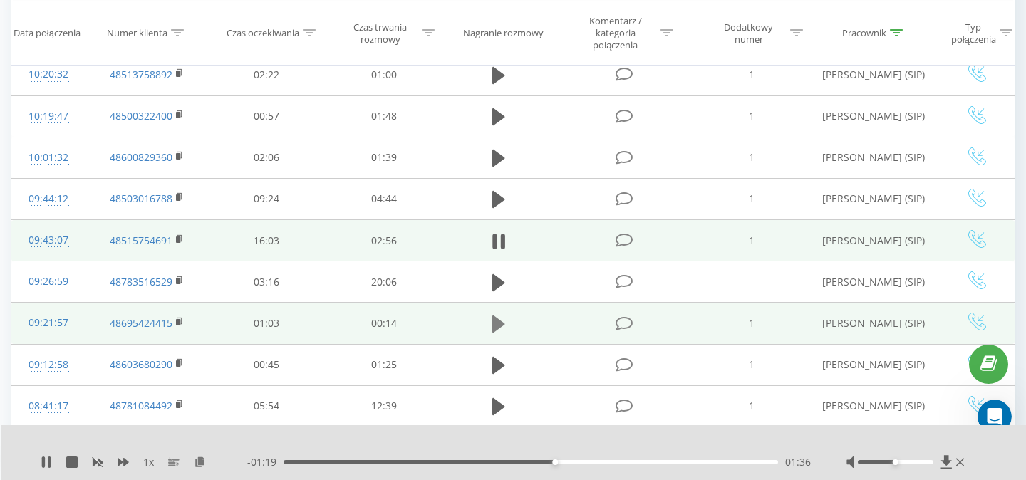
click at [497, 316] on icon at bounding box center [498, 324] width 13 height 20
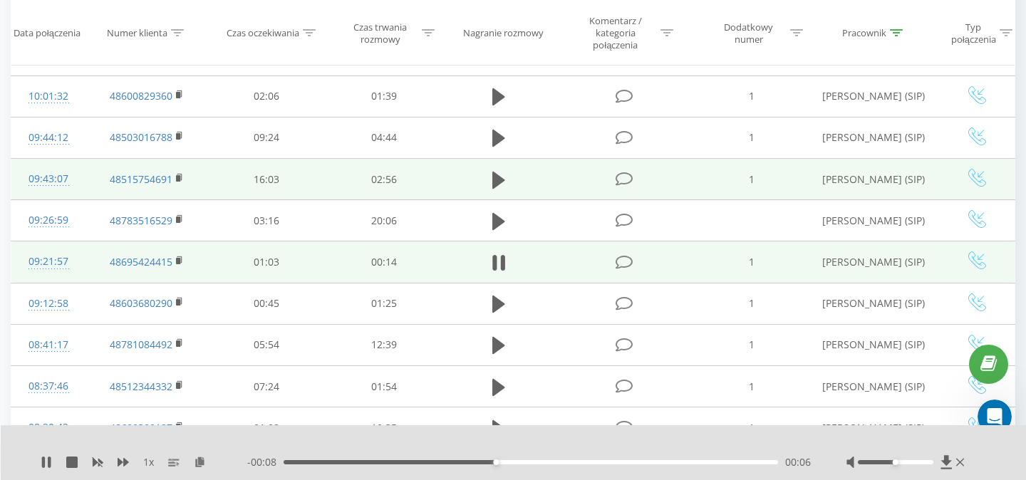
scroll to position [697, 0]
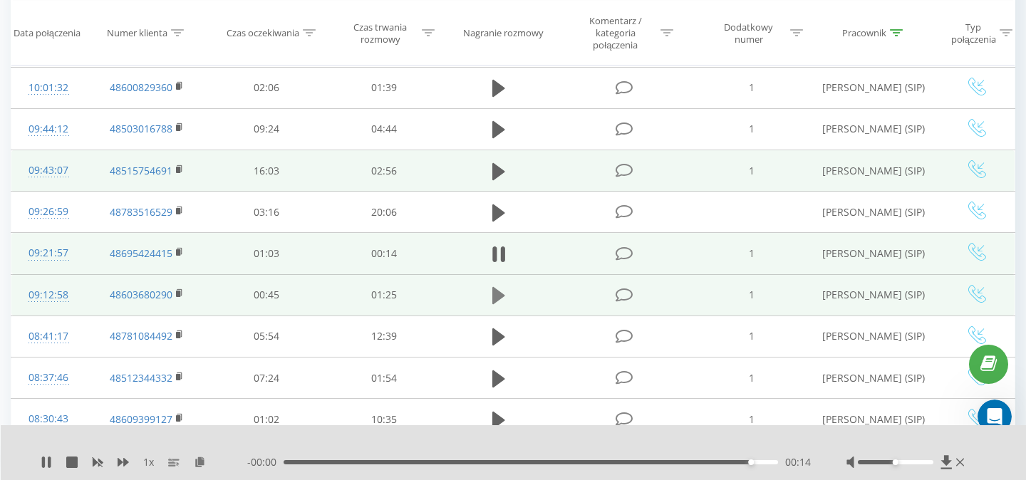
click at [496, 301] on icon at bounding box center [498, 295] width 13 height 17
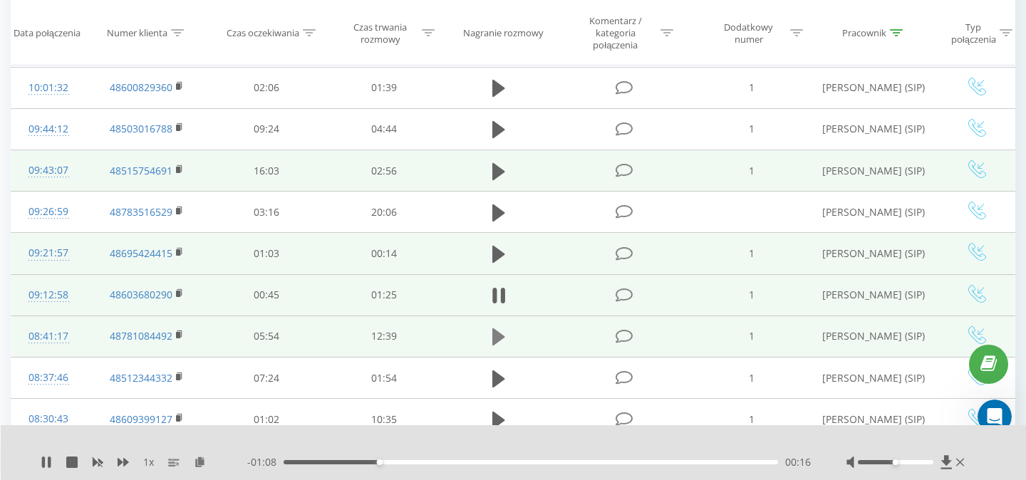
click at [501, 335] on icon at bounding box center [498, 337] width 13 height 20
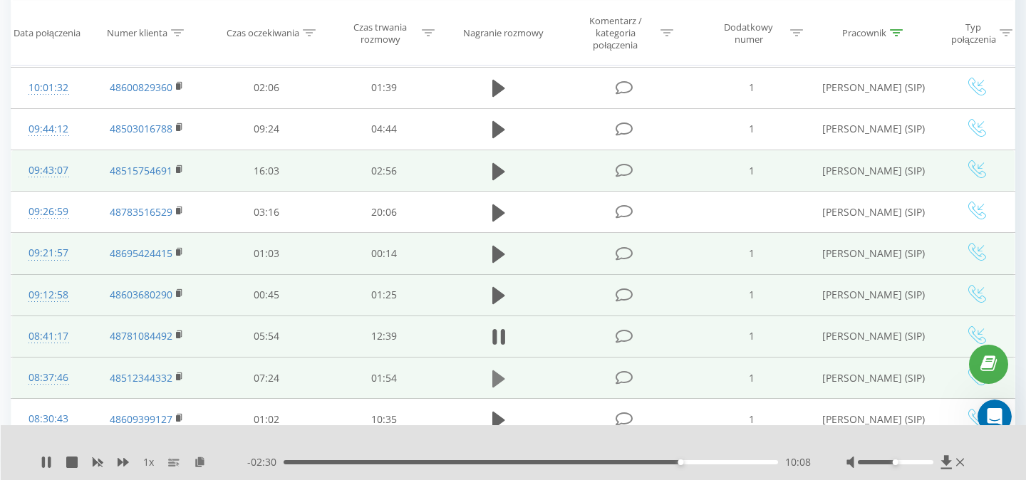
click at [495, 386] on icon at bounding box center [498, 378] width 13 height 17
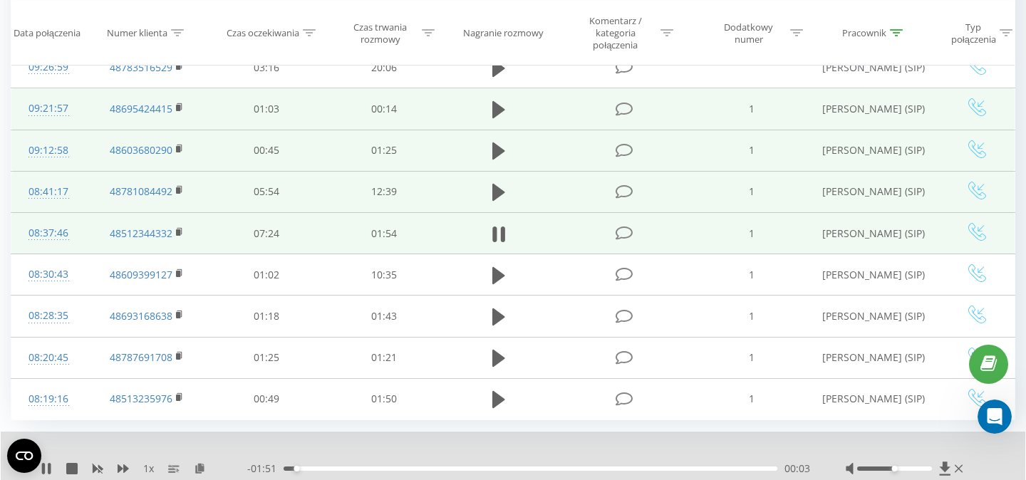
scroll to position [848, 0]
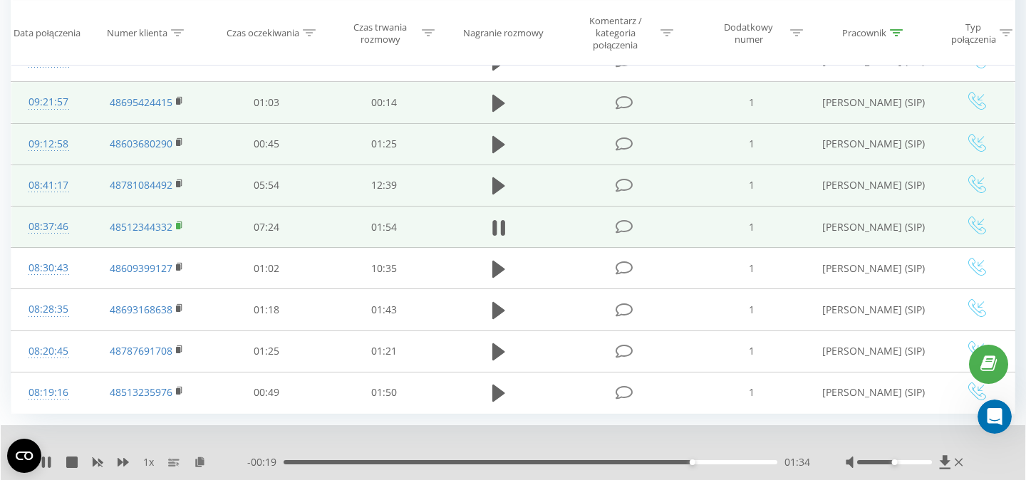
click at [178, 228] on rect at bounding box center [178, 226] width 4 height 6
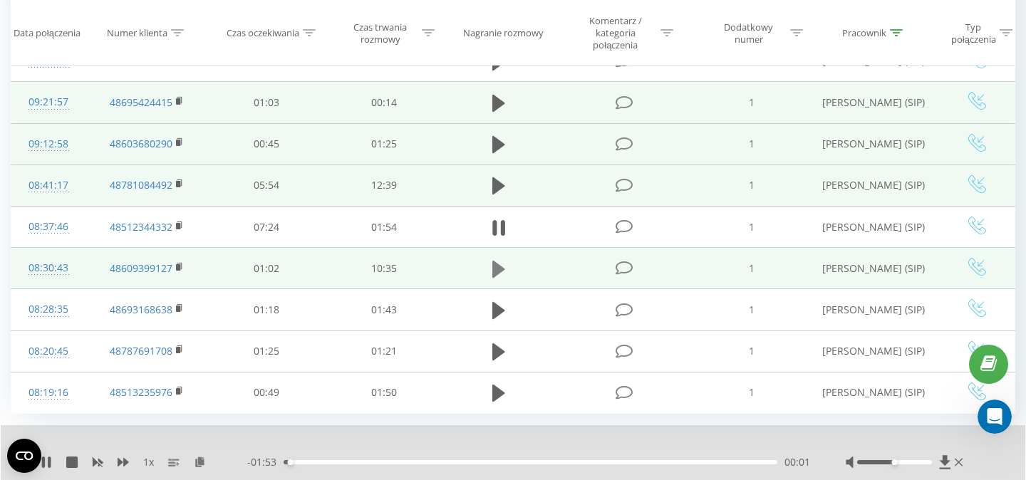
click at [496, 265] on icon at bounding box center [498, 269] width 13 height 17
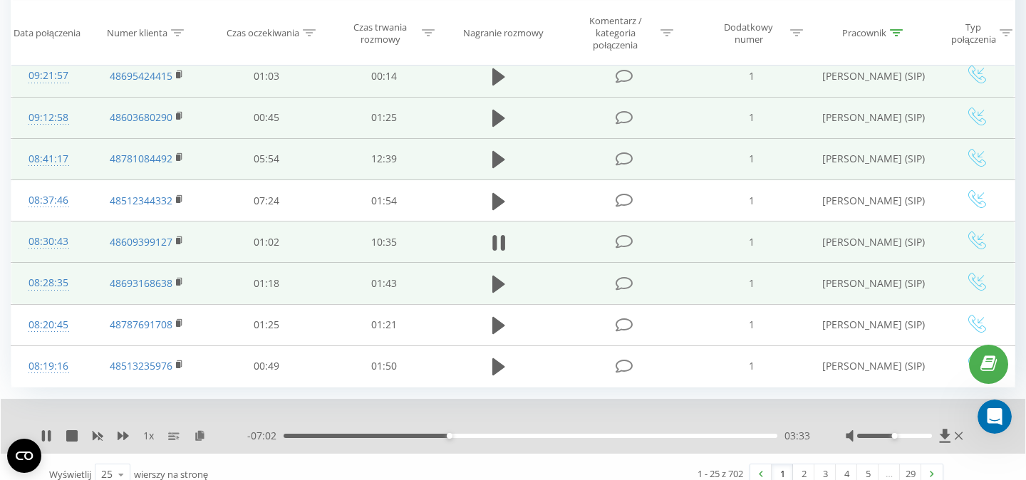
scroll to position [892, 0]
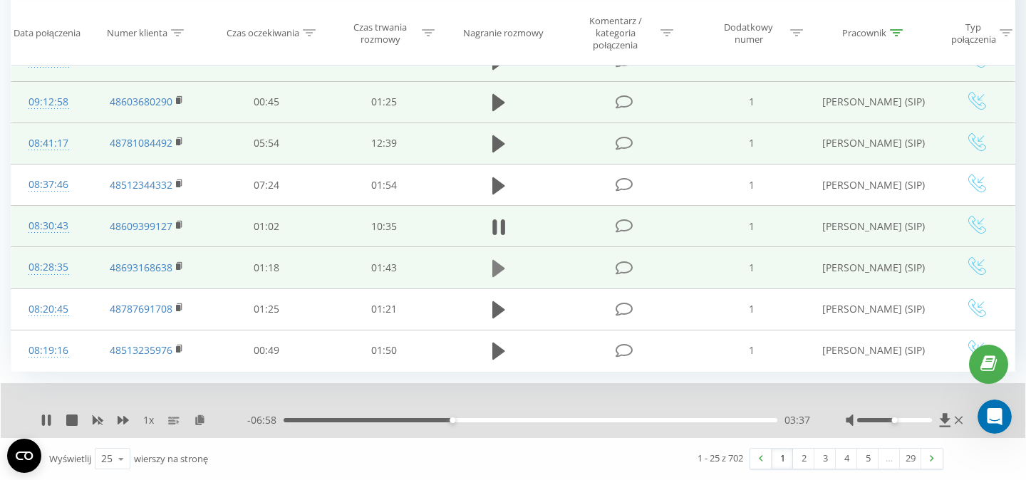
click at [500, 263] on icon at bounding box center [498, 269] width 13 height 20
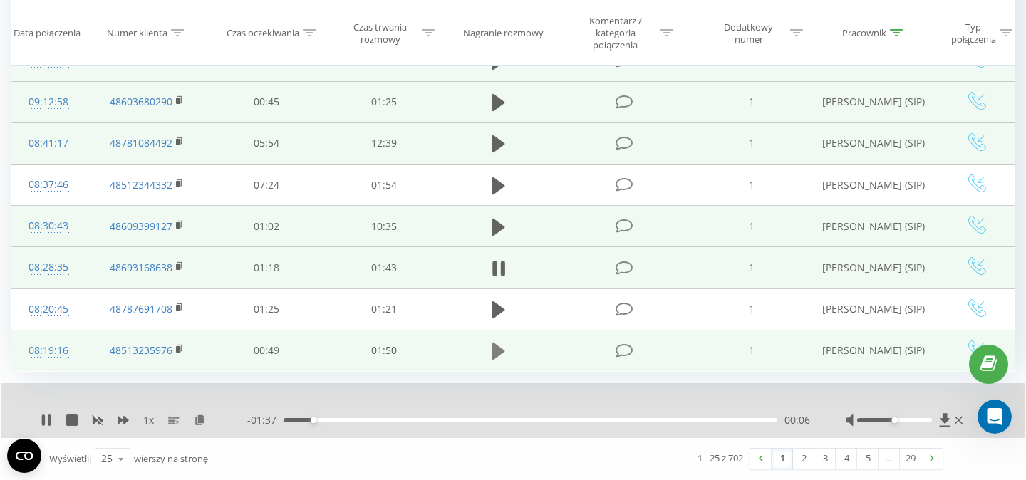
click at [496, 353] on icon at bounding box center [498, 351] width 13 height 17
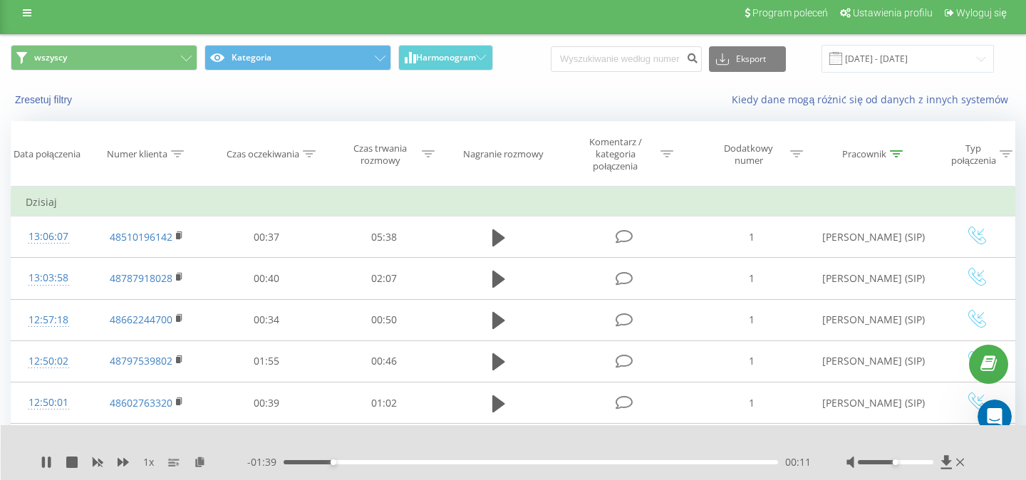
scroll to position [0, 0]
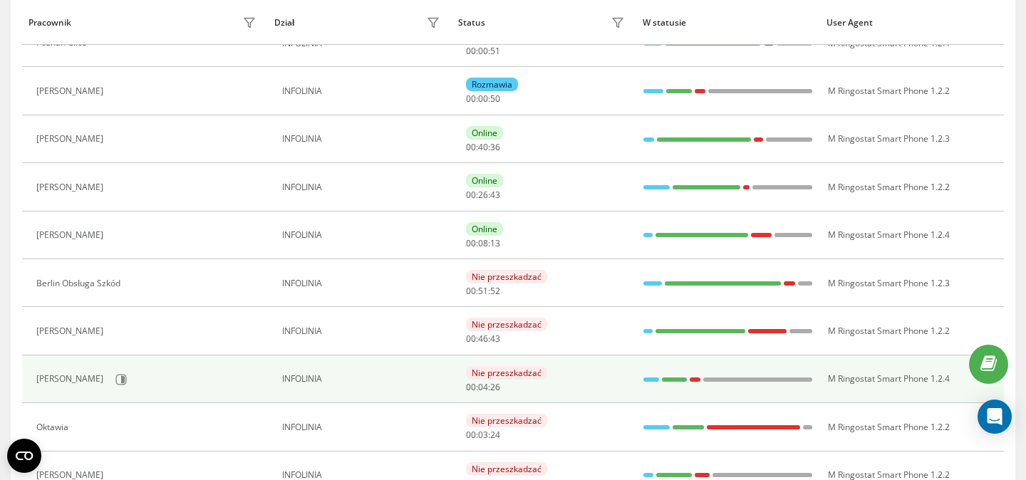
scroll to position [213, 0]
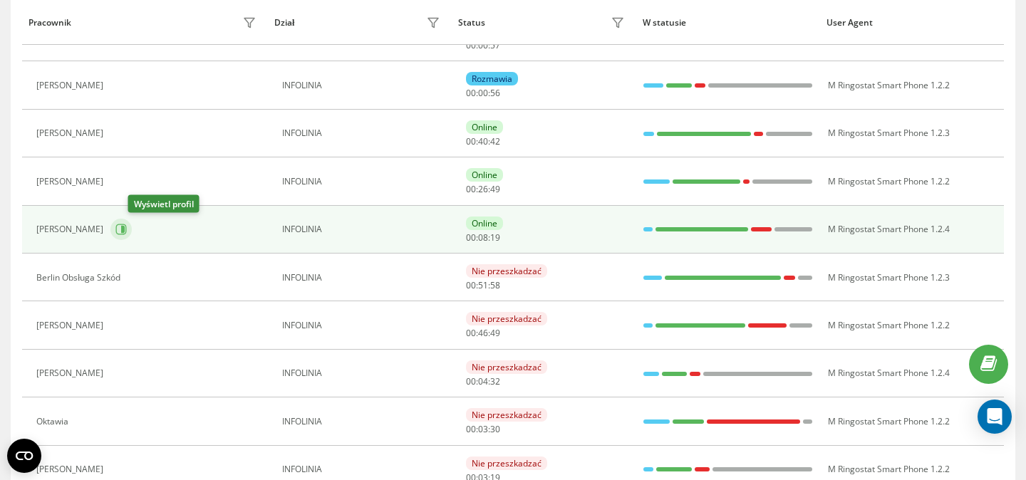
click at [127, 229] on icon at bounding box center [120, 229] width 11 height 11
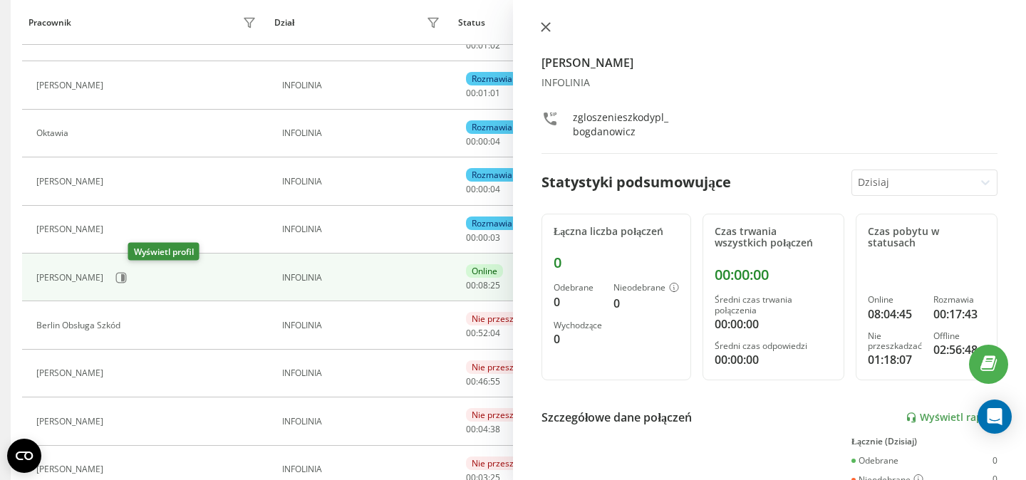
click at [542, 31] on icon at bounding box center [546, 27] width 10 height 10
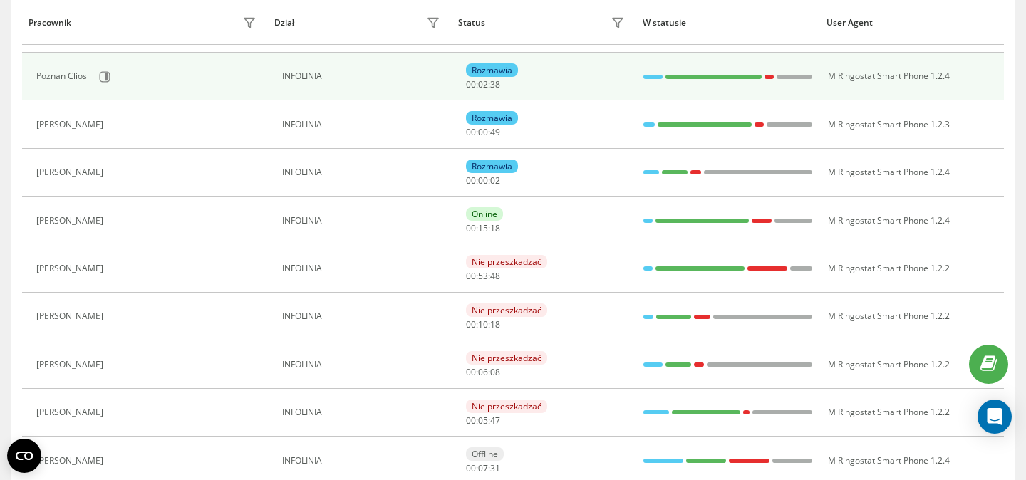
scroll to position [329, 0]
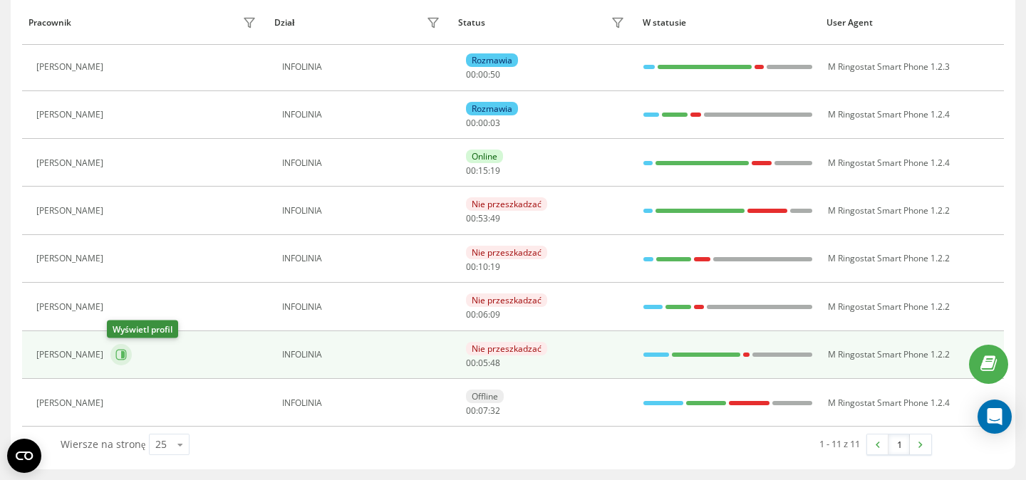
click at [117, 354] on icon at bounding box center [120, 354] width 11 height 11
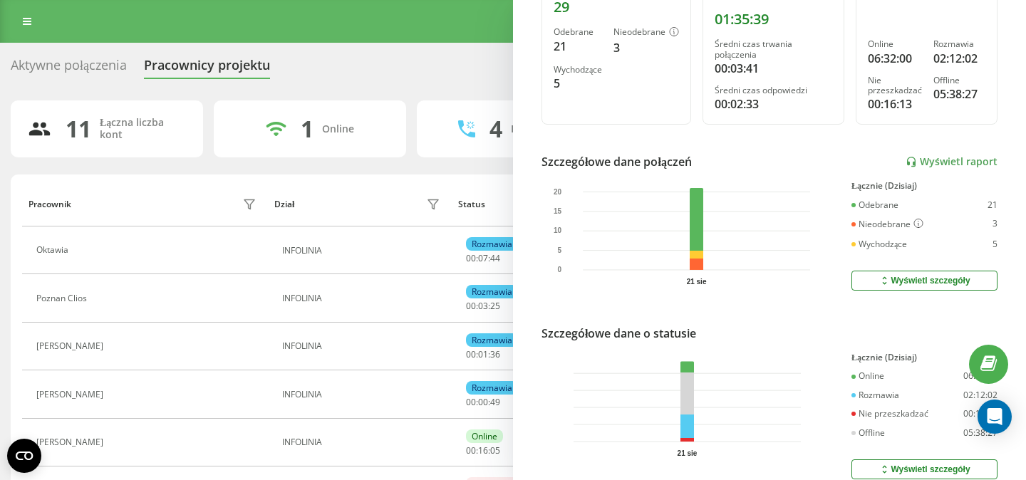
click at [77, 62] on div "Aktywne połączenia" at bounding box center [69, 69] width 116 height 22
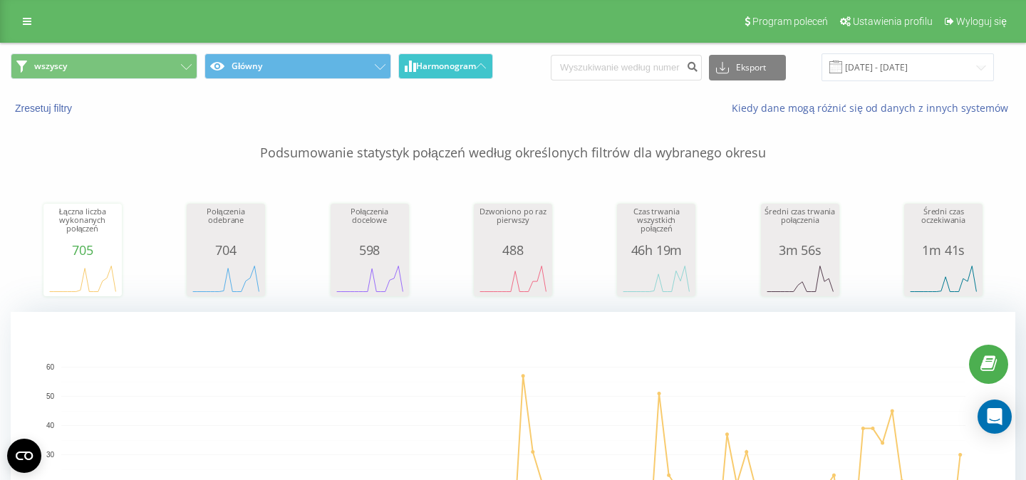
click at [455, 73] on button "Harmonogram" at bounding box center [445, 66] width 95 height 26
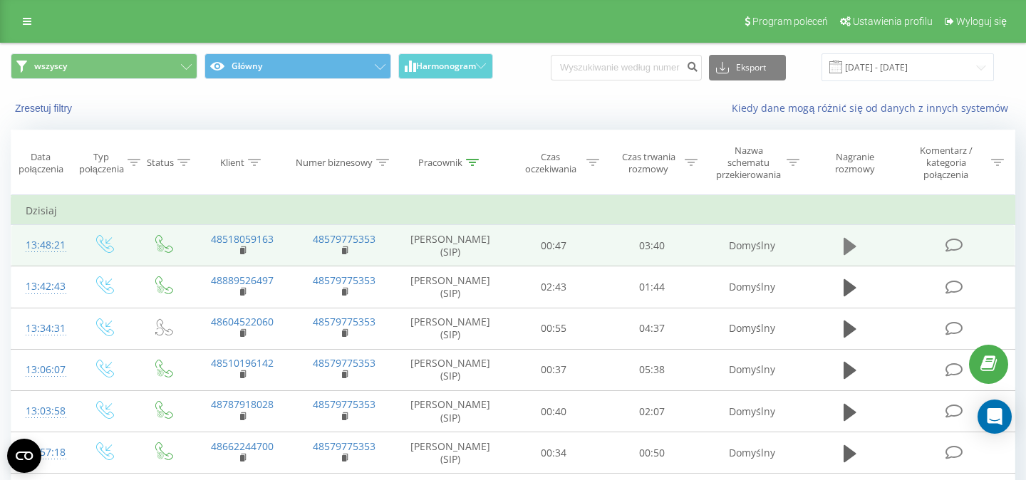
click at [855, 248] on icon at bounding box center [850, 246] width 13 height 17
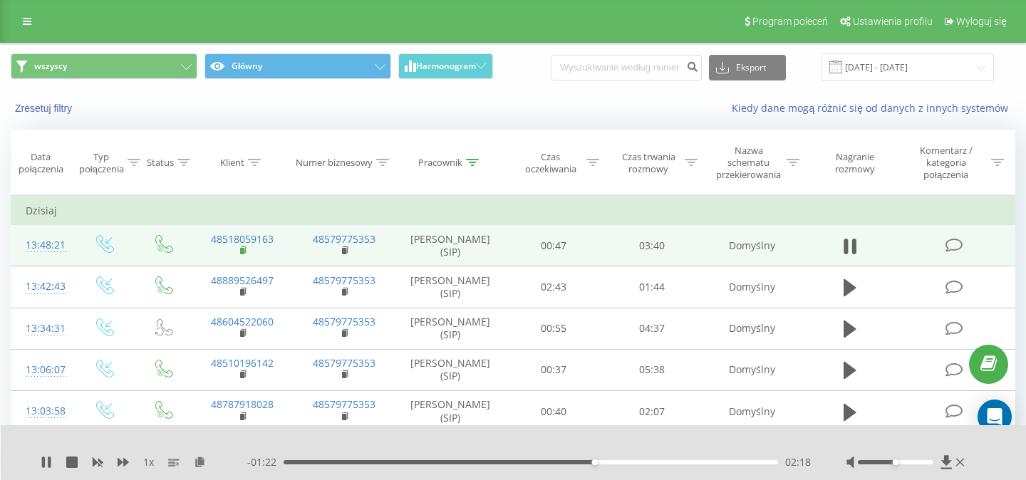
click at [243, 252] on rect at bounding box center [242, 251] width 4 height 6
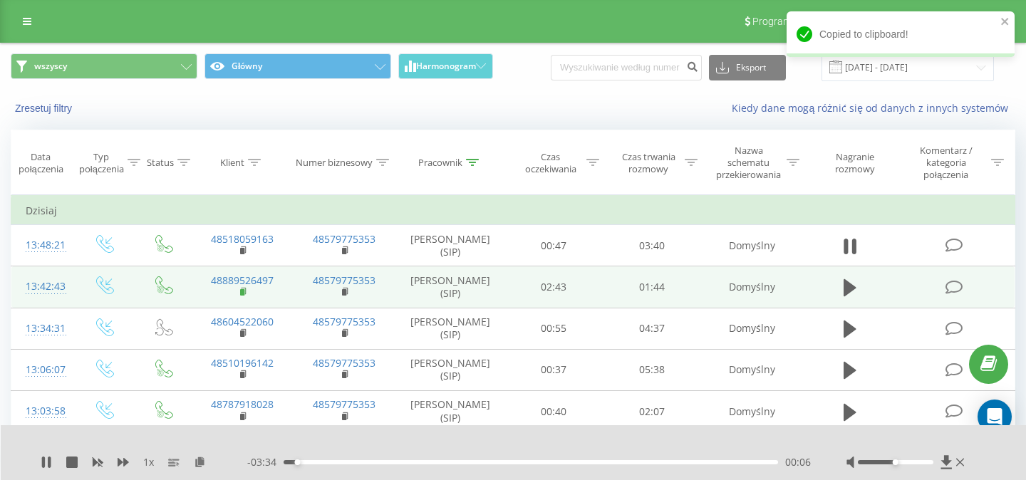
click at [246, 292] on icon at bounding box center [244, 291] width 5 height 6
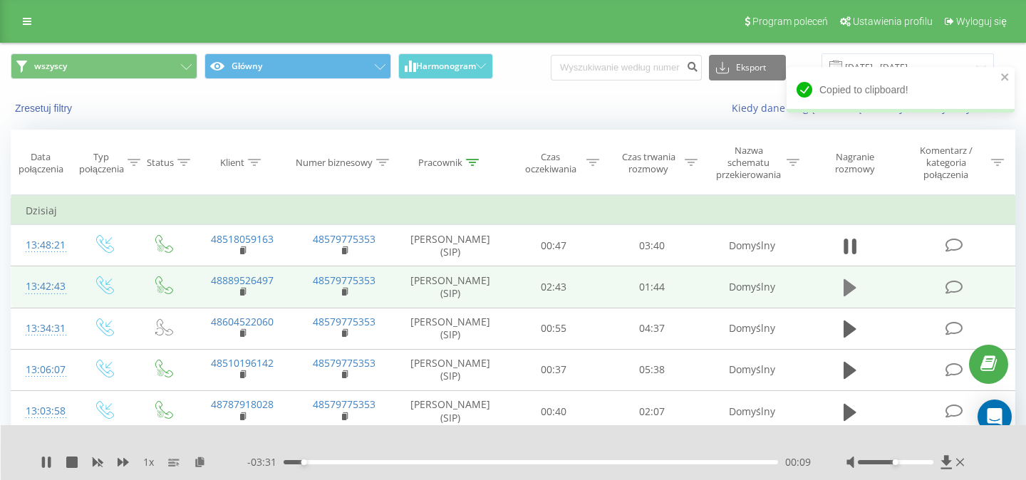
click at [848, 290] on icon at bounding box center [850, 287] width 13 height 17
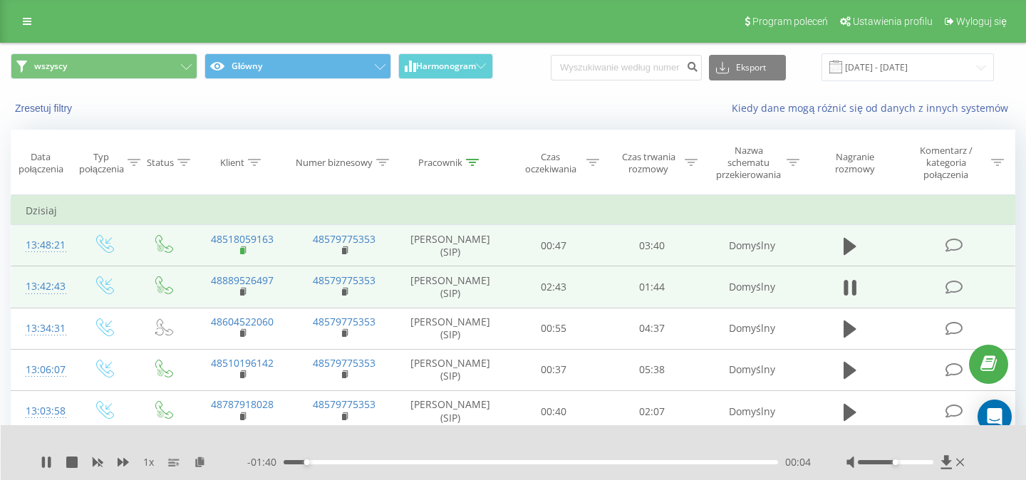
click at [245, 254] on icon at bounding box center [244, 251] width 8 height 10
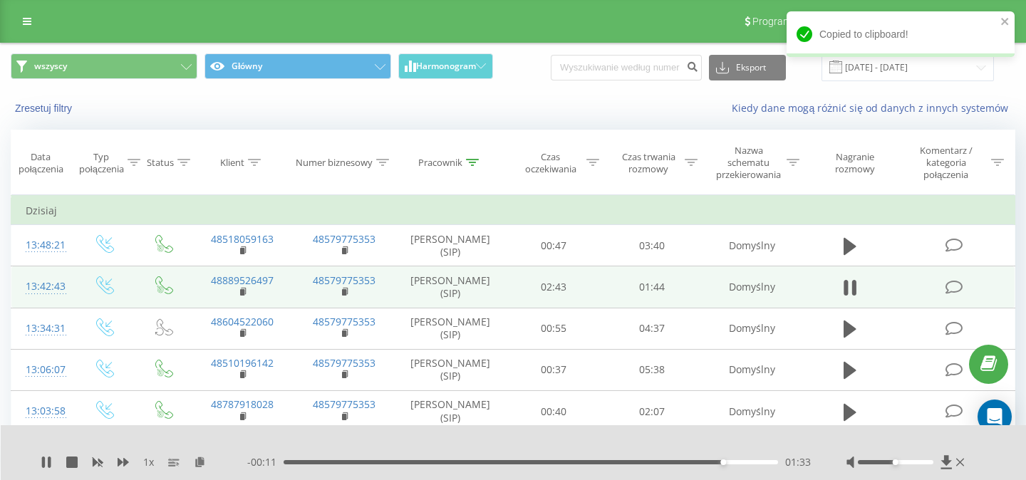
click at [290, 464] on div "01:33" at bounding box center [531, 462] width 495 height 4
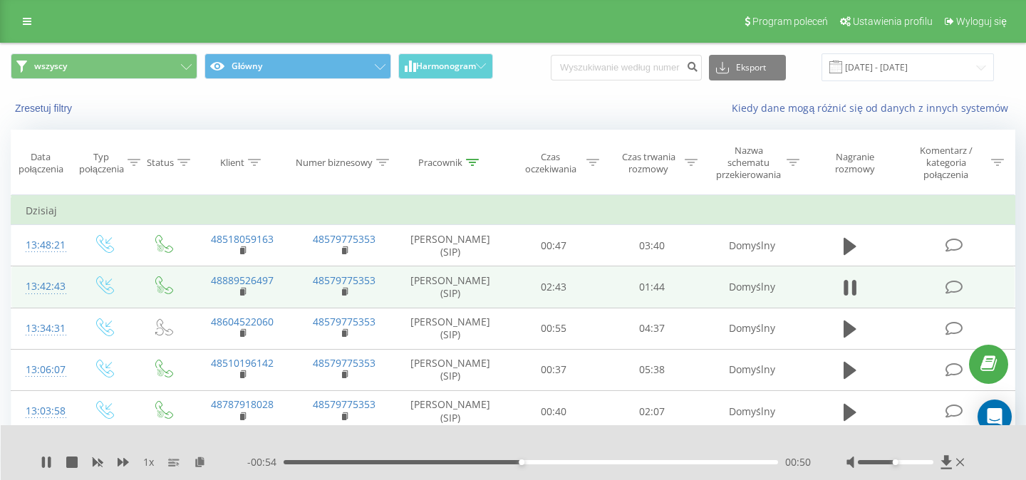
click at [36, 465] on div "1 x - 00:54 00:50 00:50" at bounding box center [514, 452] width 1026 height 55
click at [43, 464] on icon at bounding box center [43, 462] width 3 height 11
click at [41, 460] on icon at bounding box center [46, 462] width 11 height 11
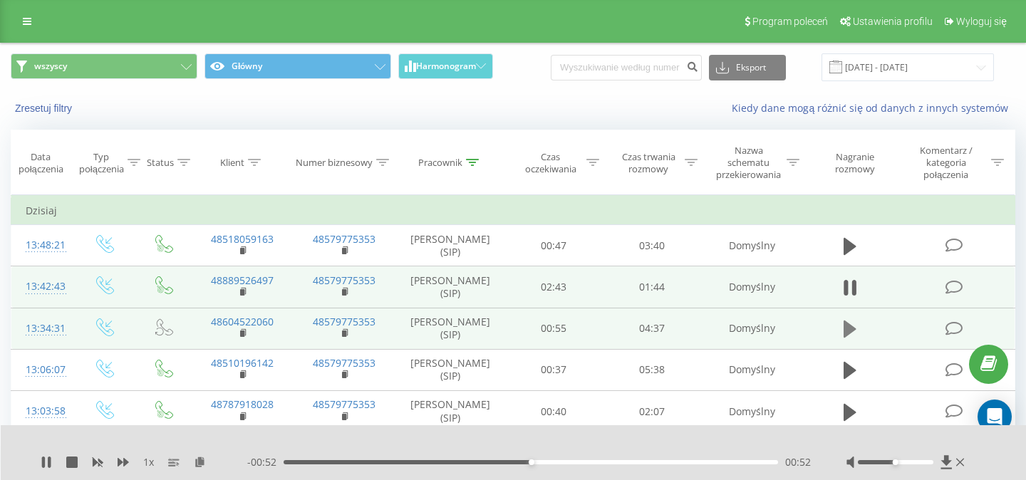
click at [844, 334] on icon at bounding box center [850, 329] width 13 height 17
click at [244, 294] on rect at bounding box center [242, 292] width 4 height 6
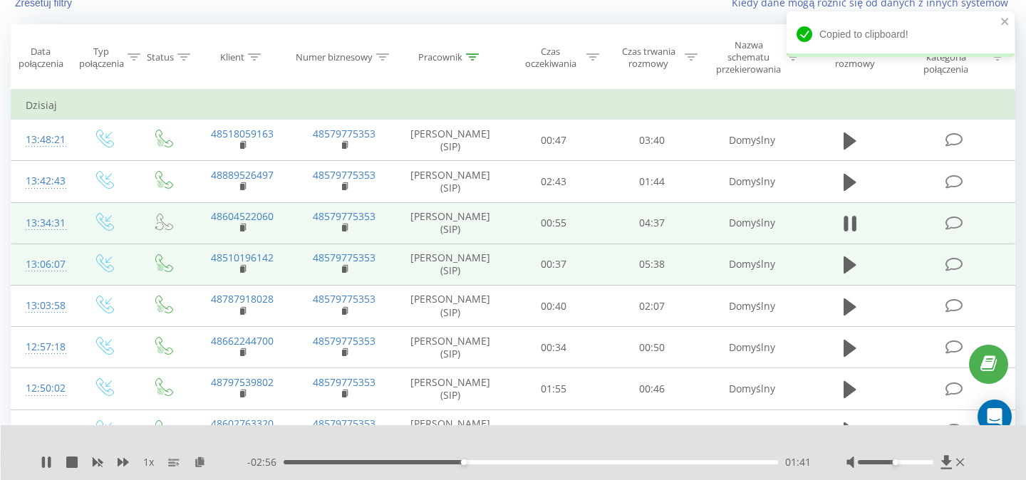
scroll to position [108, 0]
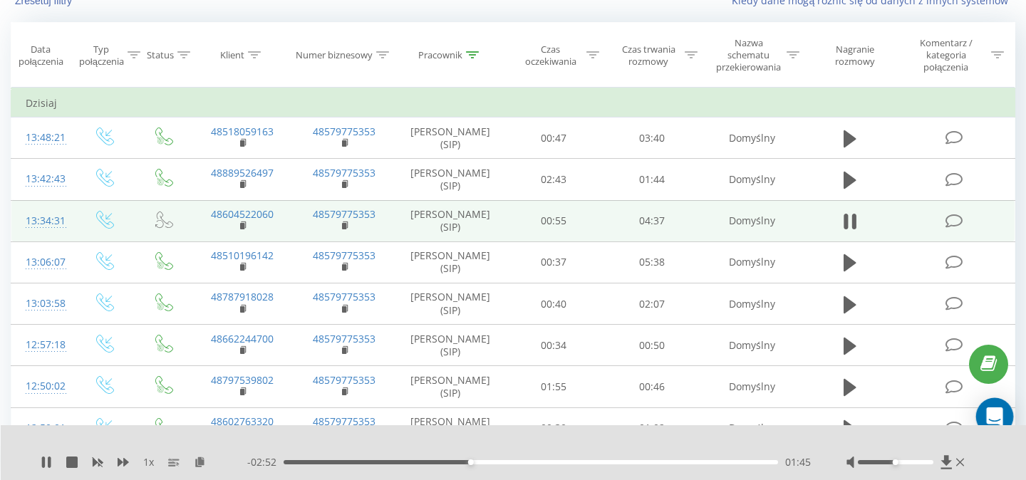
click at [1005, 411] on div "Open Intercom Messenger" at bounding box center [995, 417] width 38 height 38
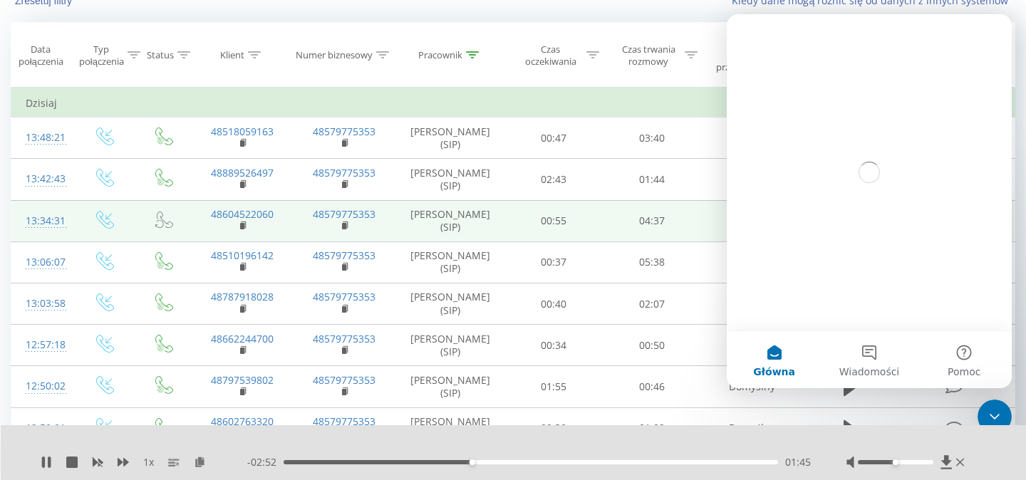
scroll to position [0, 0]
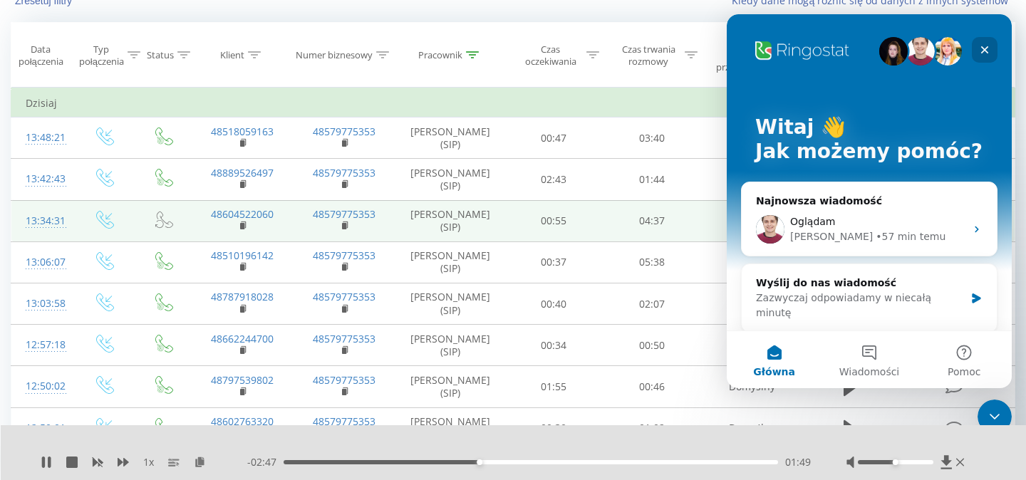
click at [983, 52] on icon "Zamknij" at bounding box center [985, 50] width 8 height 8
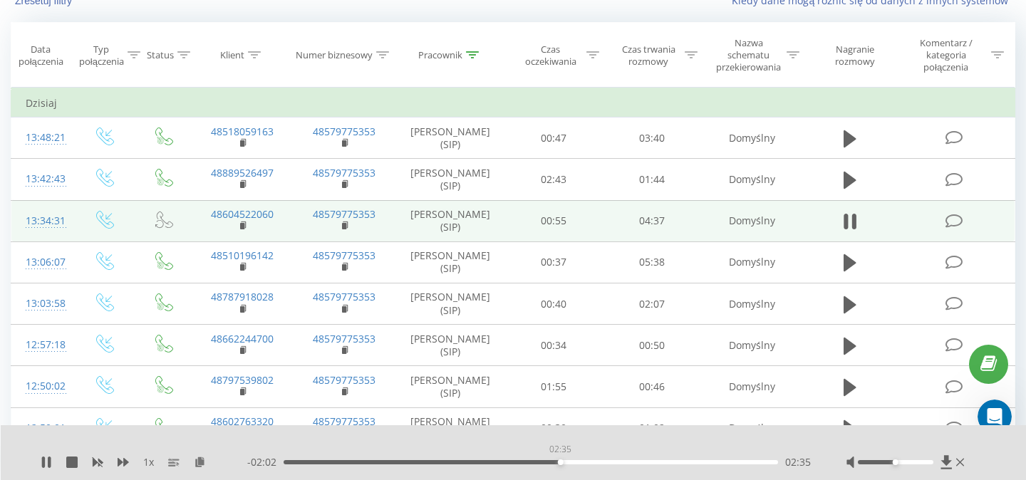
click at [560, 460] on div "02:35" at bounding box center [531, 462] width 495 height 4
click at [585, 462] on div "02:49" at bounding box center [531, 462] width 495 height 4
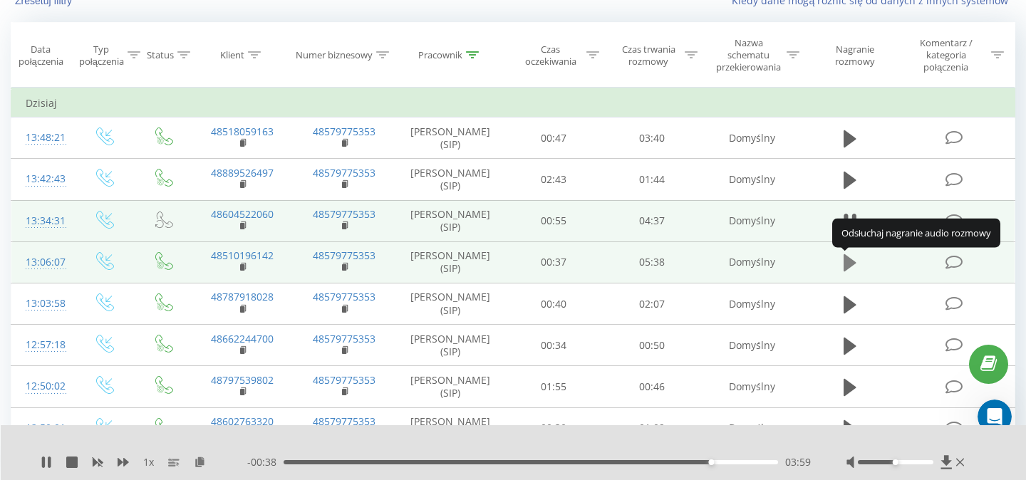
click at [851, 267] on icon at bounding box center [850, 262] width 13 height 17
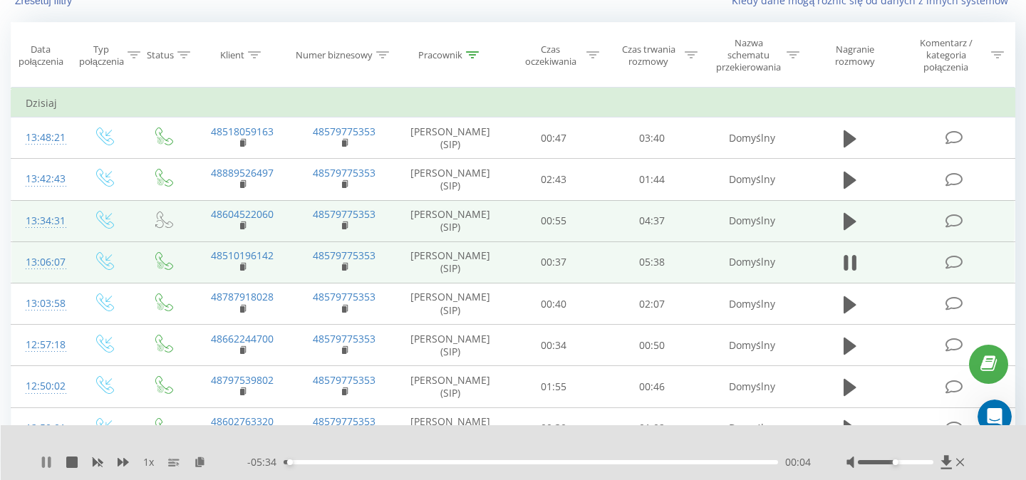
click at [48, 462] on icon at bounding box center [49, 462] width 3 height 11
click at [46, 463] on icon at bounding box center [46, 462] width 9 height 11
click at [244, 269] on rect at bounding box center [242, 267] width 4 height 6
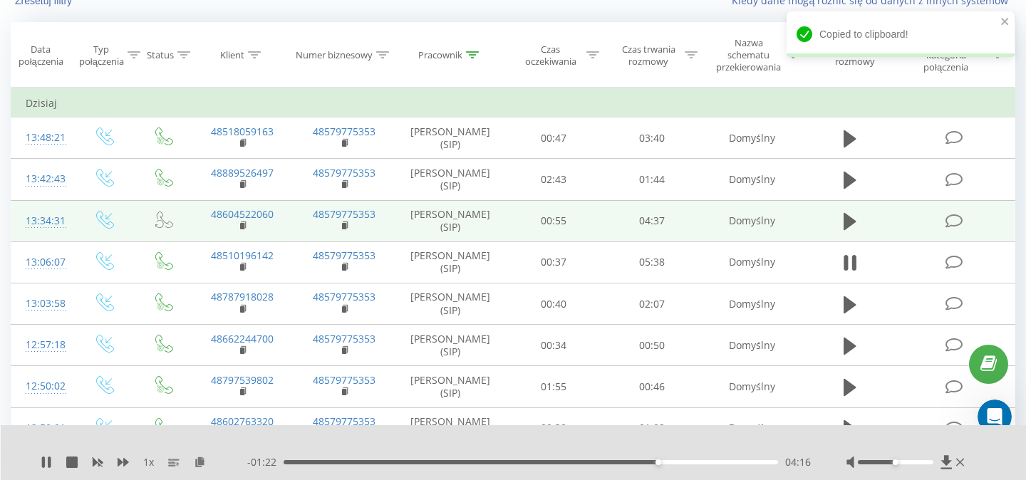
click at [673, 466] on div "- 01:22 04:16 04:16" at bounding box center [529, 462] width 564 height 14
click at [677, 462] on div "04:29" at bounding box center [531, 462] width 495 height 4
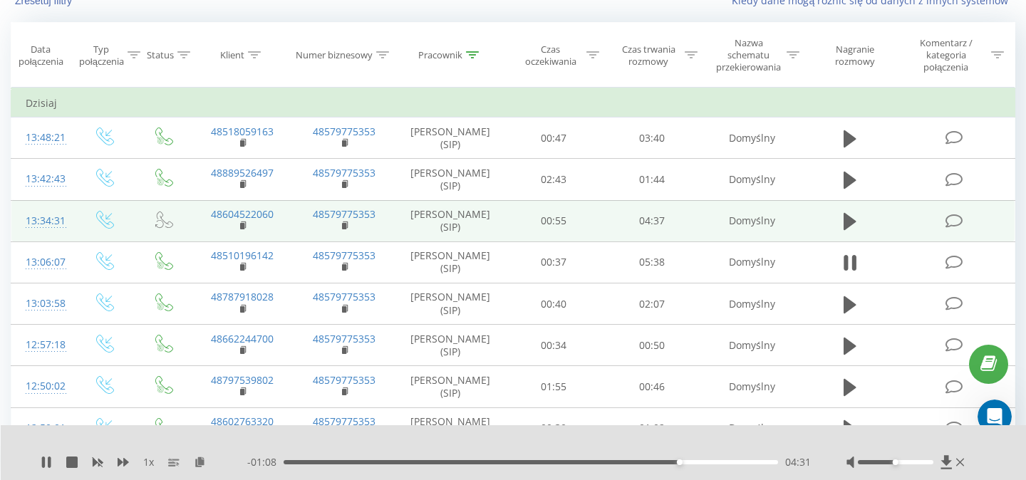
click at [696, 463] on div "04:31" at bounding box center [531, 462] width 495 height 4
click at [715, 463] on div "04:55" at bounding box center [531, 462] width 495 height 4
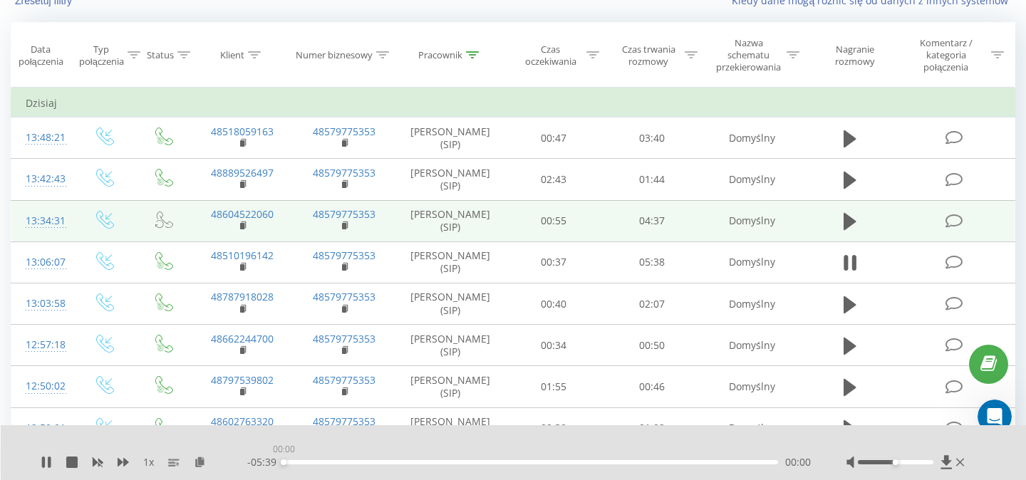
click at [735, 460] on div "00:00" at bounding box center [531, 462] width 495 height 4
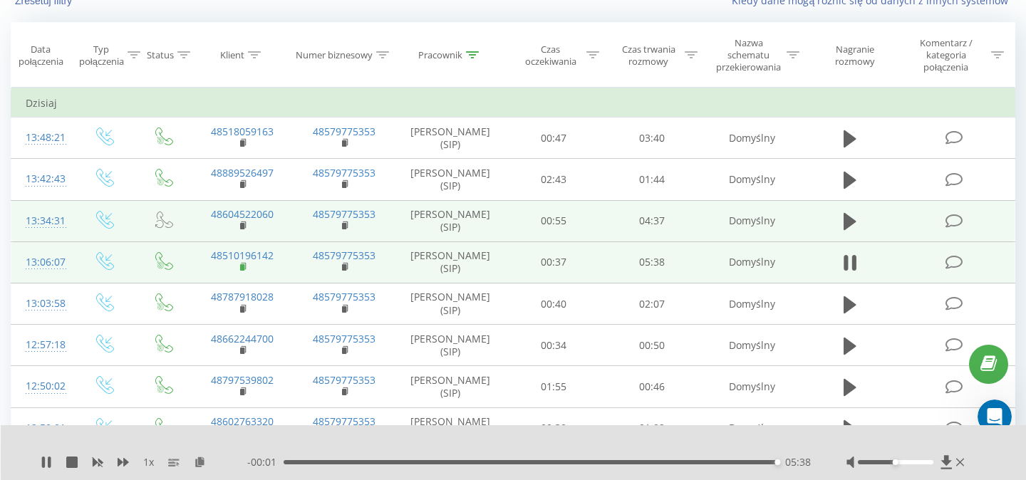
click at [245, 269] on icon at bounding box center [244, 267] width 8 height 10
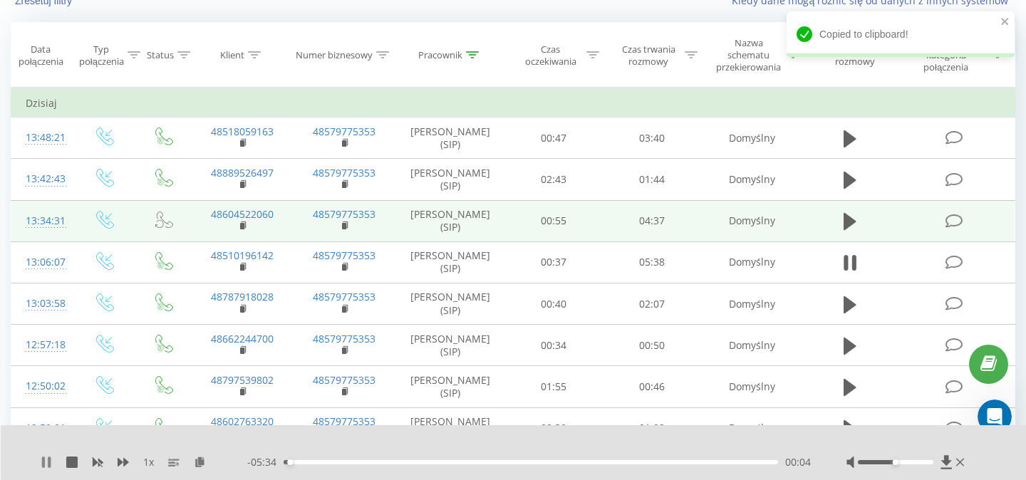
click at [45, 465] on icon at bounding box center [43, 462] width 3 height 11
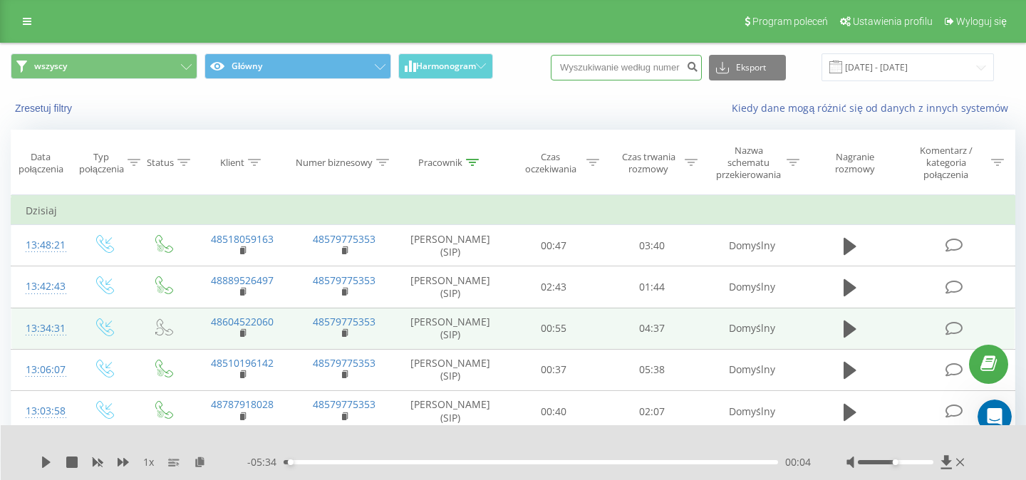
click at [668, 73] on input at bounding box center [626, 68] width 151 height 26
paste input "601774374"
type input "601774374"
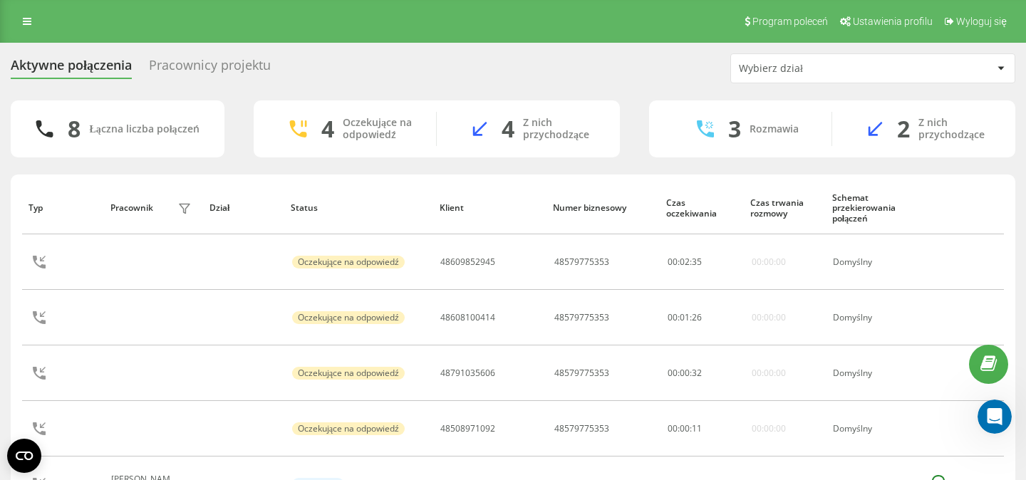
click at [205, 61] on div "Pracownicy projektu" at bounding box center [210, 69] width 122 height 22
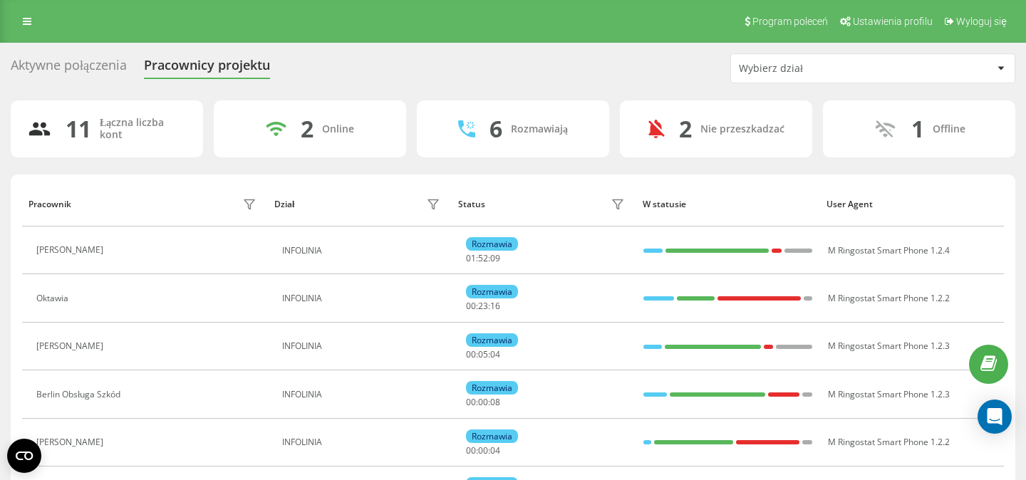
click at [107, 66] on div "Aktywne połączenia" at bounding box center [69, 69] width 116 height 22
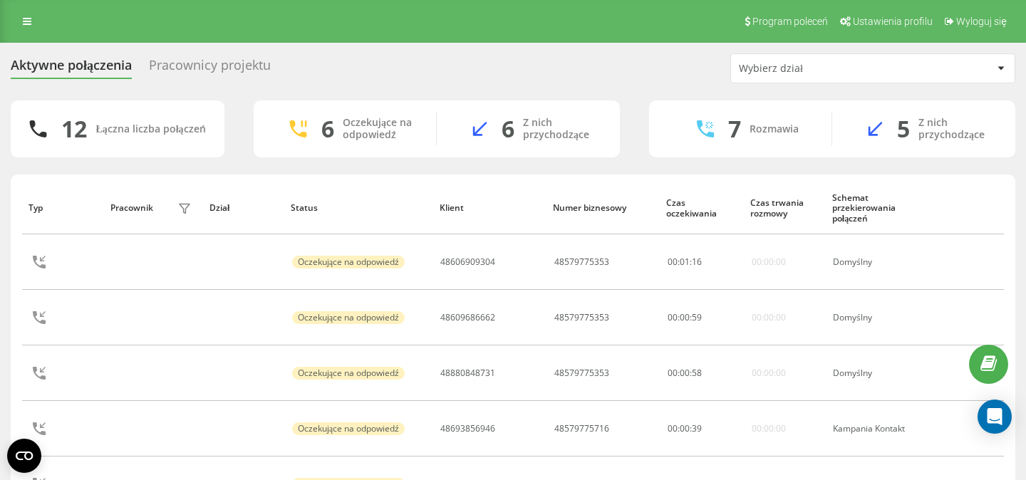
click at [169, 69] on div "Pracownicy projektu" at bounding box center [210, 69] width 122 height 22
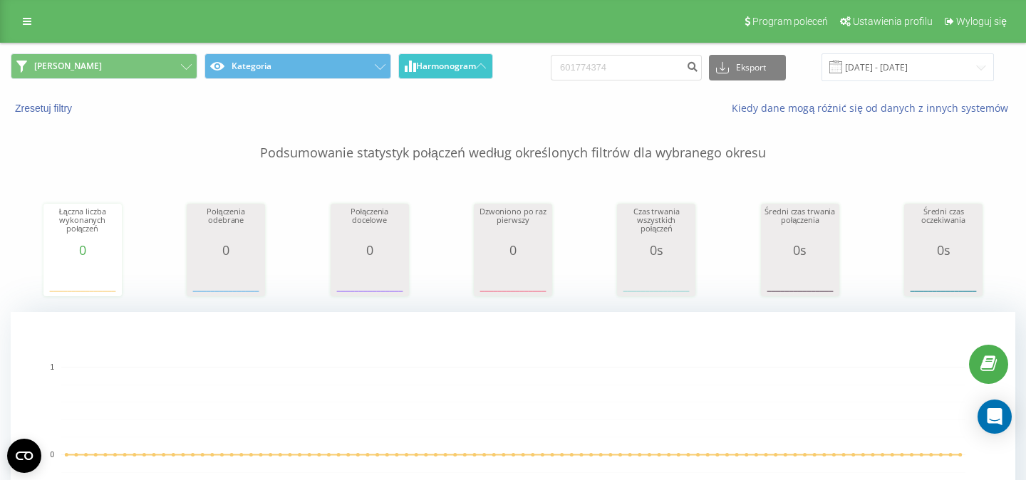
click at [476, 65] on span "Harmonogram" at bounding box center [446, 66] width 60 height 10
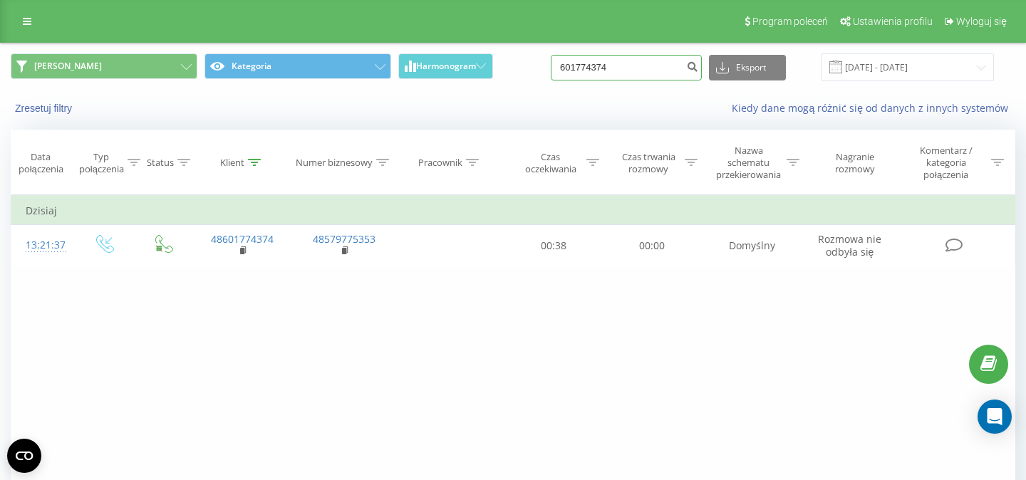
drag, startPoint x: 634, startPoint y: 73, endPoint x: 520, endPoint y: 68, distance: 114.8
click at [551, 73] on input "601774374" at bounding box center [626, 68] width 151 height 26
paste input "0131337"
type input "600131337"
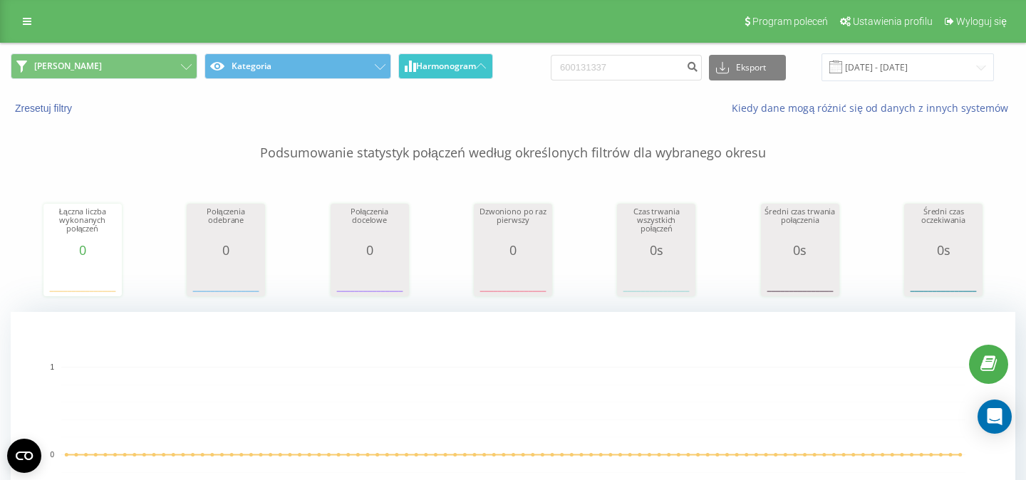
click at [482, 66] on icon at bounding box center [481, 65] width 10 height 5
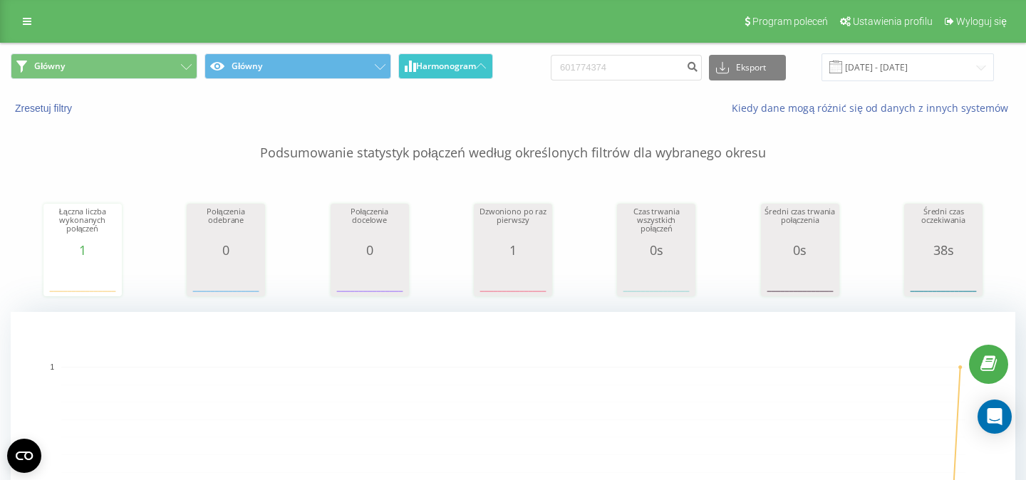
click at [472, 71] on span "Harmonogram" at bounding box center [446, 66] width 60 height 10
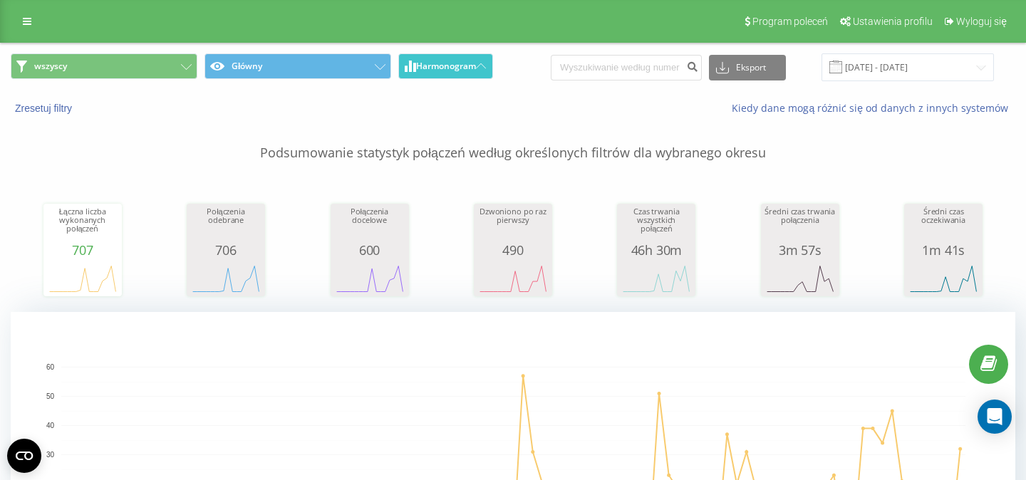
click at [476, 63] on span "Harmonogram" at bounding box center [446, 66] width 60 height 10
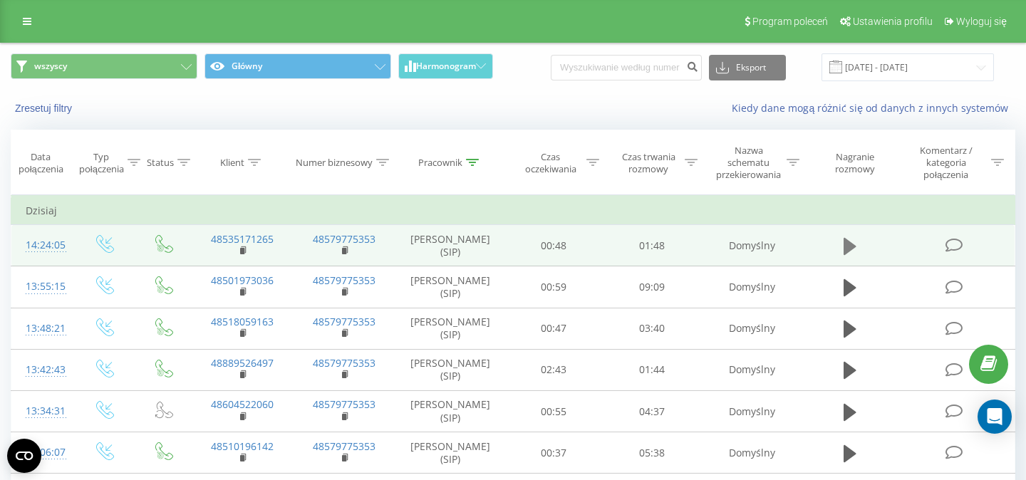
click at [855, 249] on icon at bounding box center [850, 246] width 13 height 17
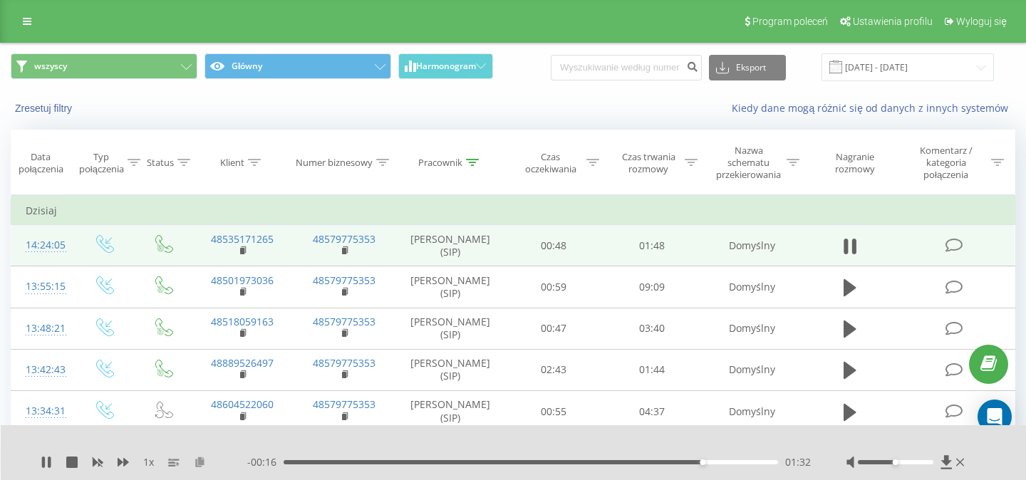
click at [200, 462] on icon at bounding box center [200, 462] width 12 height 10
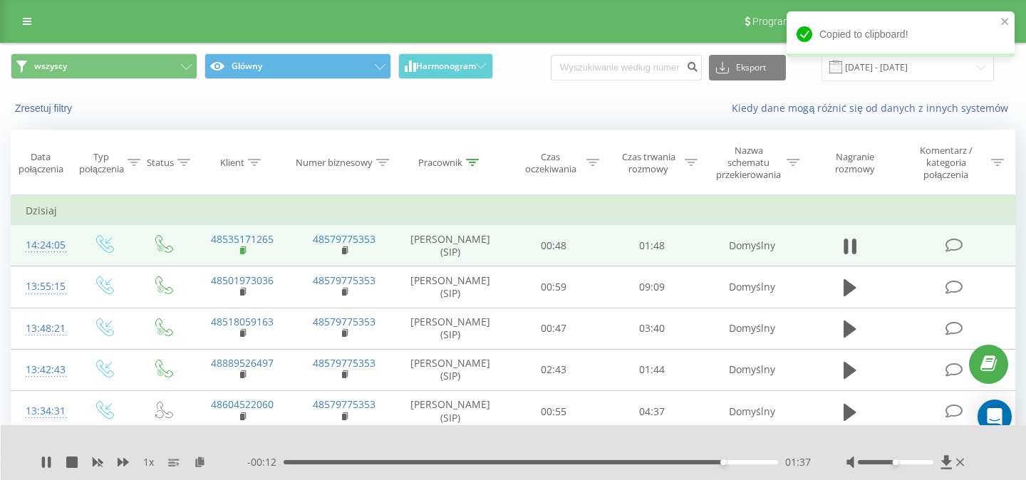
click at [247, 252] on icon at bounding box center [244, 251] width 8 height 10
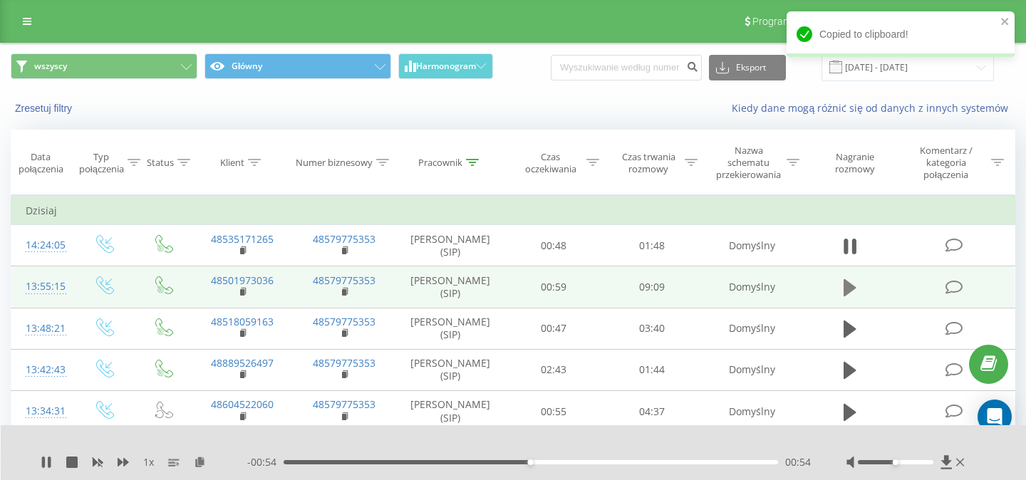
click at [852, 294] on icon at bounding box center [850, 287] width 13 height 17
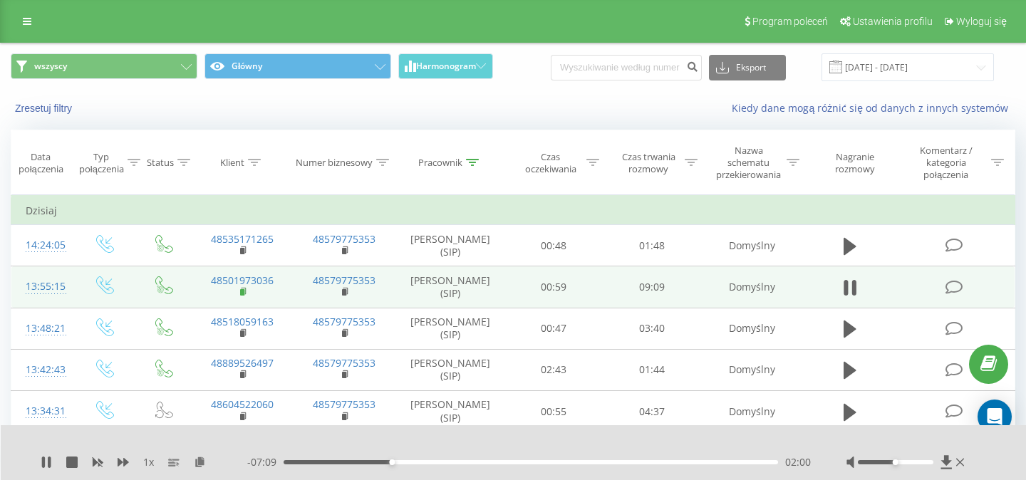
click at [244, 291] on rect at bounding box center [242, 292] width 4 height 6
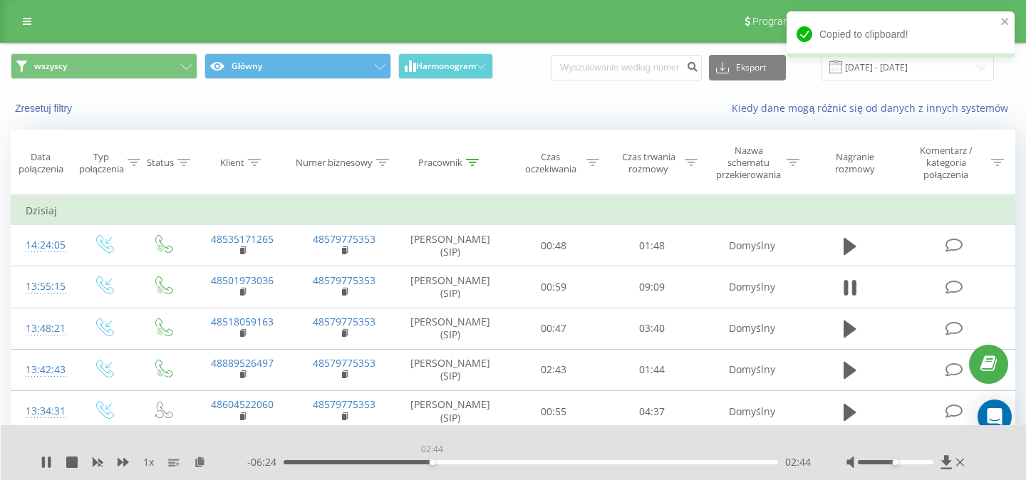
click at [432, 463] on div "02:44" at bounding box center [531, 462] width 495 height 4
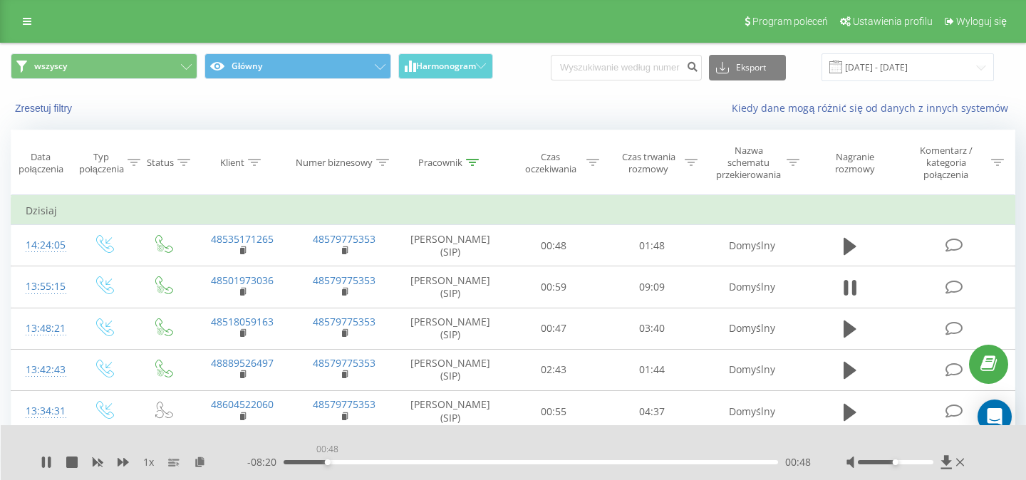
click at [327, 461] on div "00:48" at bounding box center [531, 462] width 495 height 4
click at [286, 463] on div "00:53" at bounding box center [531, 462] width 495 height 4
click at [295, 463] on div "00:04" at bounding box center [531, 462] width 495 height 4
click at [344, 463] on div "01:45" at bounding box center [531, 462] width 495 height 4
click at [48, 468] on button at bounding box center [46, 462] width 11 height 11
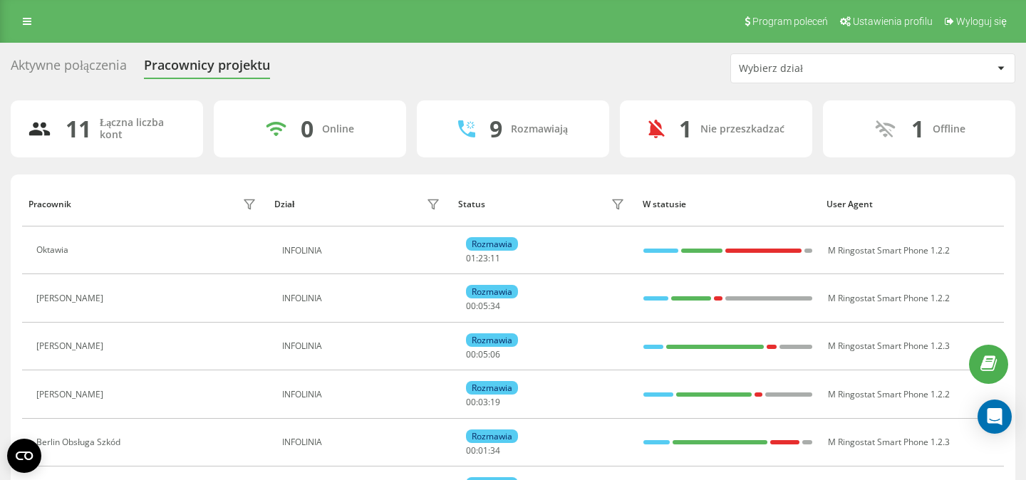
click at [93, 71] on div "Aktywne połączenia" at bounding box center [69, 69] width 116 height 22
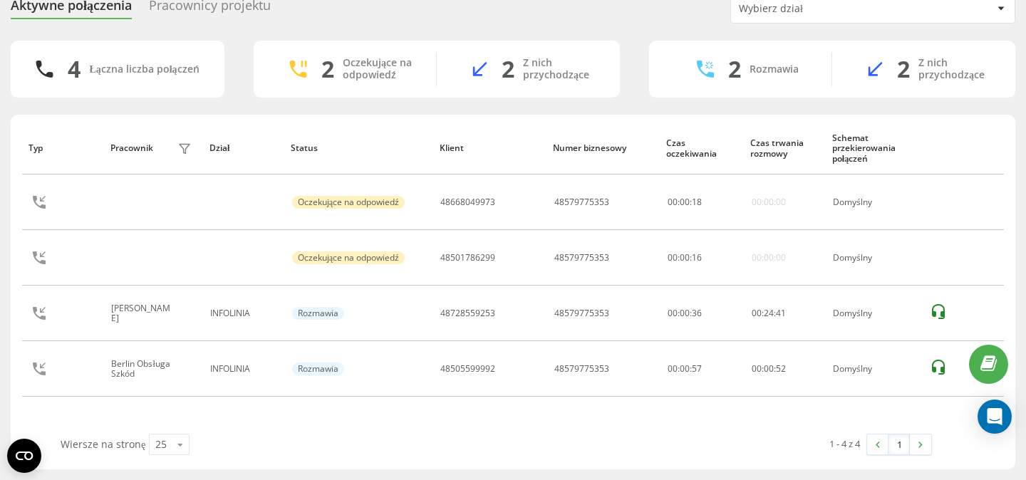
scroll to position [99, 0]
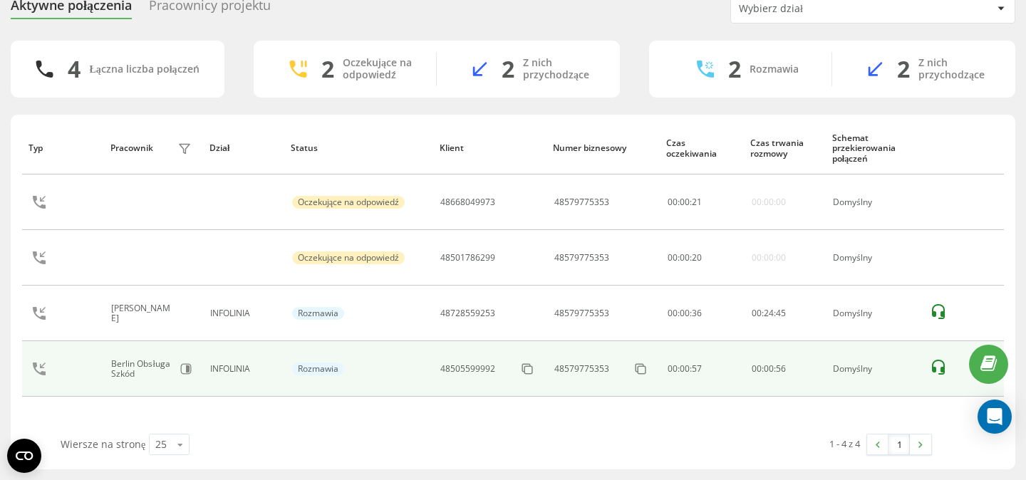
click at [938, 359] on icon at bounding box center [938, 367] width 17 height 17
click at [937, 359] on icon at bounding box center [938, 367] width 17 height 17
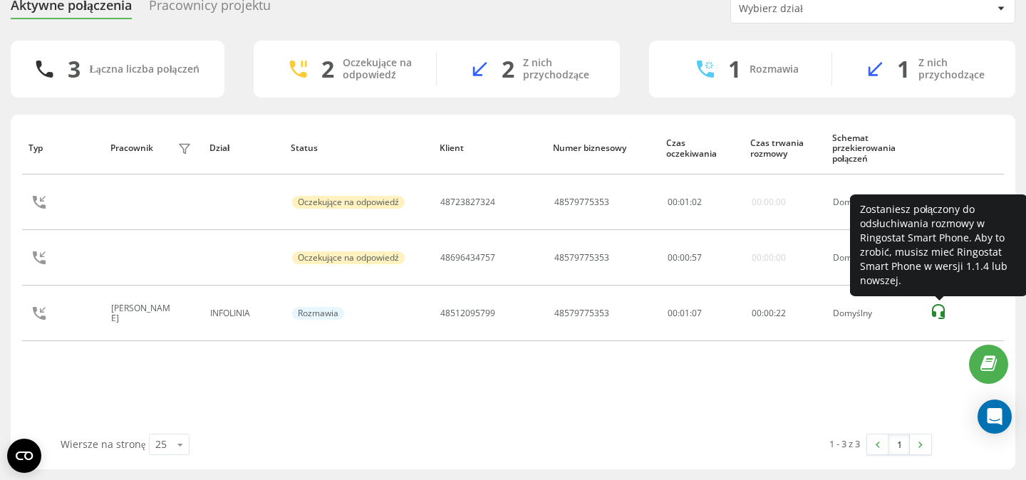
click at [939, 304] on icon at bounding box center [938, 312] width 17 height 17
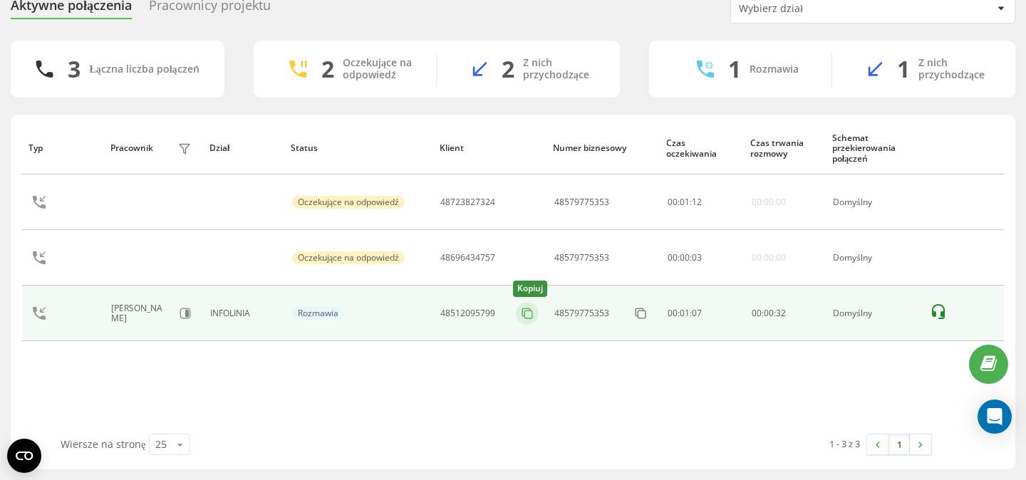
click at [525, 306] on icon at bounding box center [527, 313] width 14 height 14
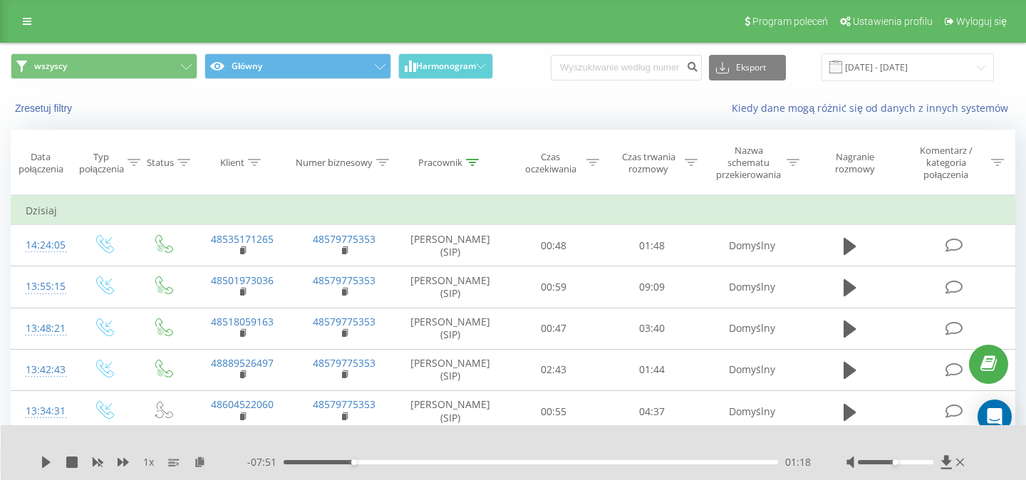
type input "48512095799"
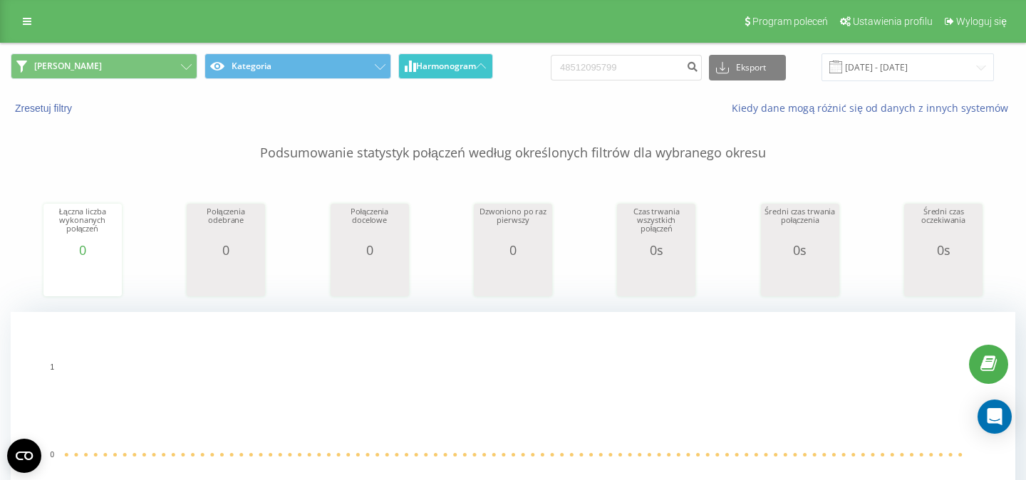
click at [481, 63] on button "Harmonogram" at bounding box center [445, 66] width 95 height 26
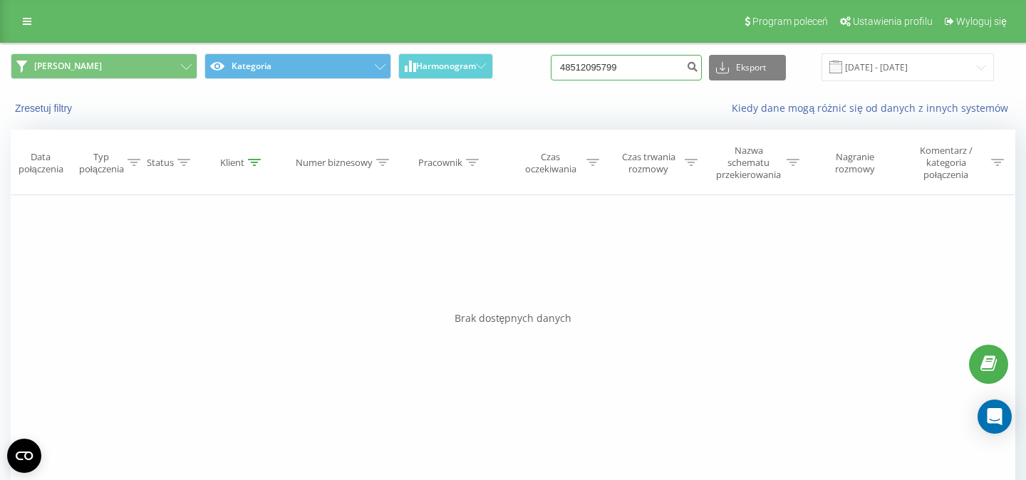
drag, startPoint x: 588, startPoint y: 69, endPoint x: 564, endPoint y: 68, distance: 23.5
click at [564, 68] on input "48512095799" at bounding box center [626, 68] width 151 height 26
type input "512095799"
click at [641, 72] on input "512095799" at bounding box center [626, 68] width 151 height 26
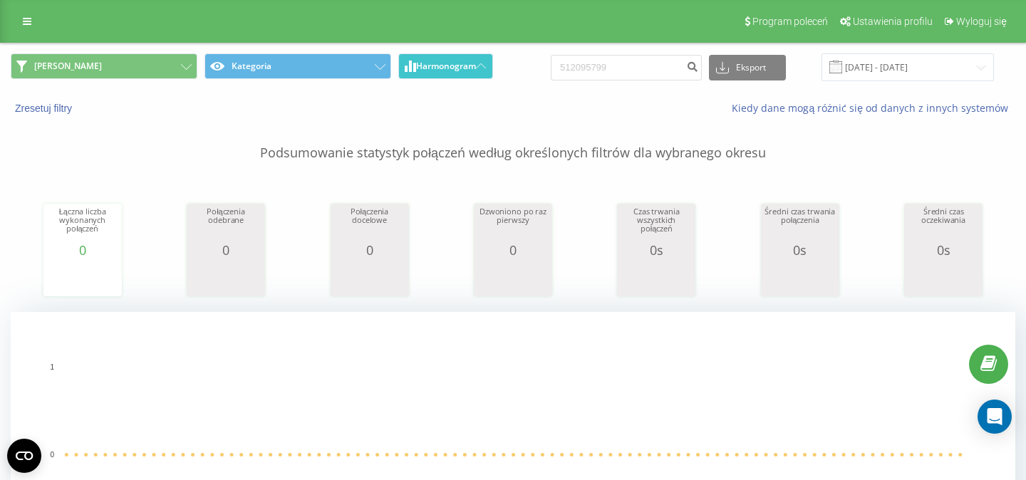
click at [482, 63] on button "Harmonogram" at bounding box center [445, 66] width 95 height 26
